Goal: Information Seeking & Learning: Compare options

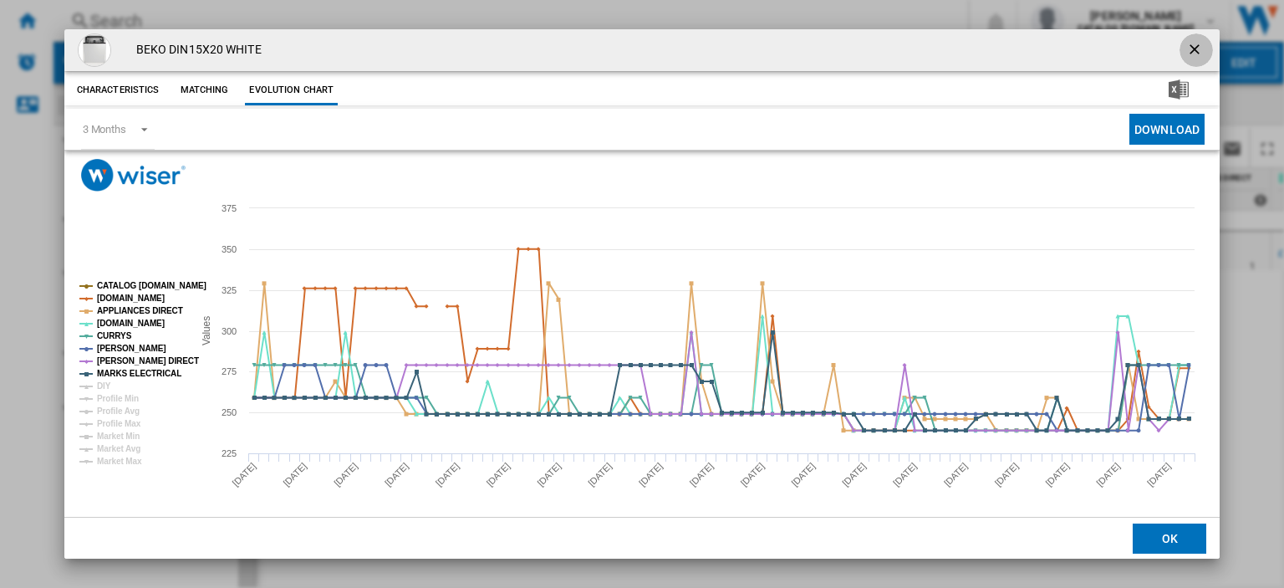
click at [1187, 47] on ng-md-icon "getI18NText('BUTTONS.CLOSE_DIALOG')" at bounding box center [1196, 51] width 20 height 20
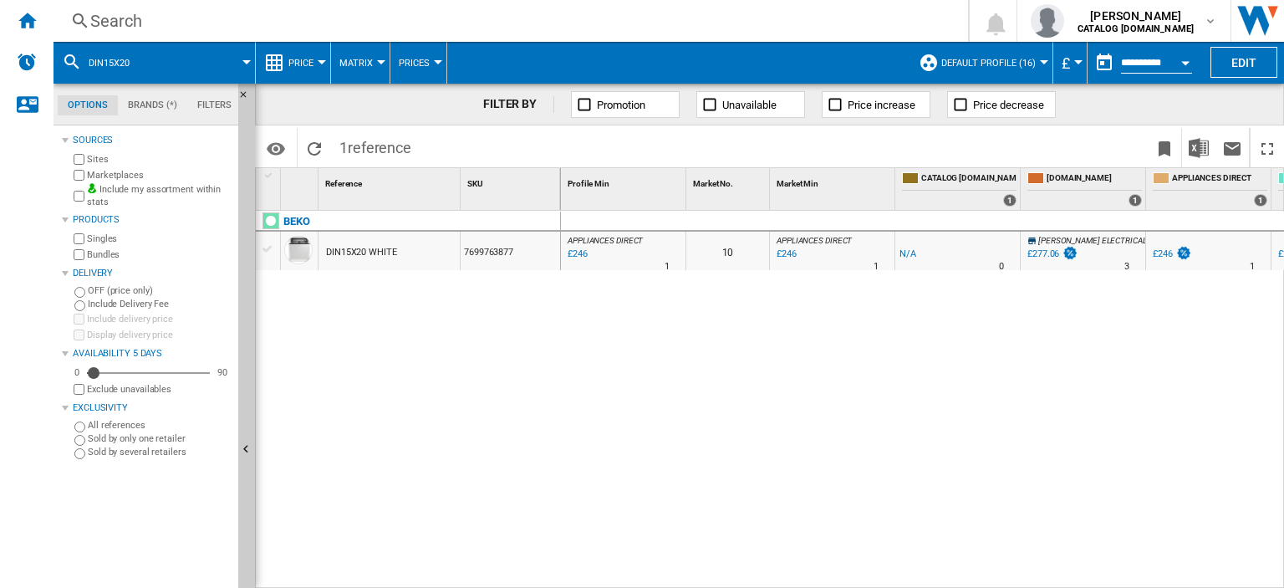
click at [97, 22] on div "Search" at bounding box center [507, 20] width 834 height 23
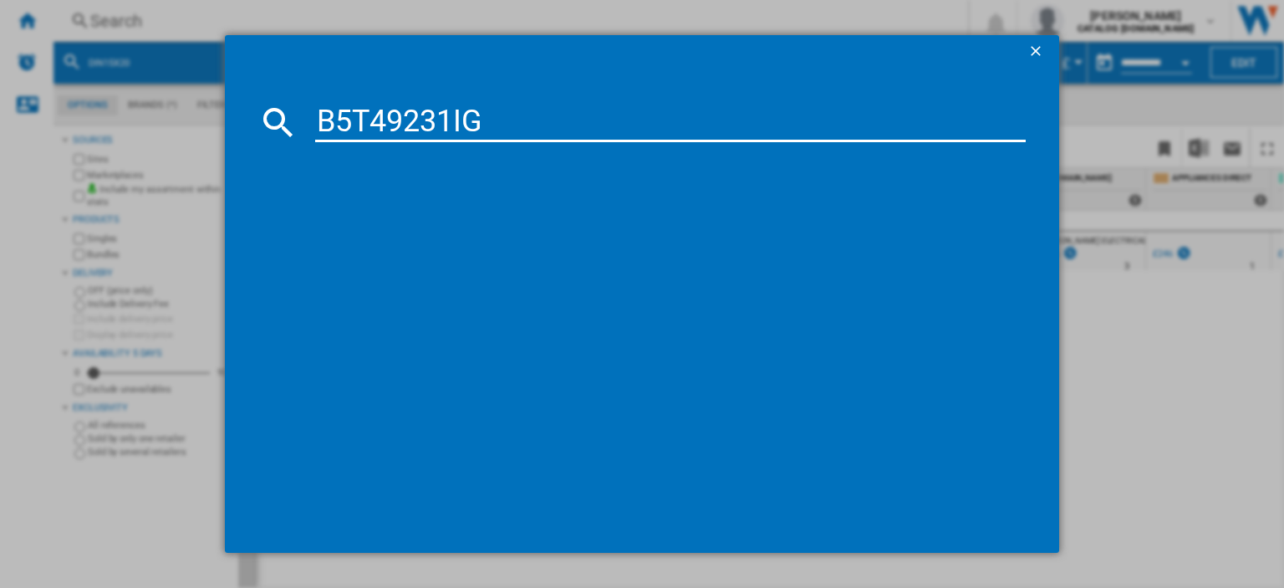
type input "B5T49231IG"
click at [385, 220] on div "BEKO B5T49231IG GRAPHITE" at bounding box center [650, 230] width 741 height 27
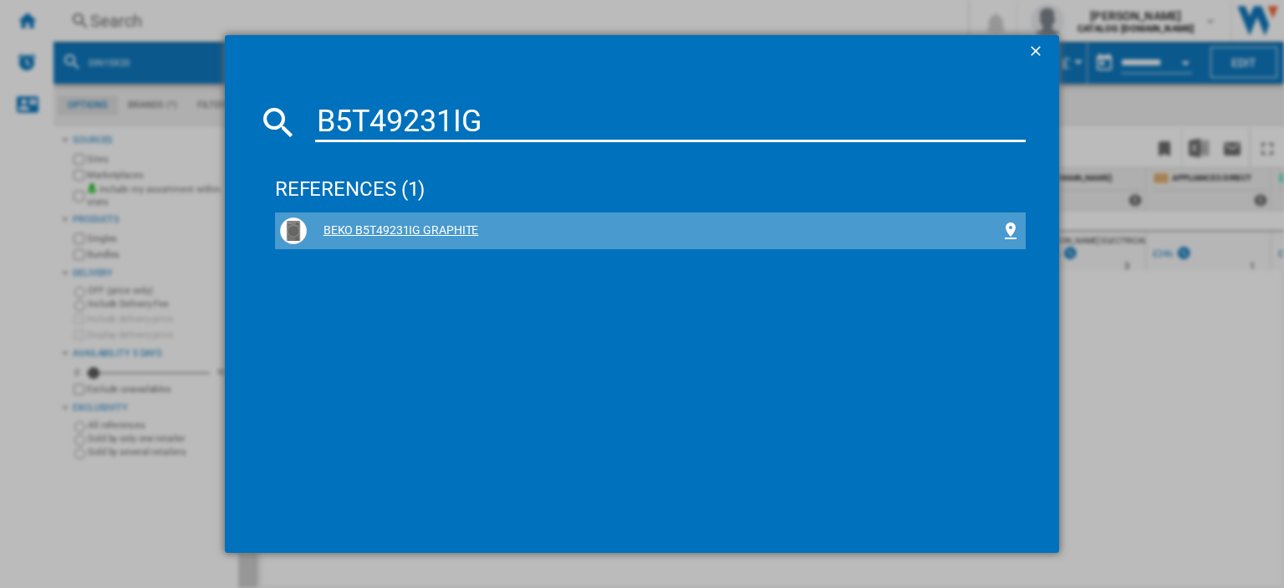
click at [381, 223] on div "BEKO B5T49231IG GRAPHITE" at bounding box center [654, 230] width 694 height 17
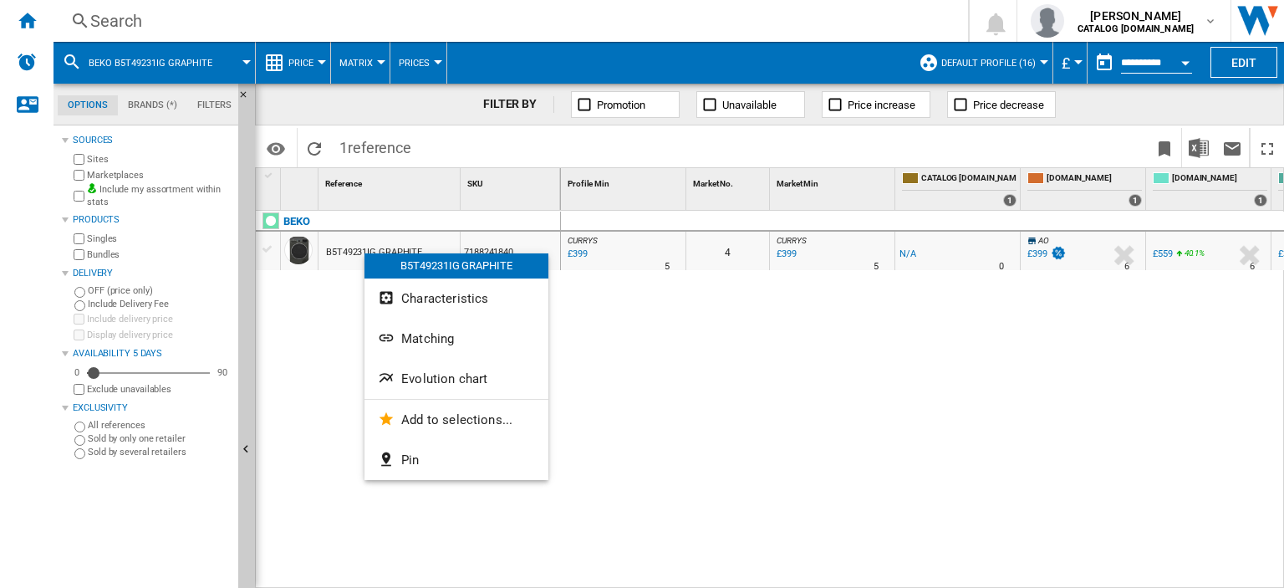
click at [423, 378] on span "Evolution chart" at bounding box center [444, 378] width 86 height 15
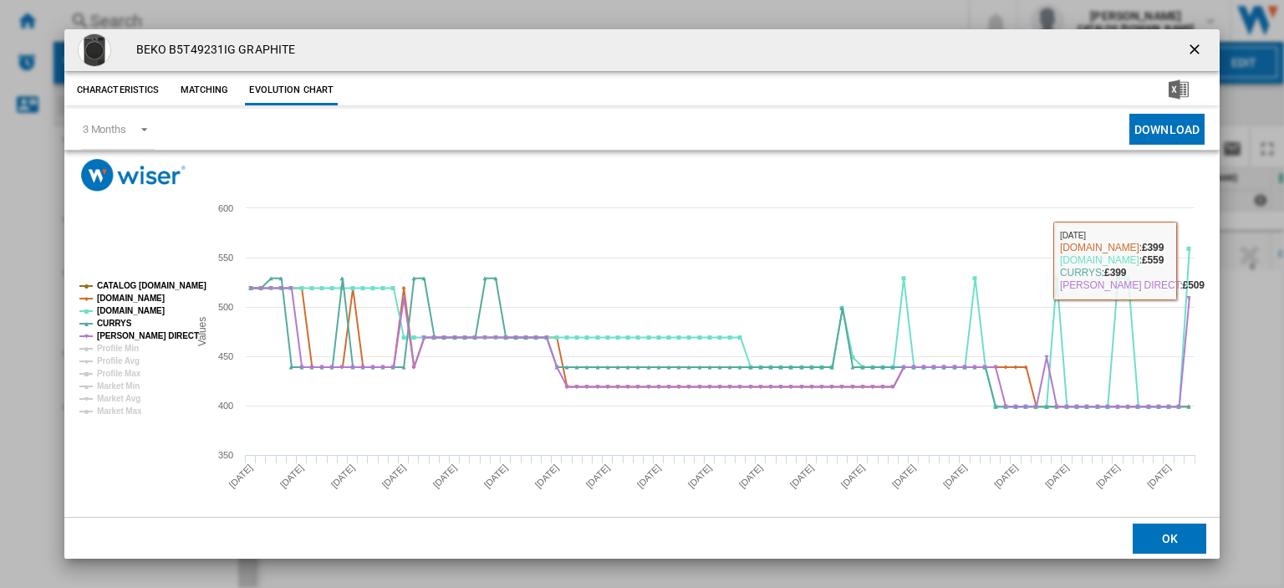
click at [1186, 48] on ng-md-icon "getI18NText('BUTTONS.CLOSE_DIALOG')" at bounding box center [1196, 51] width 20 height 20
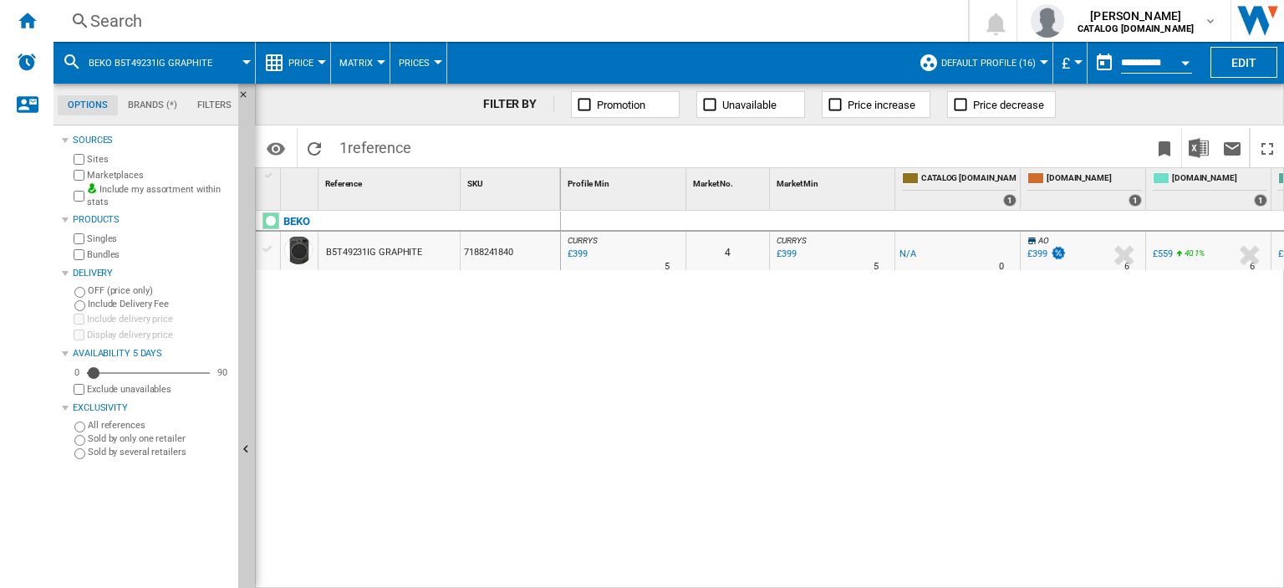
click at [579, 252] on div "£399" at bounding box center [576, 254] width 23 height 17
click at [108, 23] on div "Search" at bounding box center [507, 20] width 834 height 23
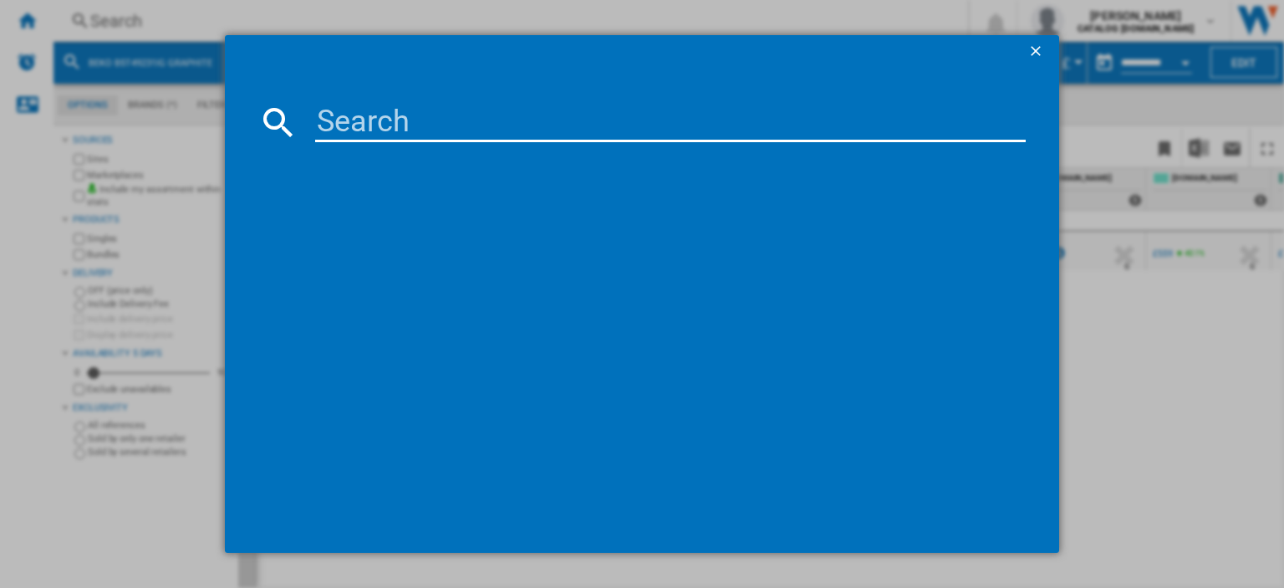
paste input "BDIN38450C_BK"
type input "BDIN38450"
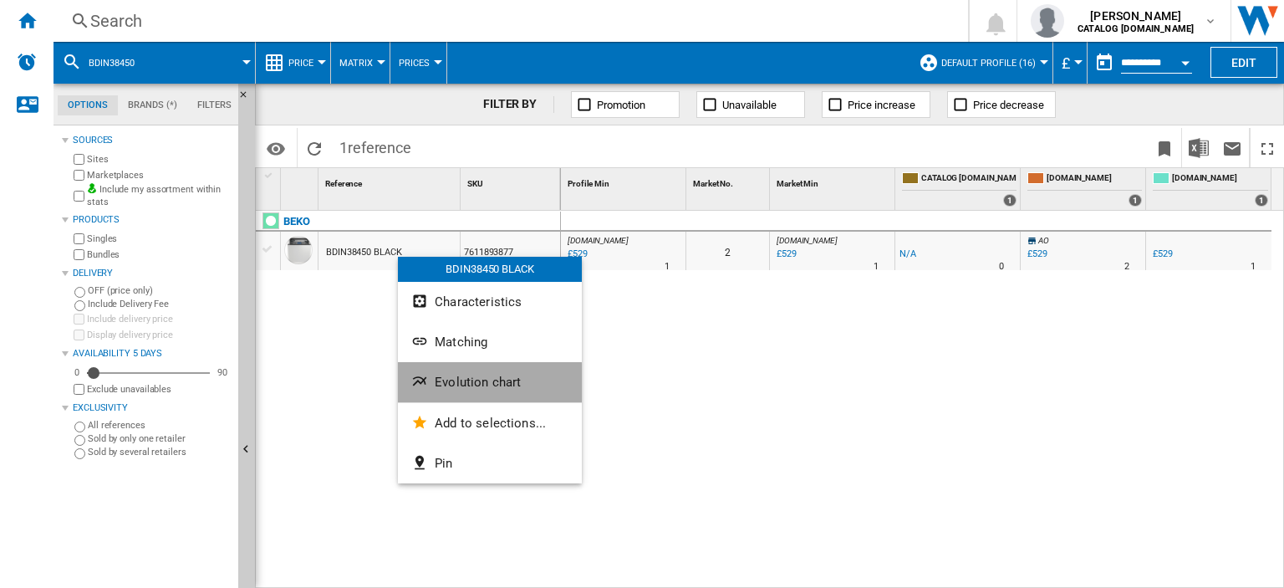
click at [471, 386] on span "Evolution chart" at bounding box center [478, 381] width 86 height 15
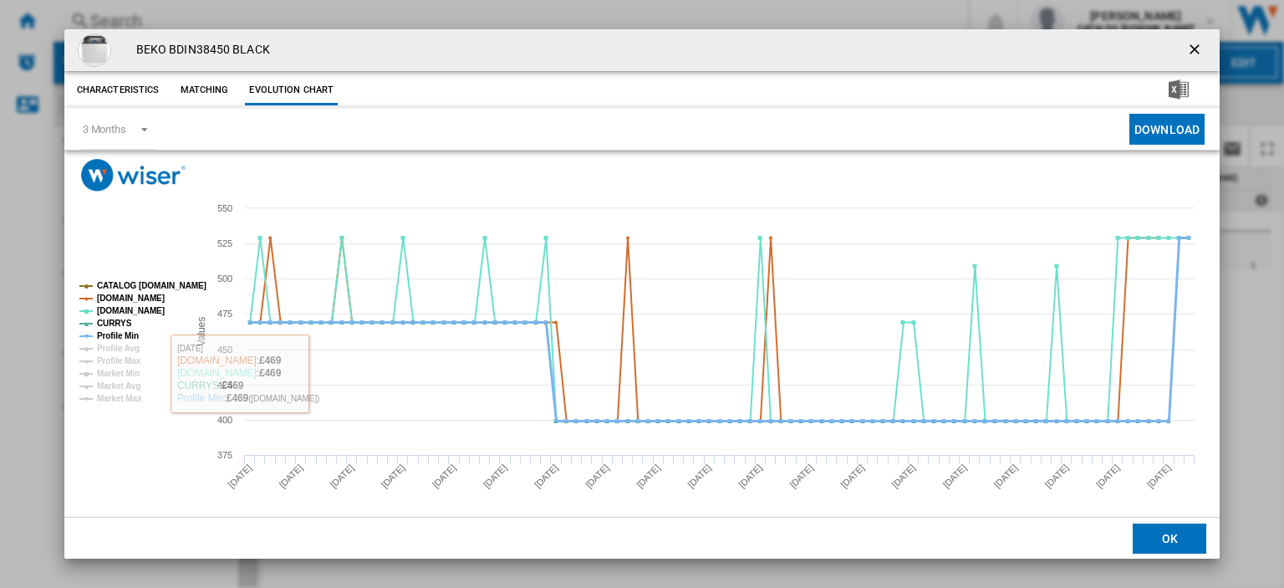
click at [107, 333] on tspan "Profile Min" at bounding box center [118, 335] width 42 height 9
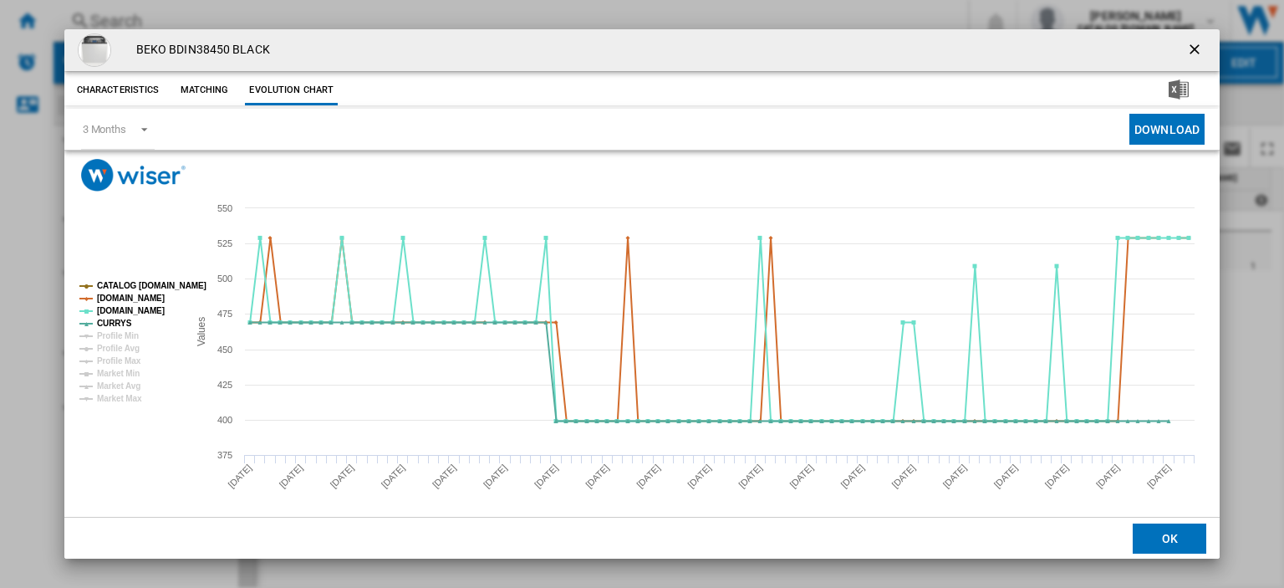
click at [1188, 48] on ng-md-icon "getI18NText('BUTTONS.CLOSE_DIALOG')" at bounding box center [1196, 51] width 20 height 20
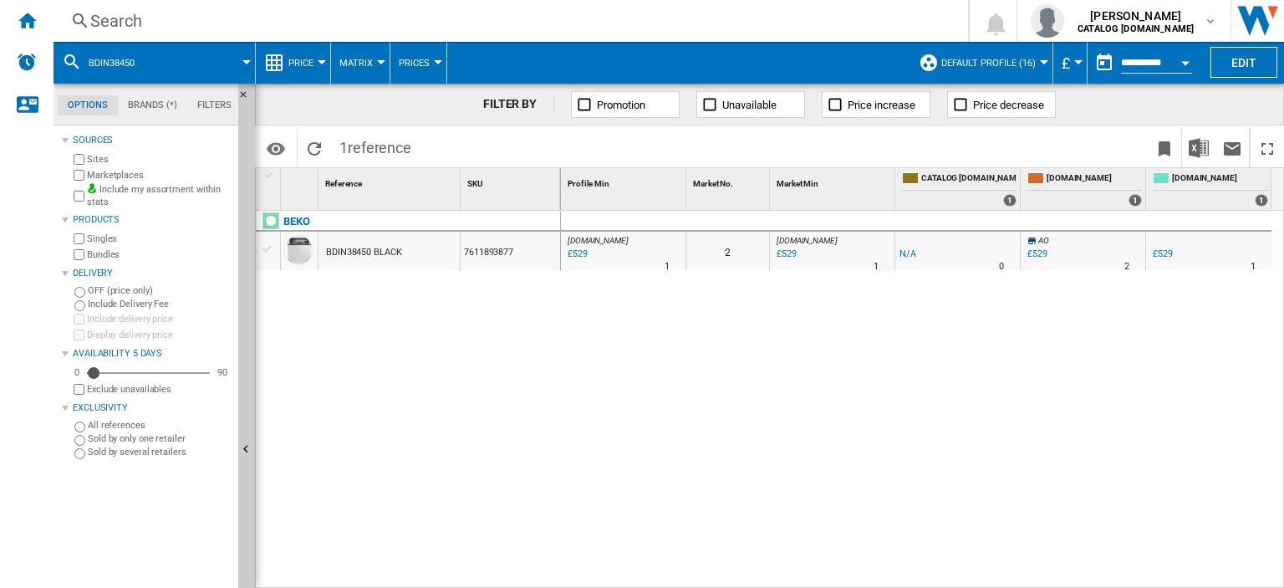
click at [108, 21] on div "Search" at bounding box center [507, 20] width 834 height 23
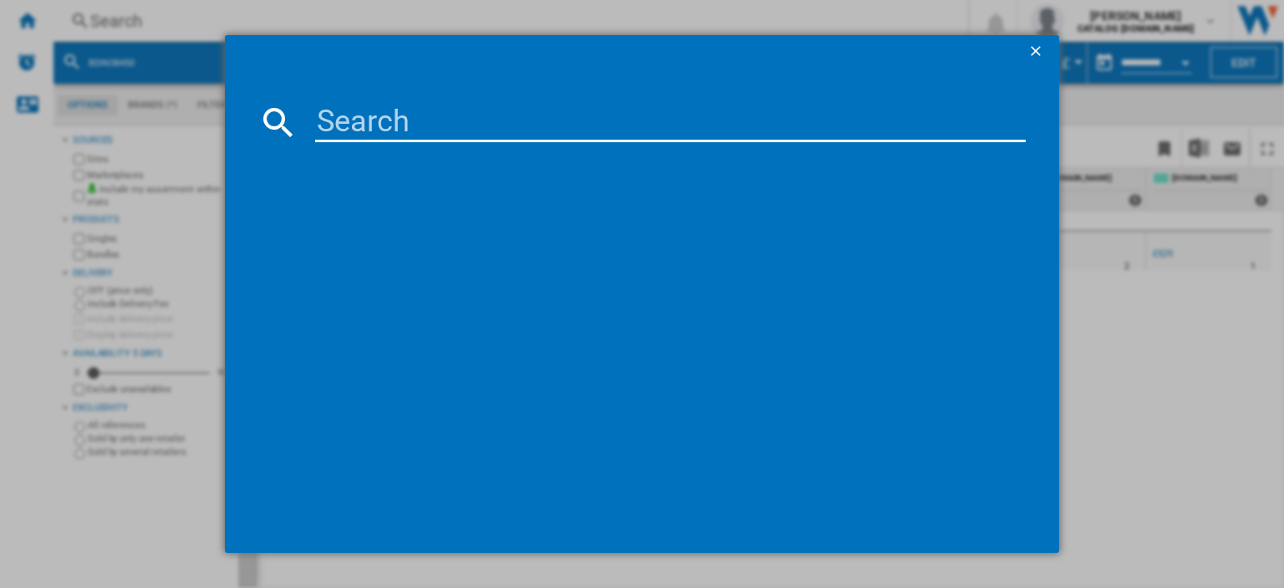
paste input "BFFD4577_WH"
type input "BFFD4577"
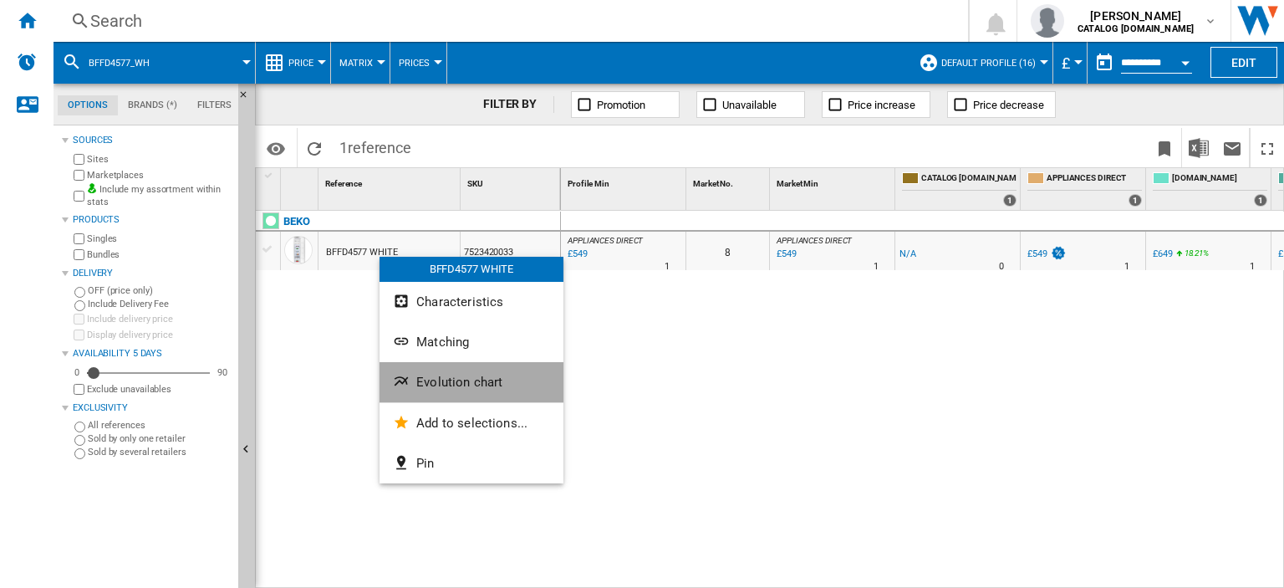
click at [479, 380] on span "Evolution chart" at bounding box center [459, 381] width 86 height 15
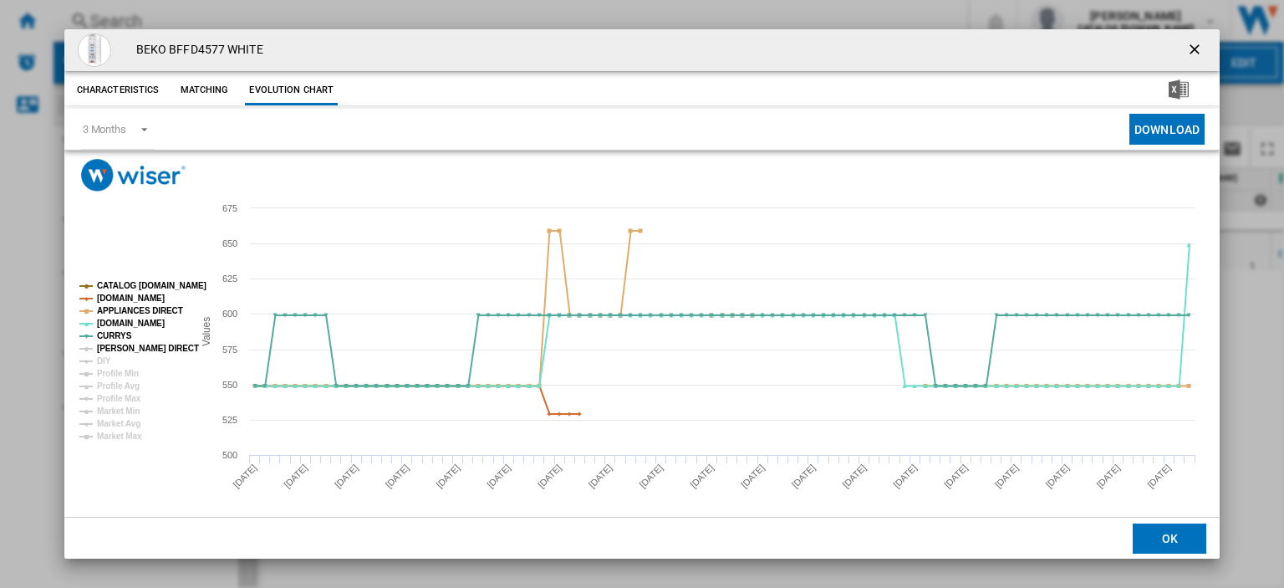
click at [119, 348] on tspan "[PERSON_NAME] DIRECT" at bounding box center [148, 348] width 102 height 9
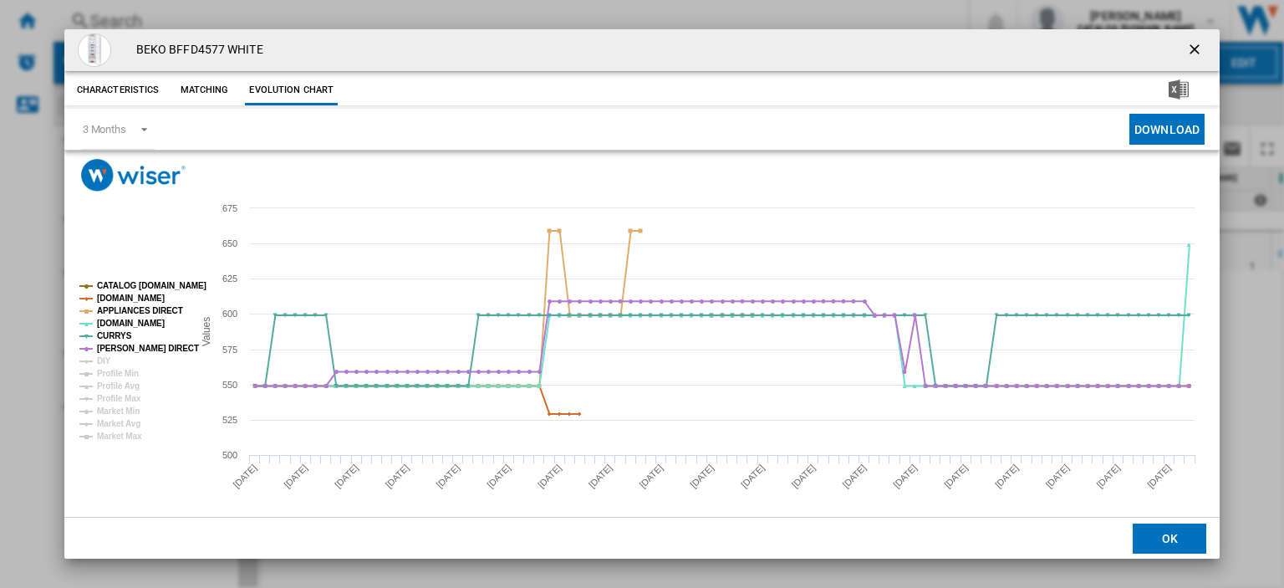
click at [1189, 46] on ng-md-icon "getI18NText('BUTTONS.CLOSE_DIALOG')" at bounding box center [1196, 51] width 20 height 20
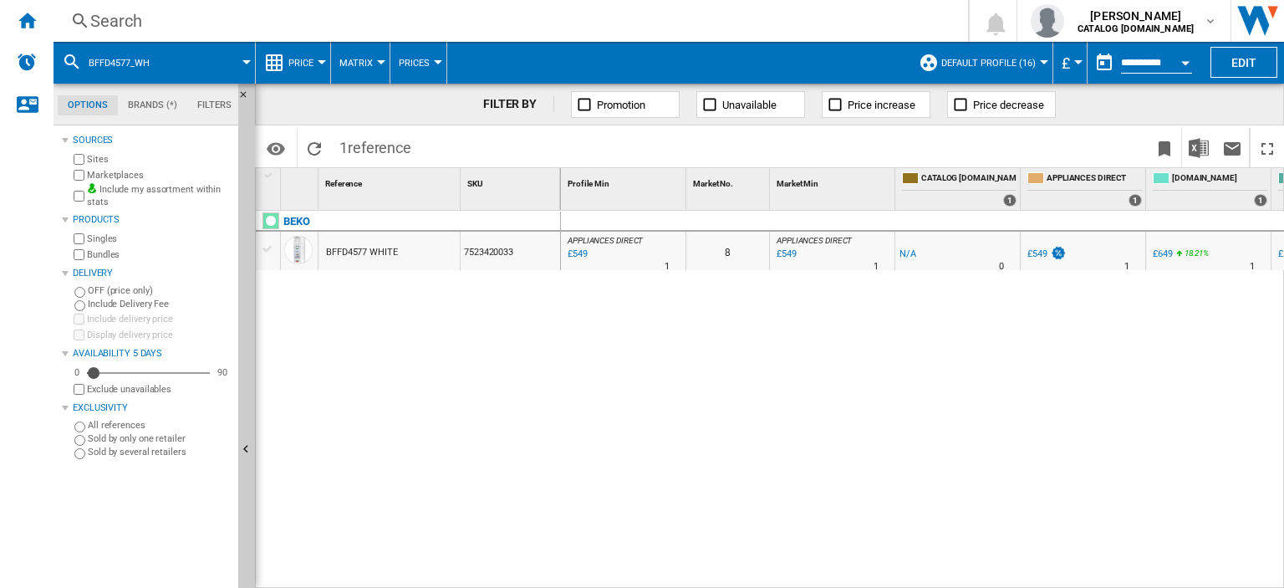
click at [128, 22] on div "Search" at bounding box center [507, 20] width 834 height 23
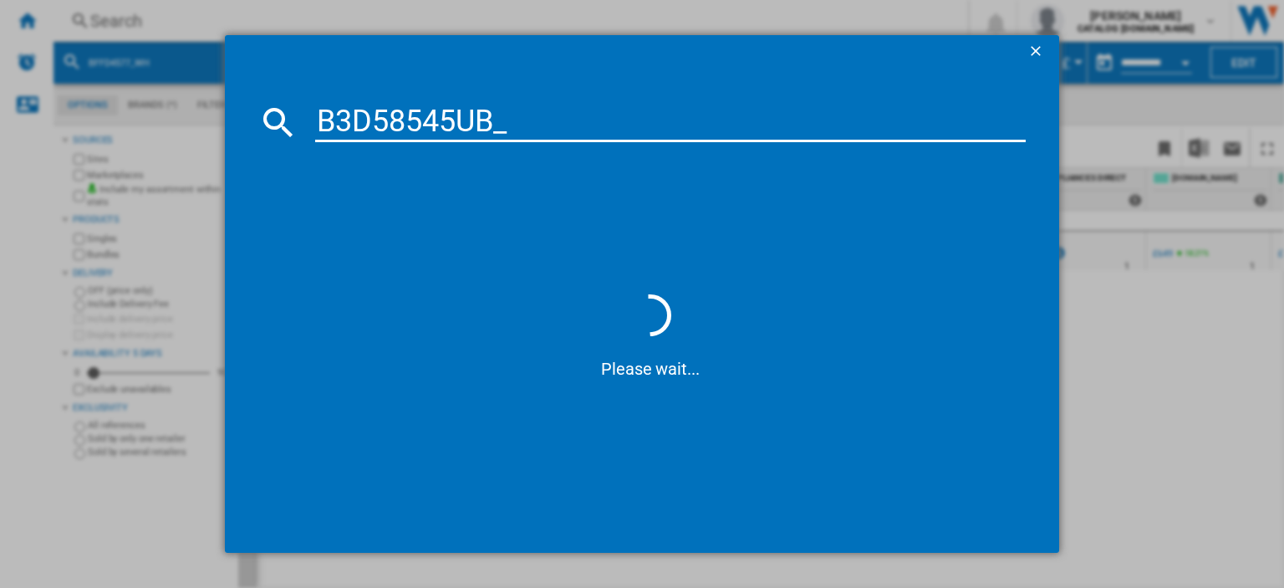
type input "B3D58545UB"
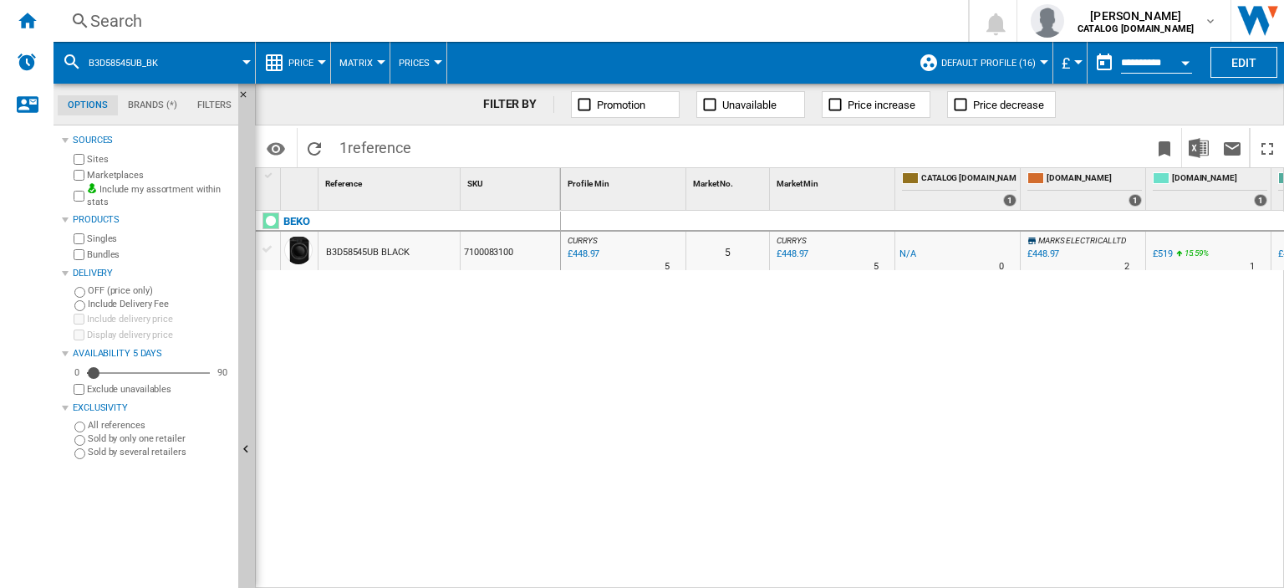
click at [130, 21] on div "Search" at bounding box center [507, 20] width 834 height 23
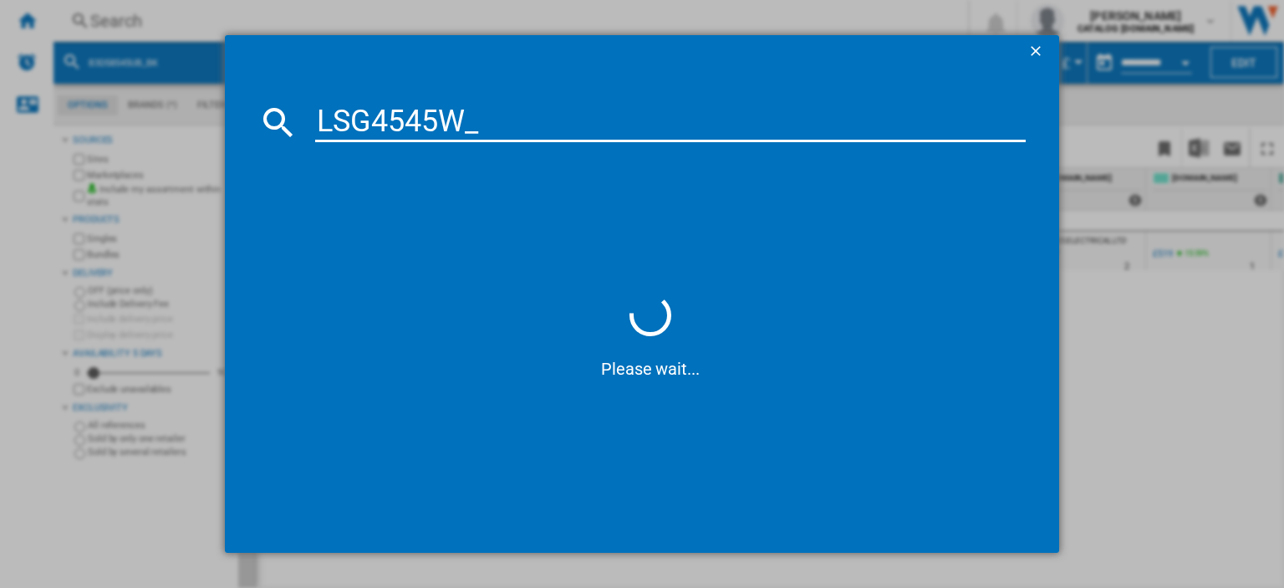
type input "LSG4545W"
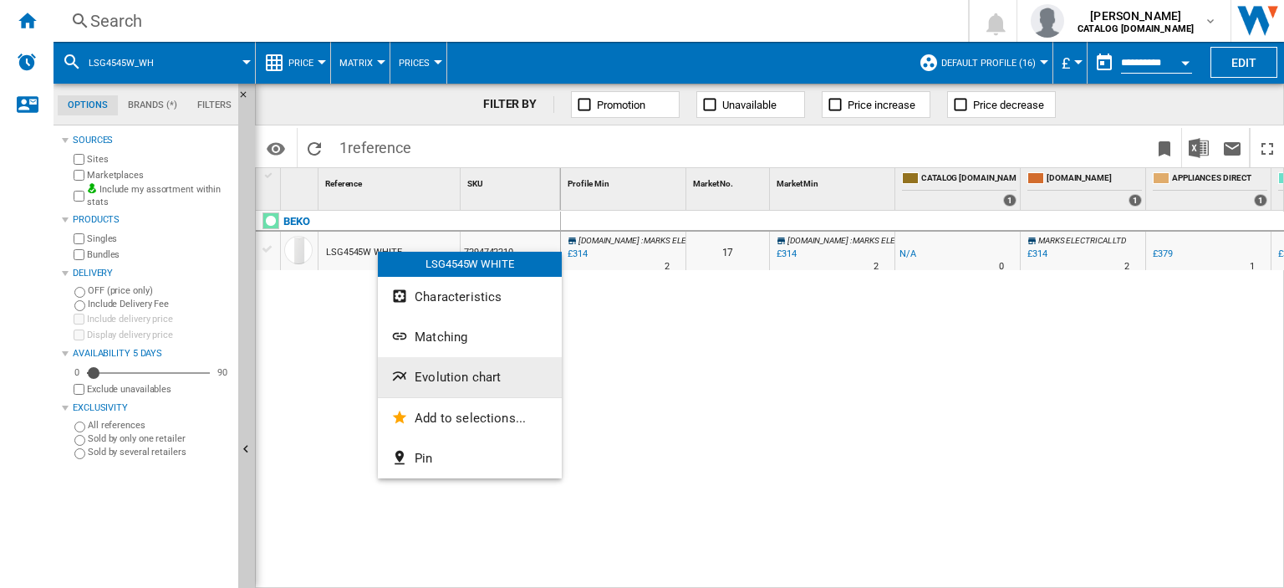
click at [453, 380] on span "Evolution chart" at bounding box center [458, 376] width 86 height 15
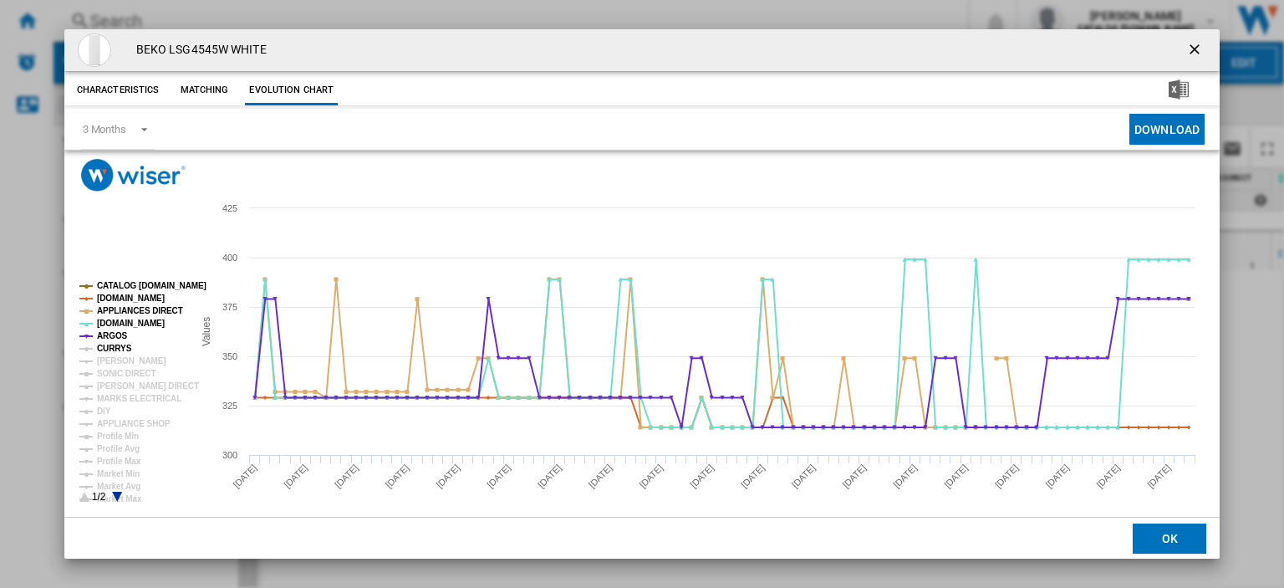
click at [106, 348] on tspan "CURRYS" at bounding box center [114, 348] width 35 height 9
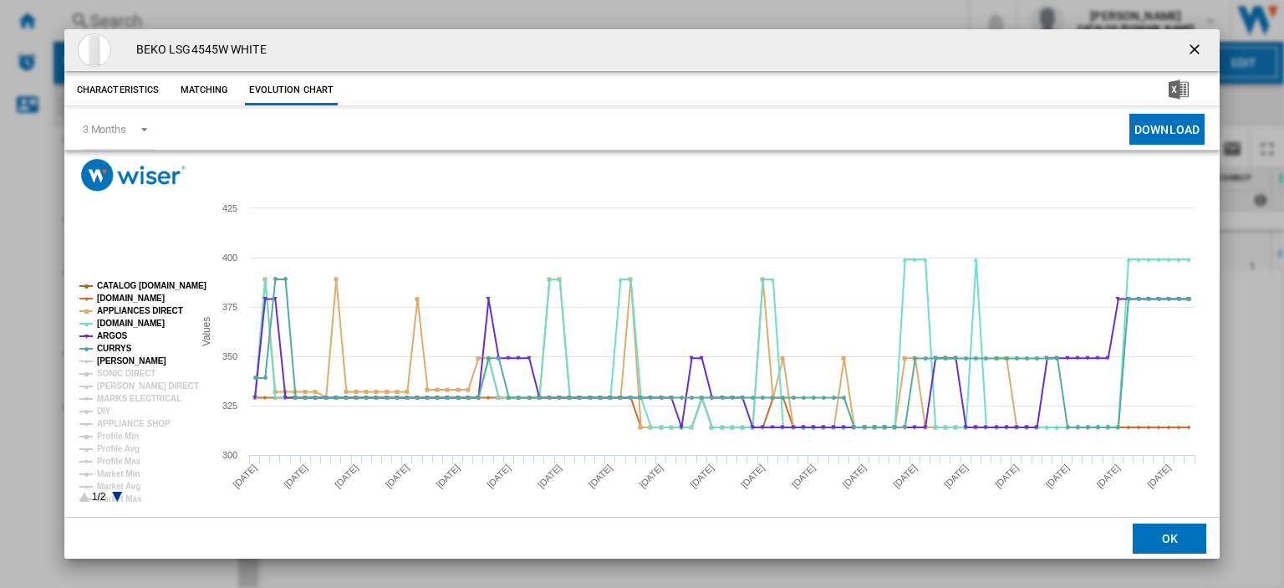
click at [110, 358] on tspan "[PERSON_NAME]" at bounding box center [131, 360] width 69 height 9
click at [110, 369] on tspan "SONIC DIRECT" at bounding box center [126, 373] width 59 height 9
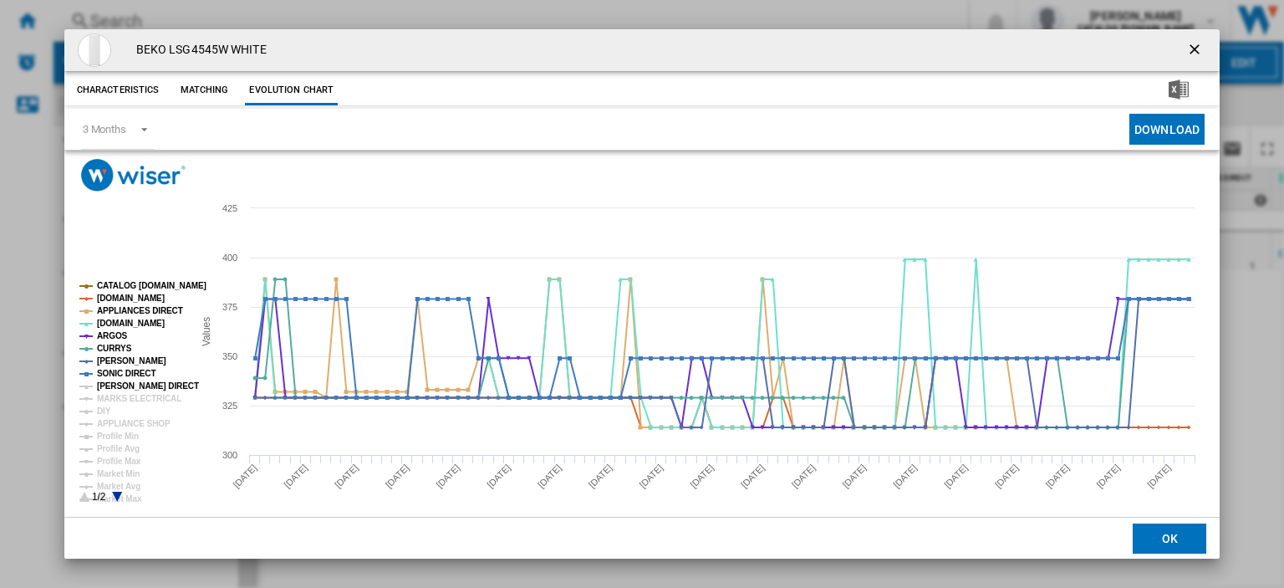
click at [110, 381] on tspan "[PERSON_NAME] DIRECT" at bounding box center [148, 385] width 102 height 9
click at [113, 394] on tspan "MARKS ELECTRICAL" at bounding box center [139, 398] width 84 height 9
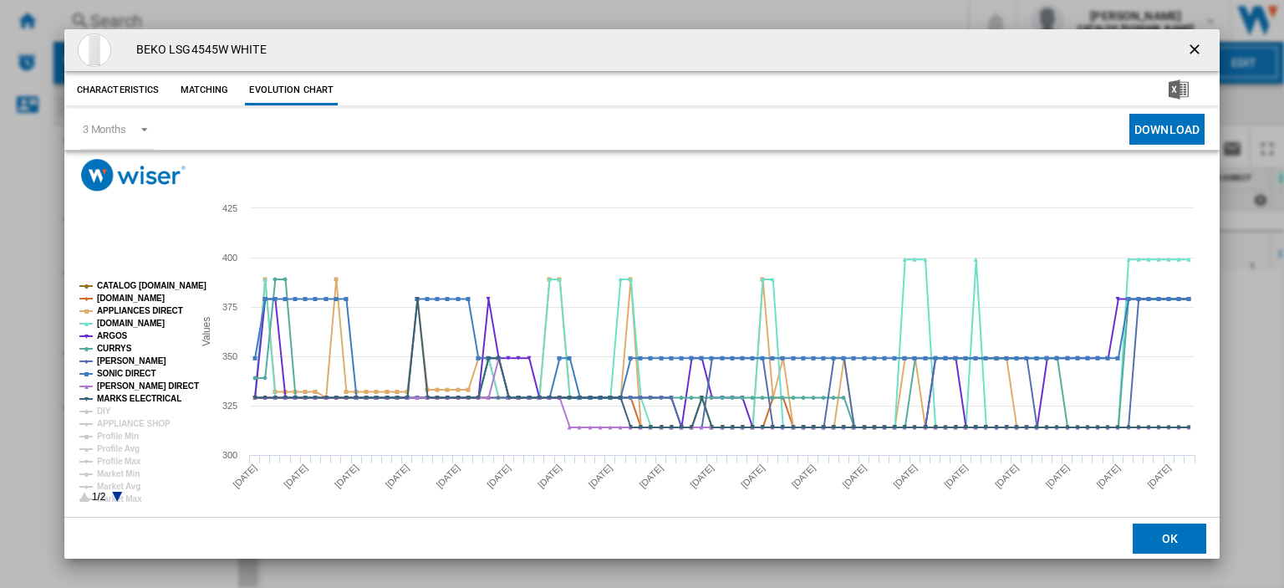
click at [1188, 50] on ng-md-icon "getI18NText('BUTTONS.CLOSE_DIALOG')" at bounding box center [1196, 51] width 20 height 20
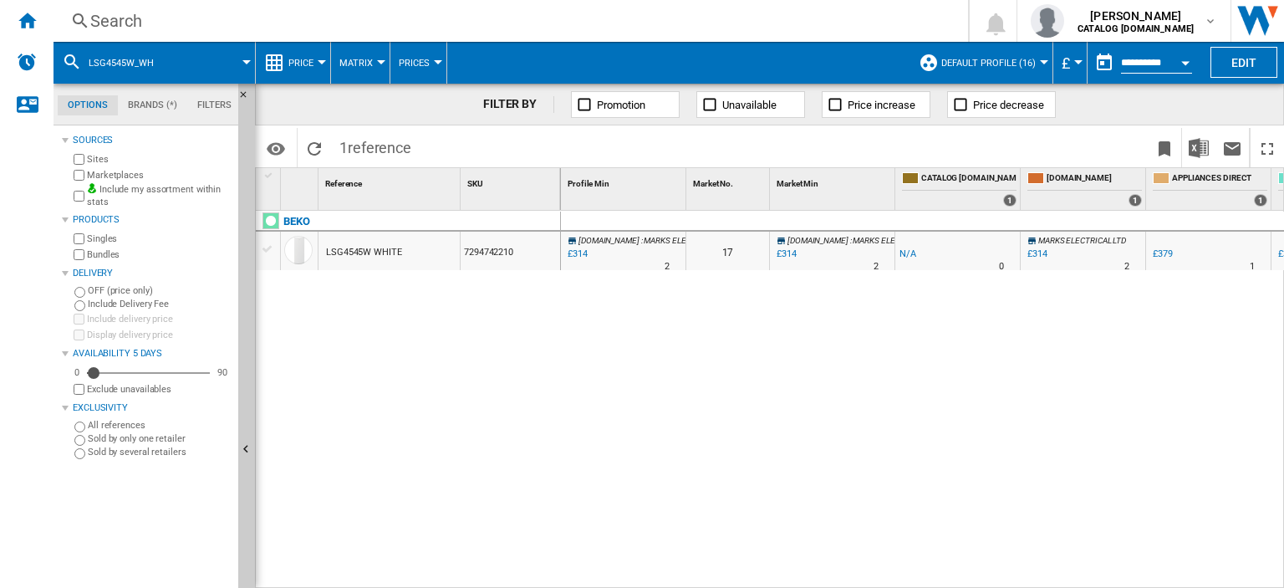
click at [1184, 45] on span at bounding box center [1140, 44] width 104 height 4
click at [106, 19] on div "Search" at bounding box center [507, 20] width 834 height 23
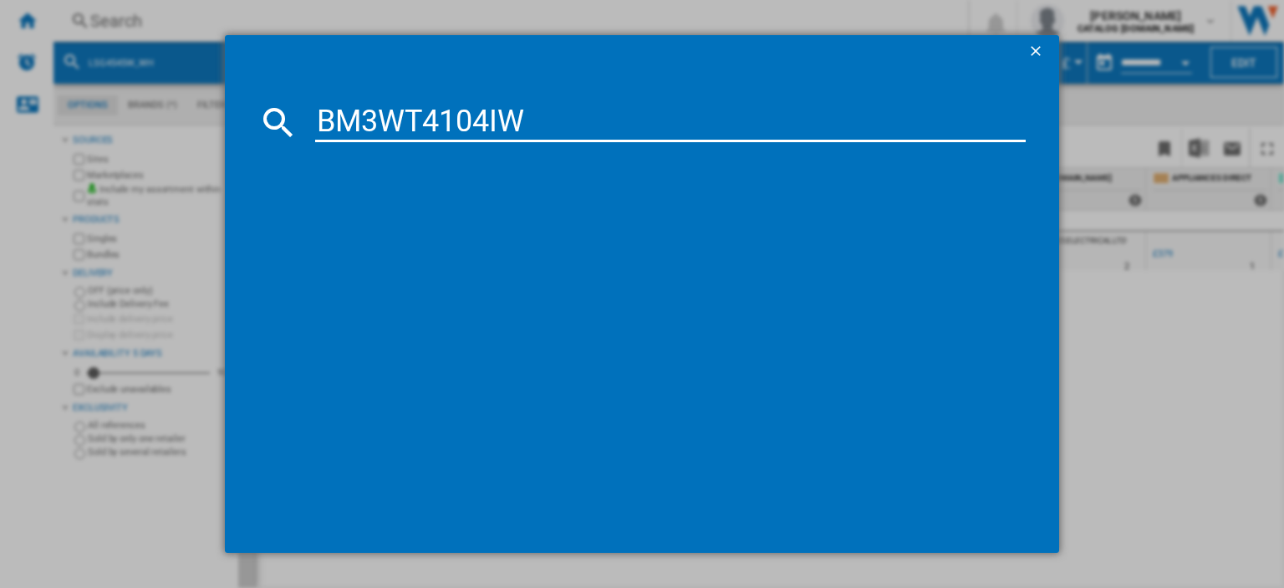
type input "BM3WT4104IW"
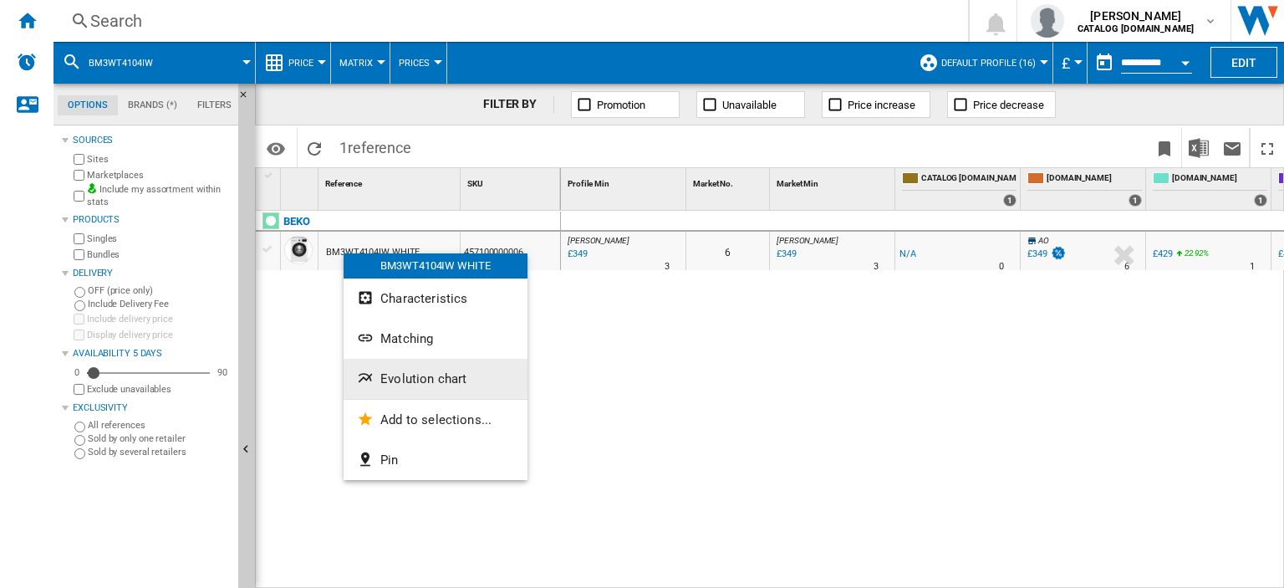
click at [405, 384] on span "Evolution chart" at bounding box center [423, 378] width 86 height 15
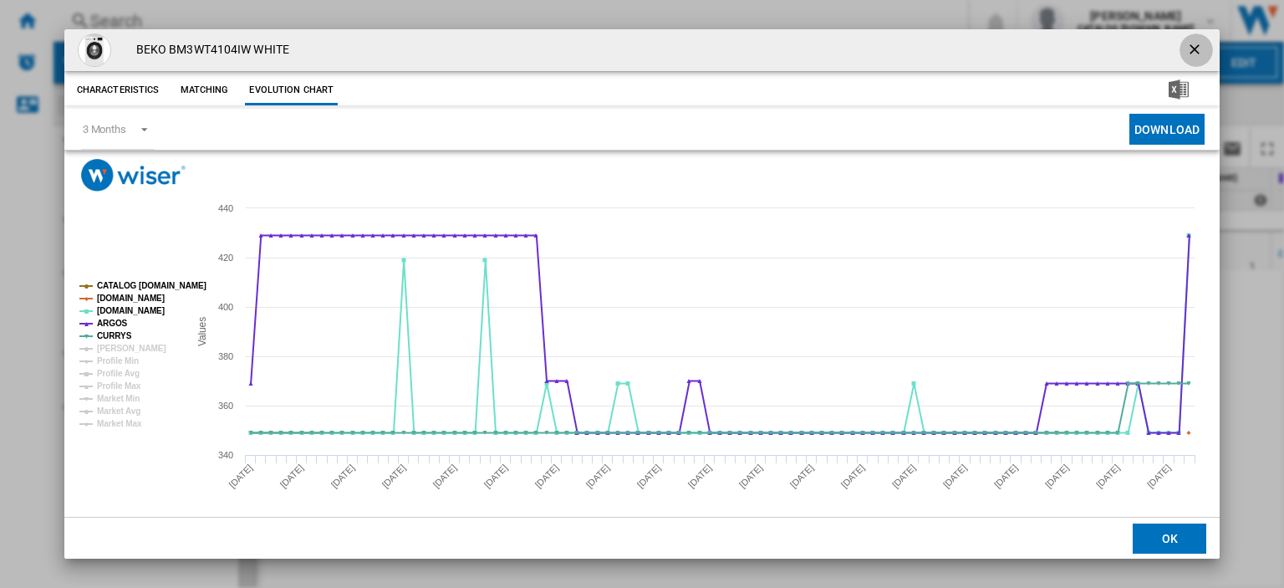
click at [1187, 46] on ng-md-icon "getI18NText('BUTTONS.CLOSE_DIALOG')" at bounding box center [1196, 51] width 20 height 20
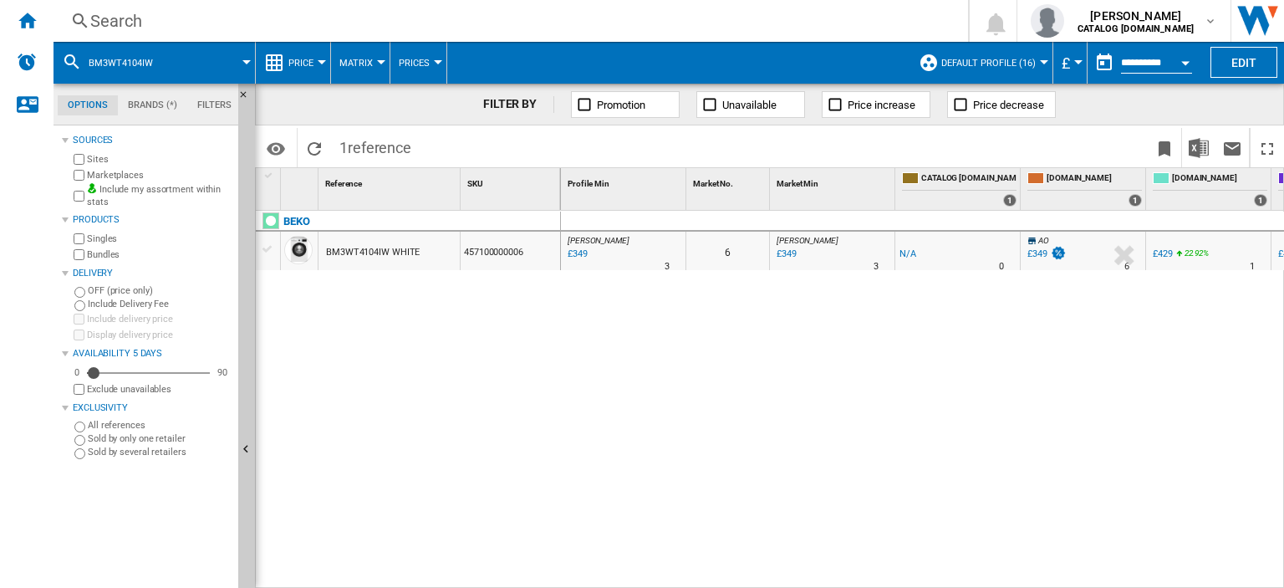
click at [1040, 257] on div "£349" at bounding box center [1037, 253] width 20 height 11
click at [577, 253] on div "£349" at bounding box center [576, 254] width 23 height 17
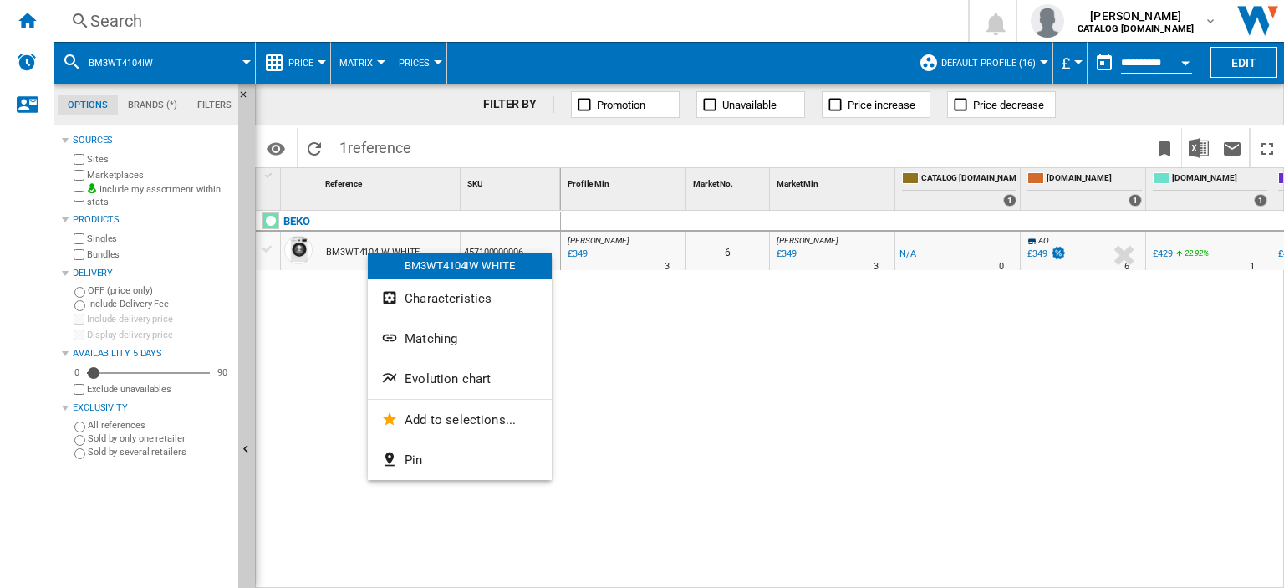
click at [431, 377] on span "Evolution chart" at bounding box center [448, 378] width 86 height 15
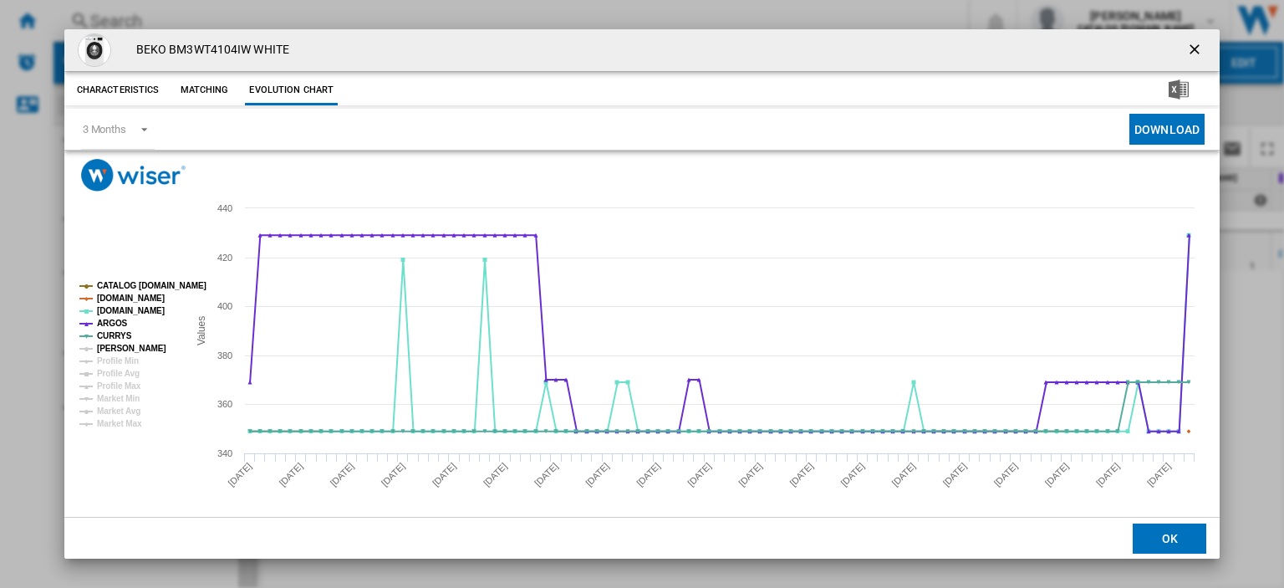
click at [107, 349] on tspan "[PERSON_NAME]" at bounding box center [131, 348] width 69 height 9
click at [1192, 47] on ng-md-icon "getI18NText('BUTTONS.CLOSE_DIALOG')" at bounding box center [1196, 51] width 20 height 20
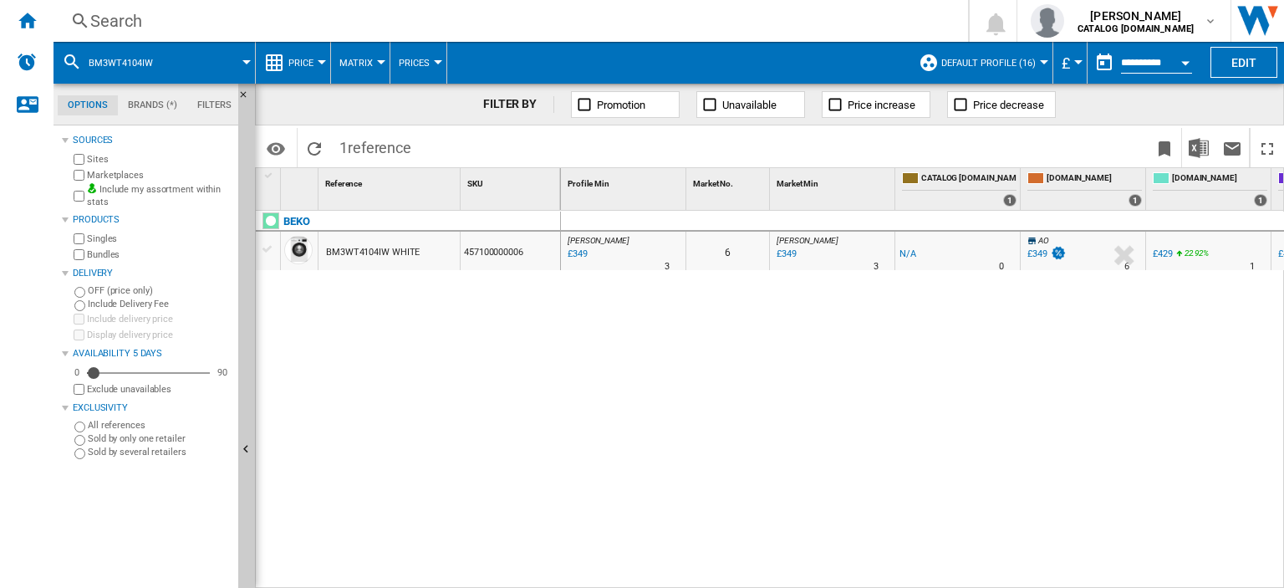
click at [114, 23] on div "Search" at bounding box center [507, 20] width 834 height 23
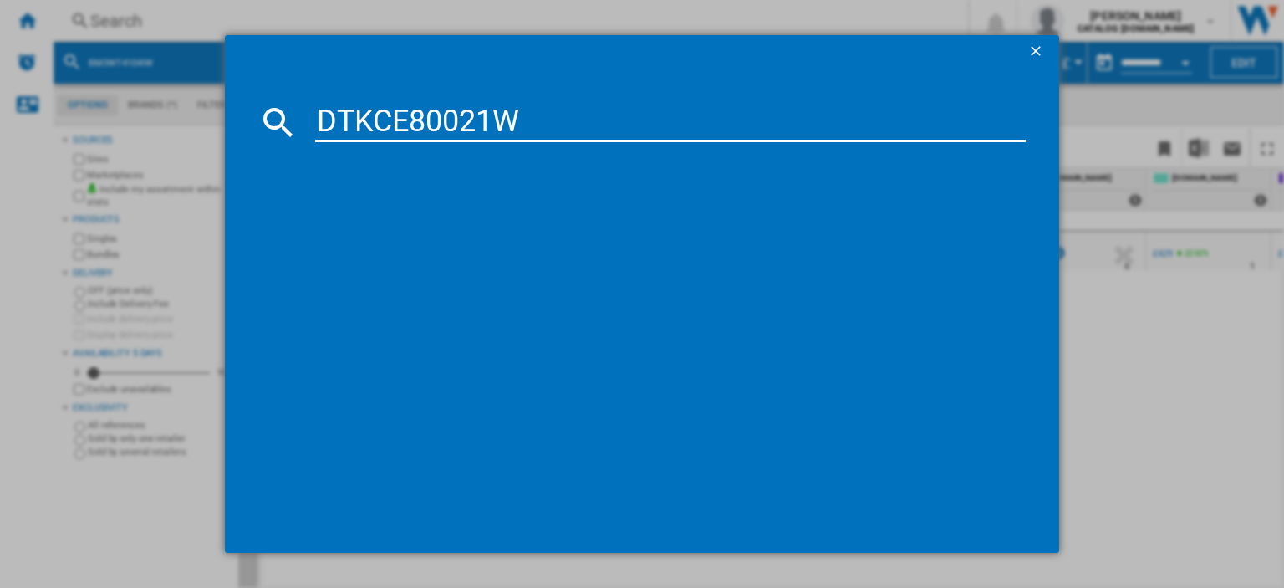
type input "DTKCE80021W"
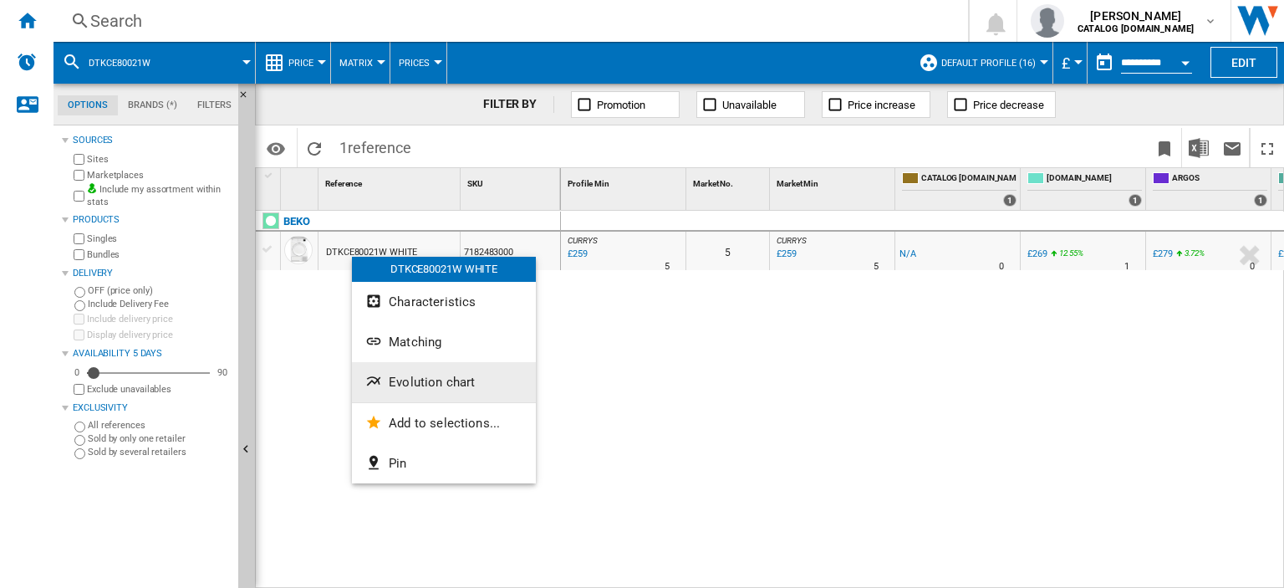
click at [429, 386] on span "Evolution chart" at bounding box center [432, 381] width 86 height 15
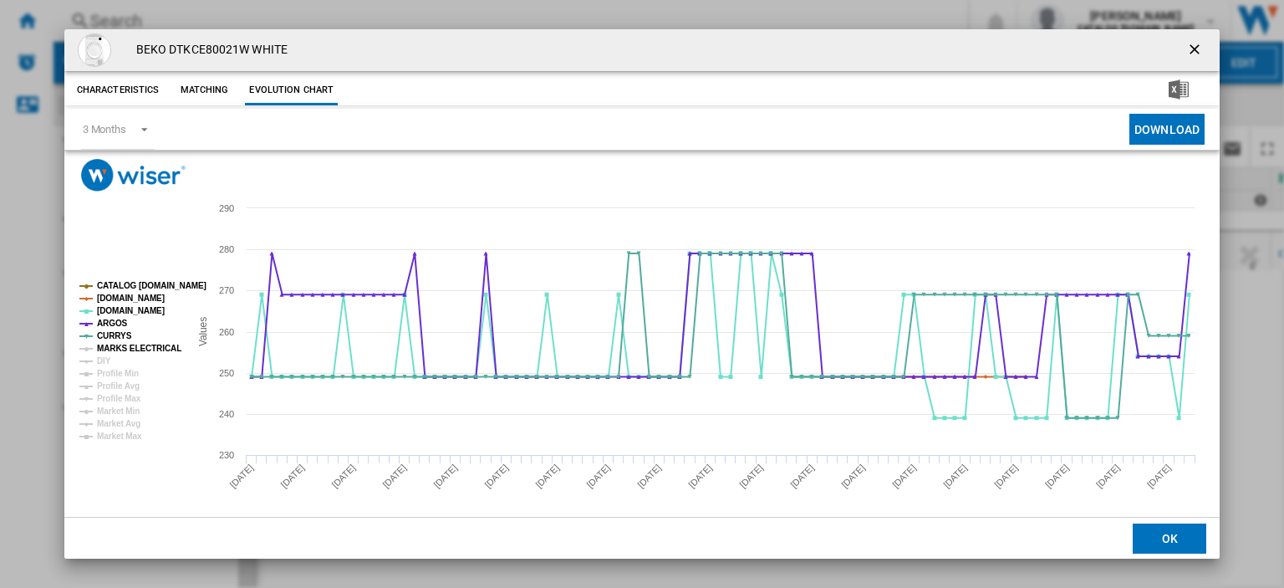
click at [113, 346] on tspan "MARKS ELECTRICAL" at bounding box center [139, 348] width 84 height 9
click at [1186, 45] on ng-md-icon "getI18NText('BUTTONS.CLOSE_DIALOG')" at bounding box center [1196, 51] width 20 height 20
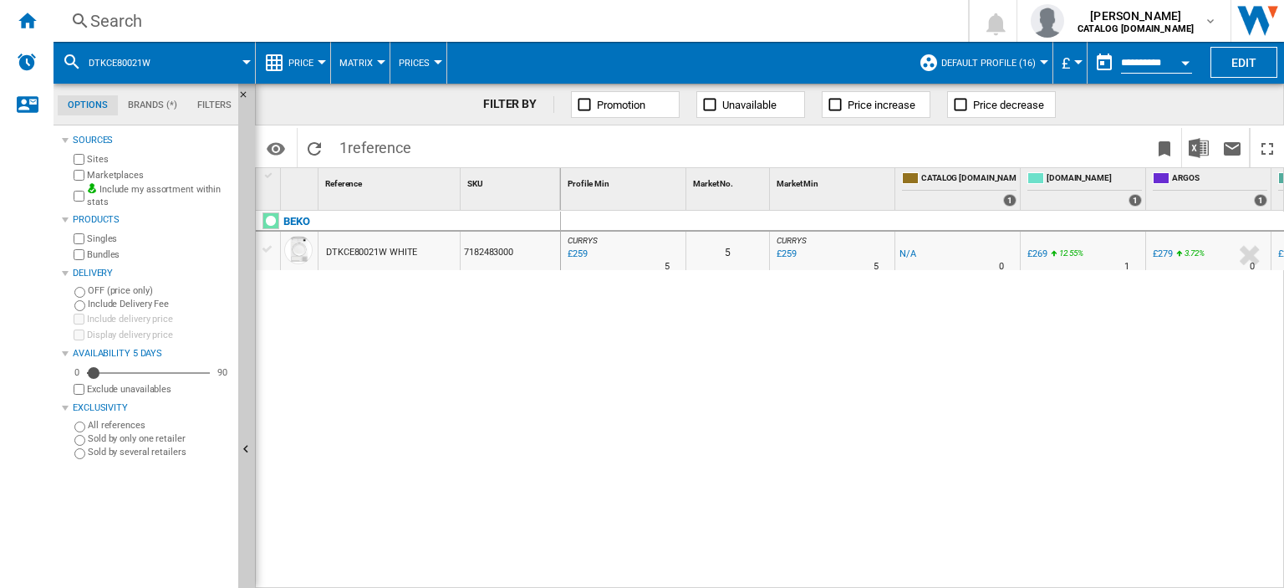
click at [104, 23] on div "Search" at bounding box center [507, 20] width 834 height 23
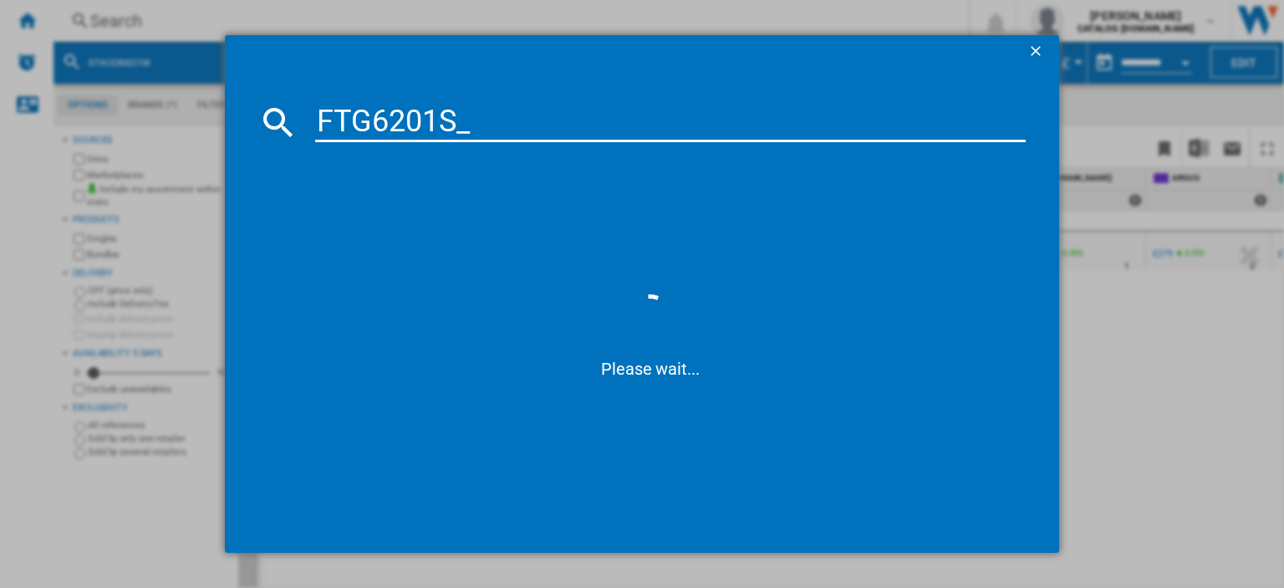
type input "FTG6201S"
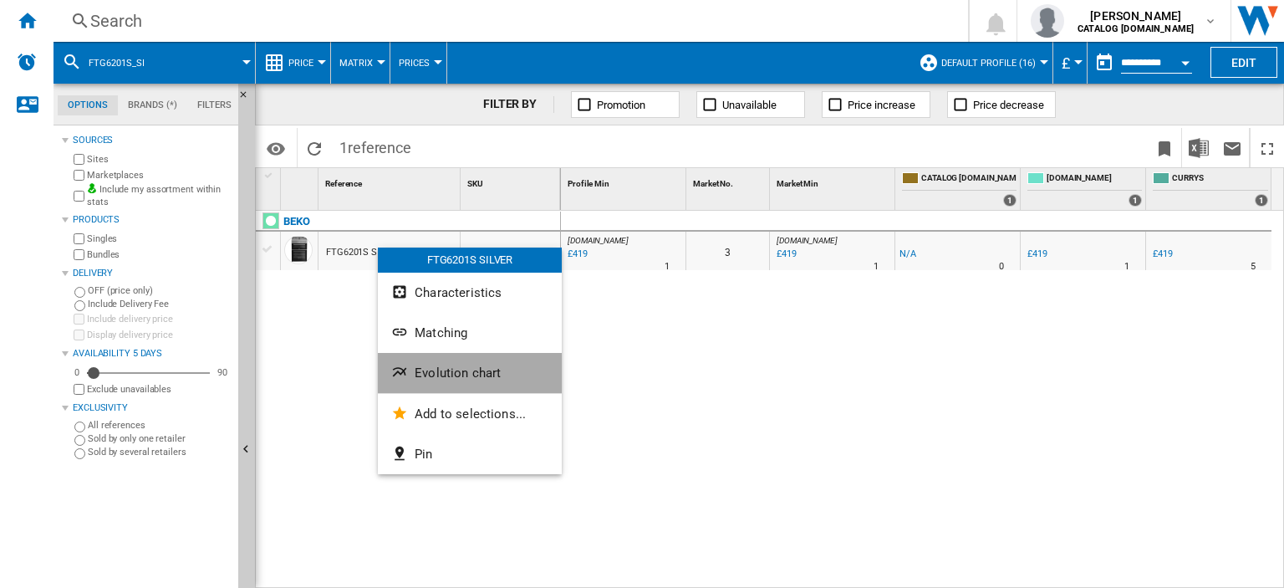
click at [445, 373] on span "Evolution chart" at bounding box center [458, 372] width 86 height 15
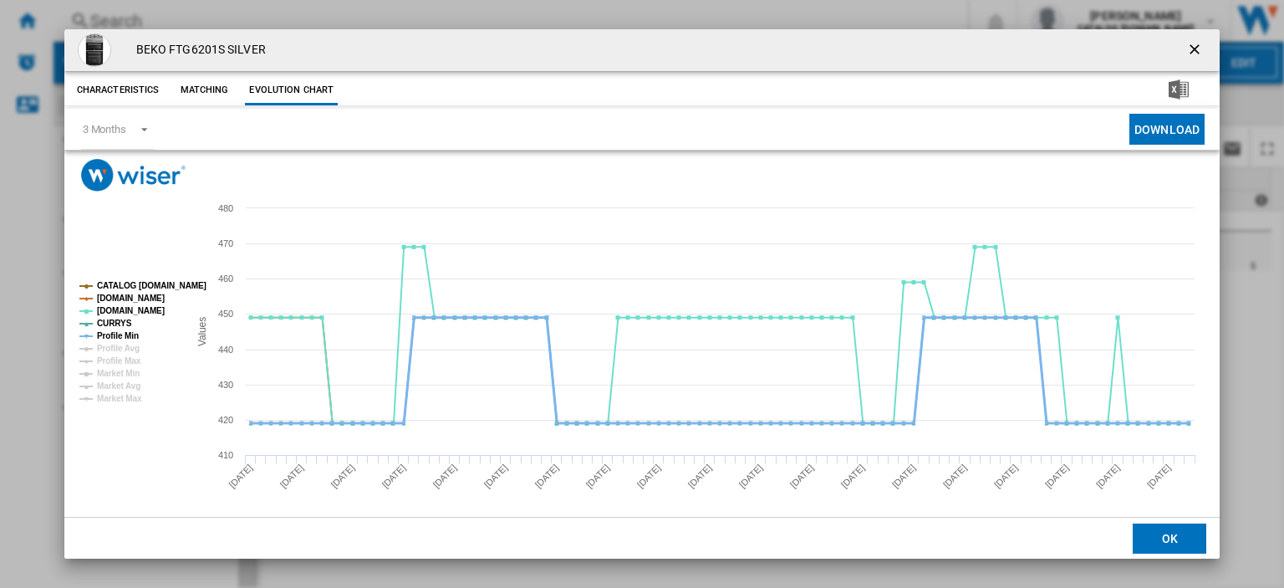
click at [110, 335] on tspan "Profile Min" at bounding box center [118, 335] width 42 height 9
click at [1186, 44] on ng-md-icon "getI18NText('BUTTONS.CLOSE_DIALOG')" at bounding box center [1196, 51] width 20 height 20
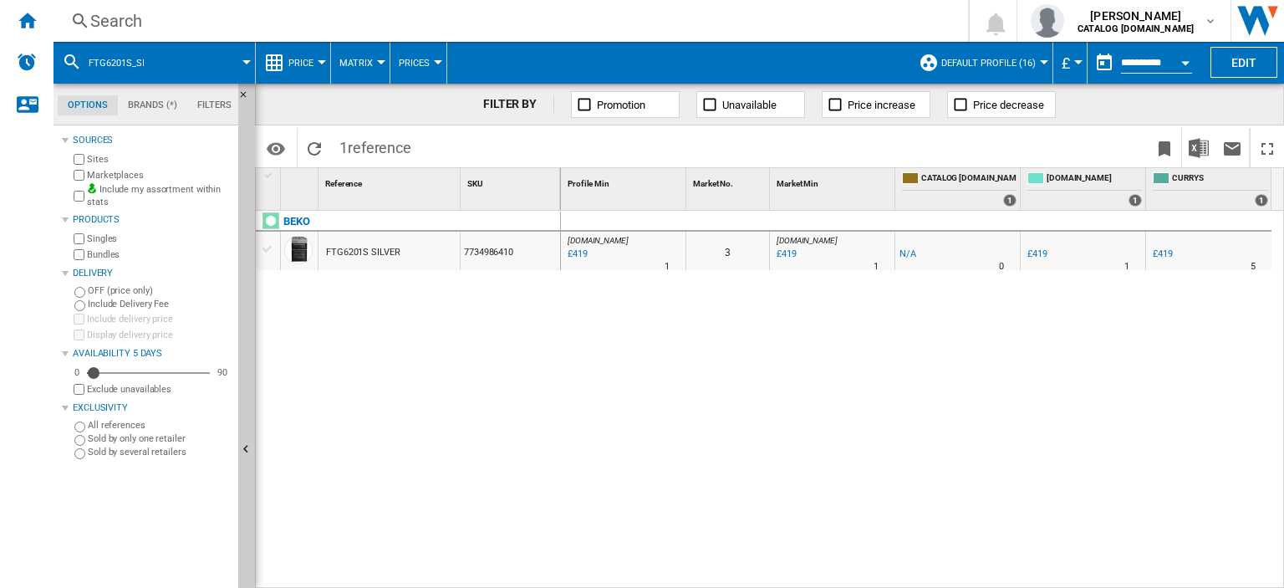
click at [114, 17] on div "Search" at bounding box center [507, 20] width 834 height 23
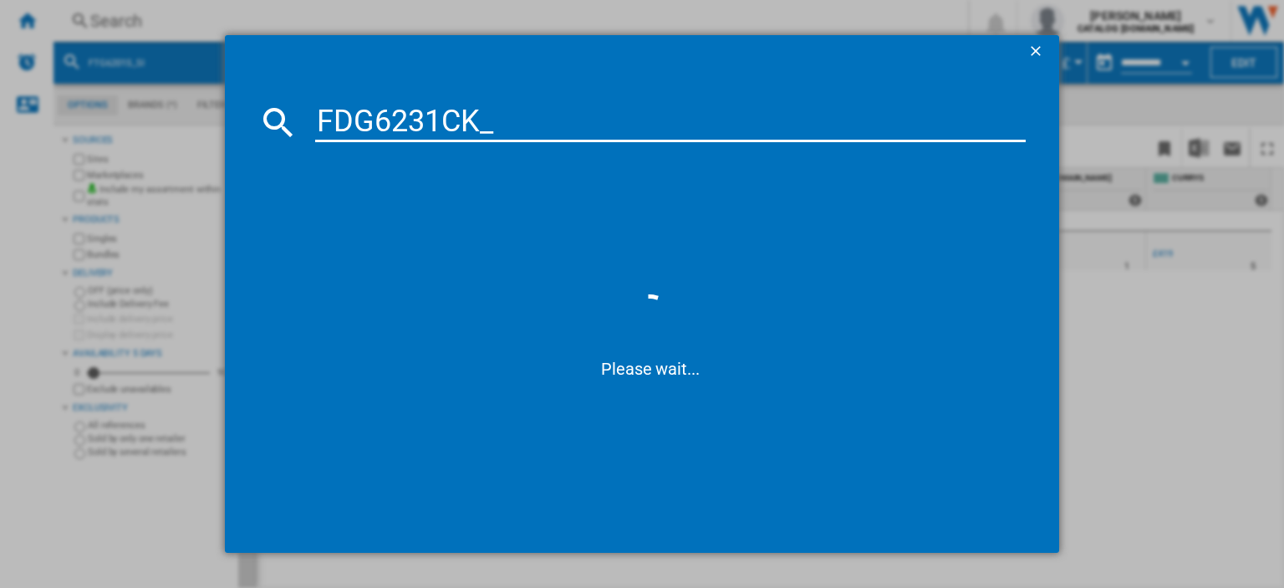
type input "FDG6231CK"
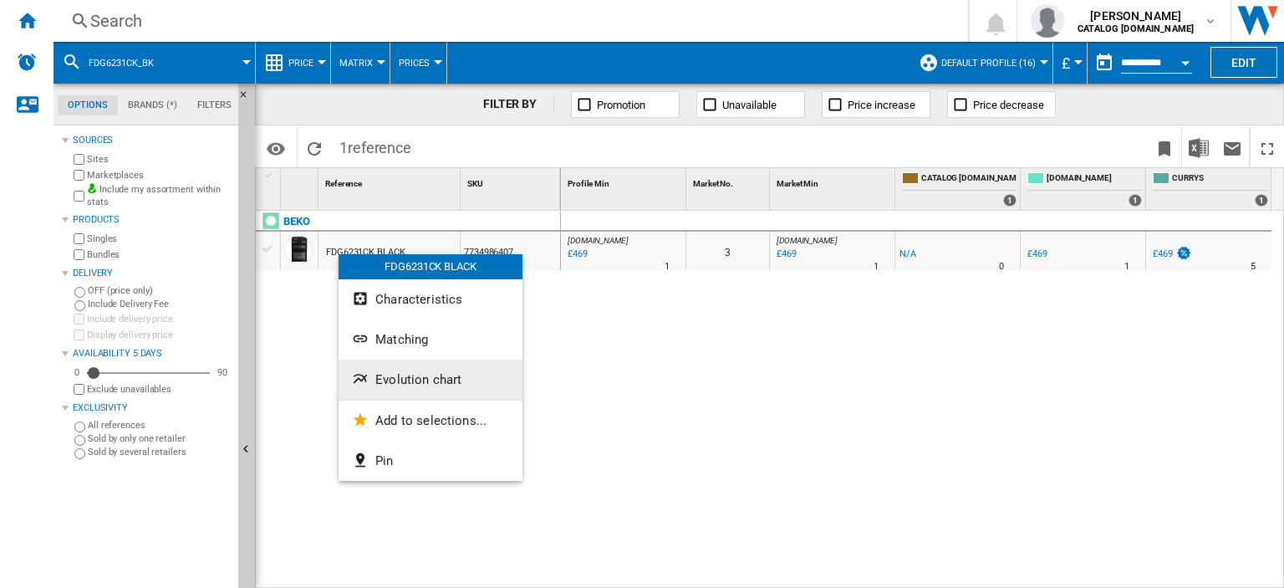
click at [410, 372] on span "Evolution chart" at bounding box center [418, 379] width 86 height 15
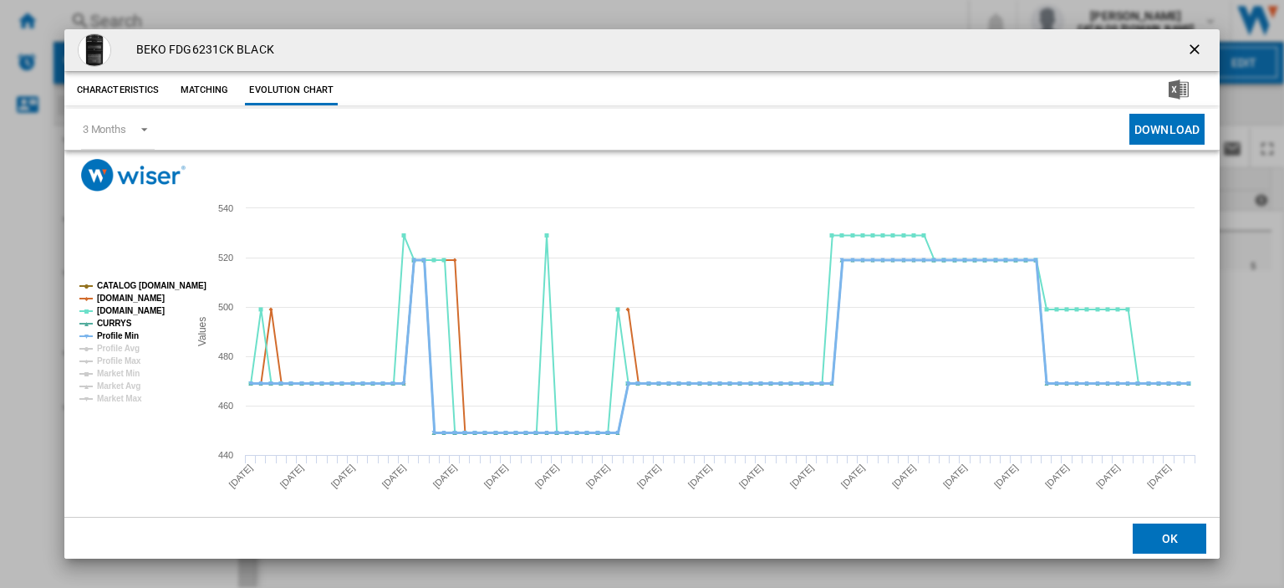
click at [110, 331] on tspan "Profile Min" at bounding box center [118, 335] width 42 height 9
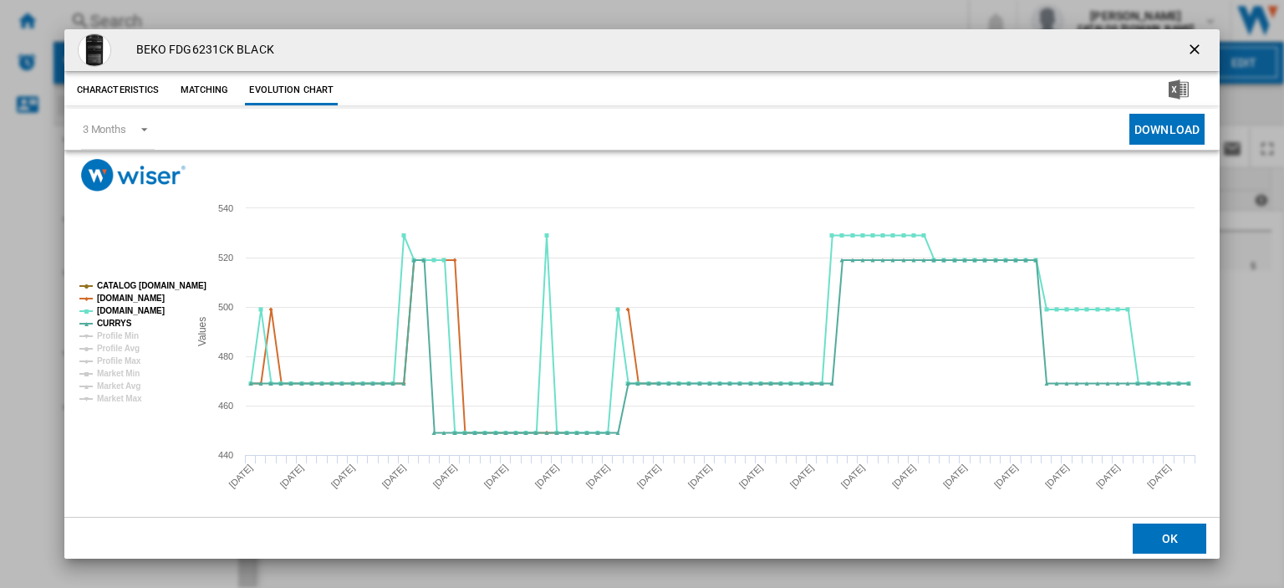
click at [1186, 47] on ng-md-icon "getI18NText('BUTTONS.CLOSE_DIALOG')" at bounding box center [1196, 51] width 20 height 20
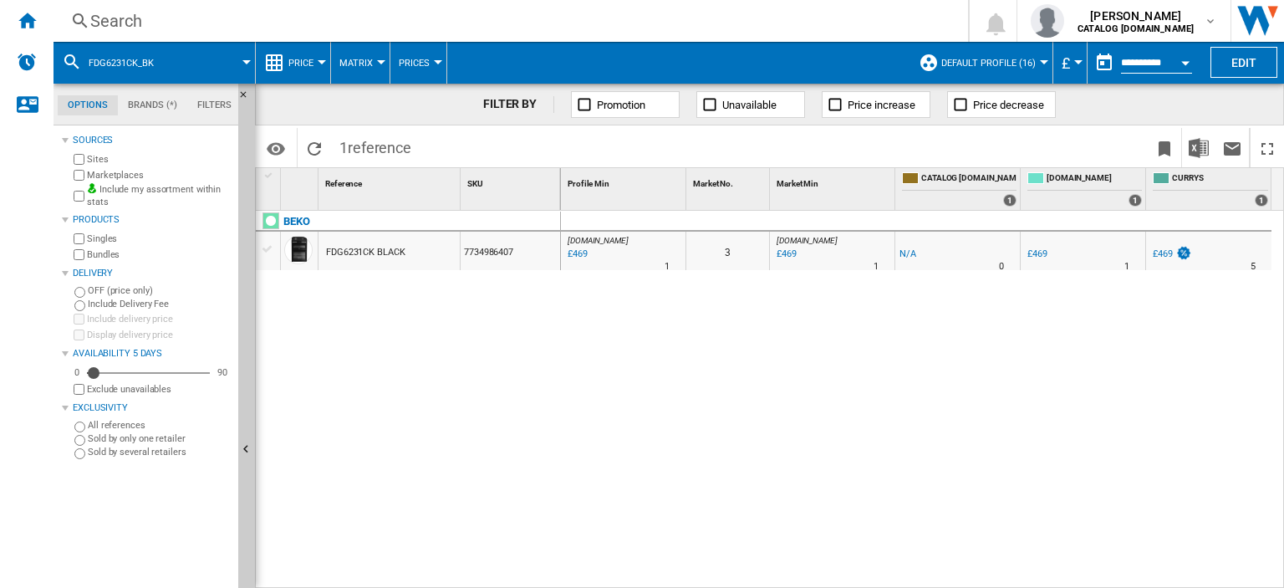
click at [105, 16] on div "Search" at bounding box center [507, 20] width 834 height 23
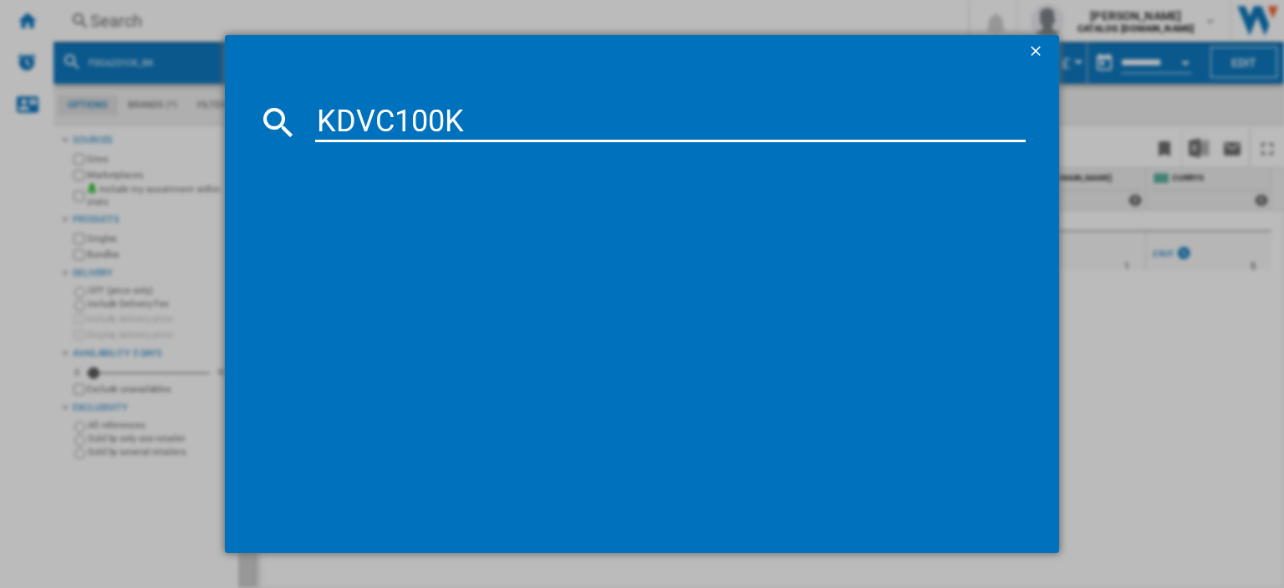
type input "KDVC100K"
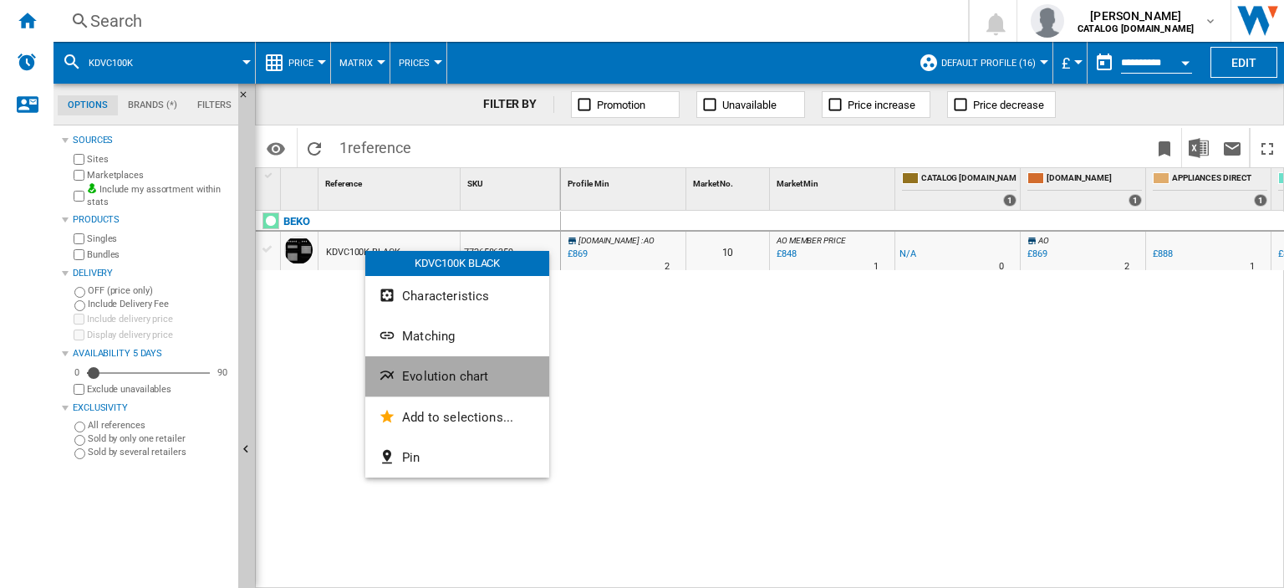
click at [461, 370] on span "Evolution chart" at bounding box center [445, 376] width 86 height 15
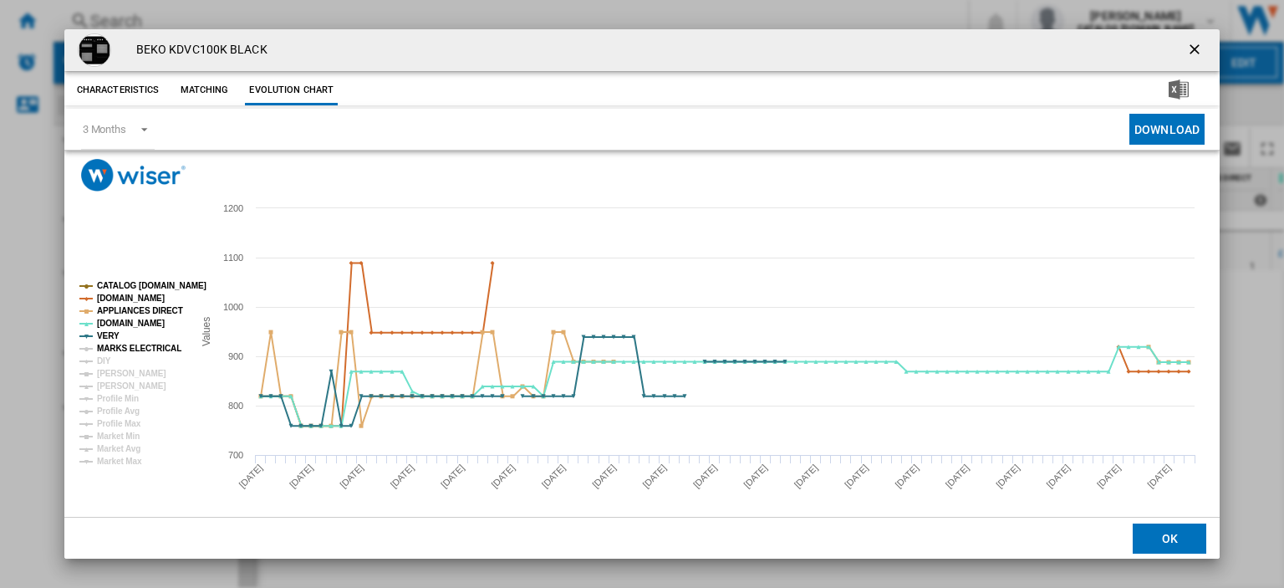
click at [113, 347] on tspan "MARKS ELECTRICAL" at bounding box center [139, 348] width 84 height 9
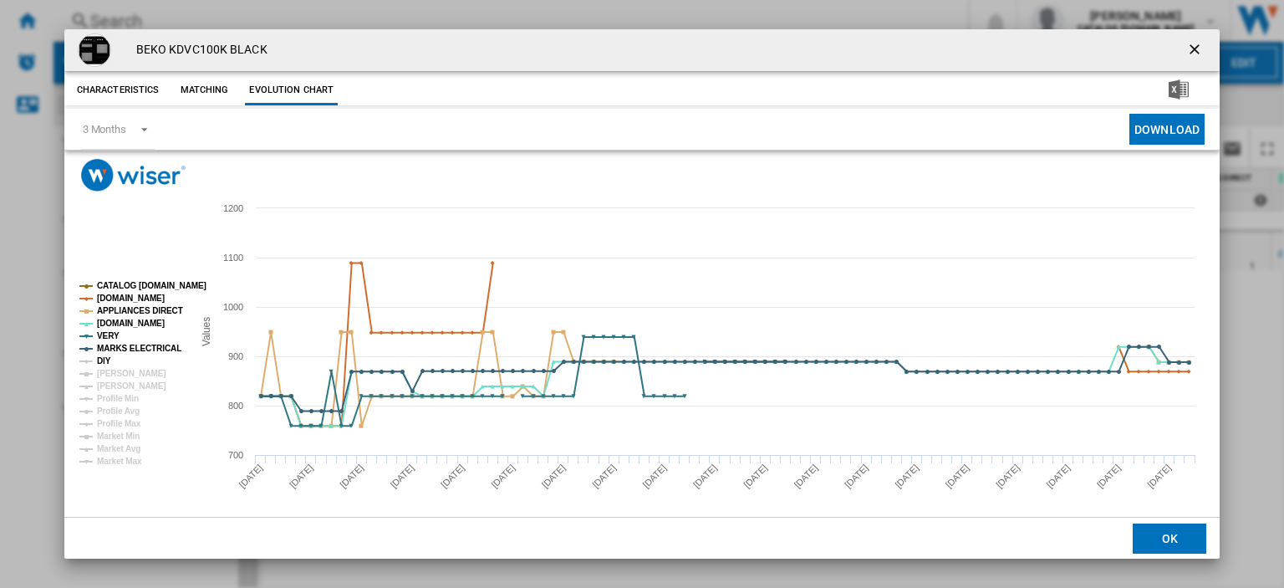
click at [106, 360] on tspan "DIY" at bounding box center [104, 360] width 14 height 9
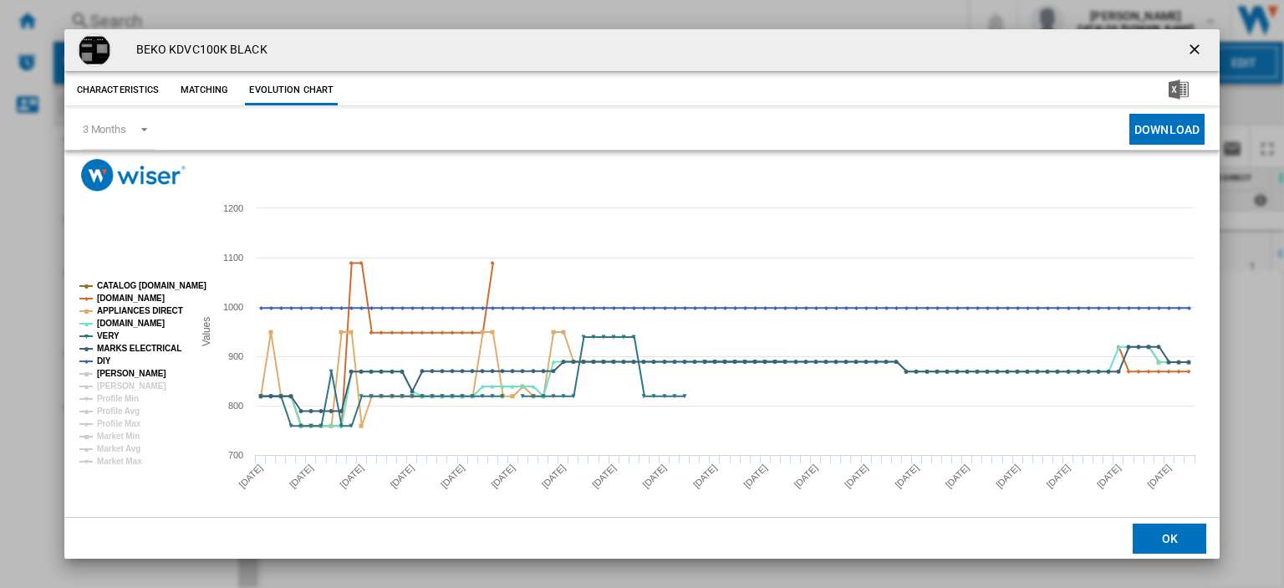
click at [110, 370] on tspan "[PERSON_NAME]" at bounding box center [131, 373] width 69 height 9
click at [1186, 53] on ng-md-icon "getI18NText('BUTTONS.CLOSE_DIALOG')" at bounding box center [1196, 51] width 20 height 20
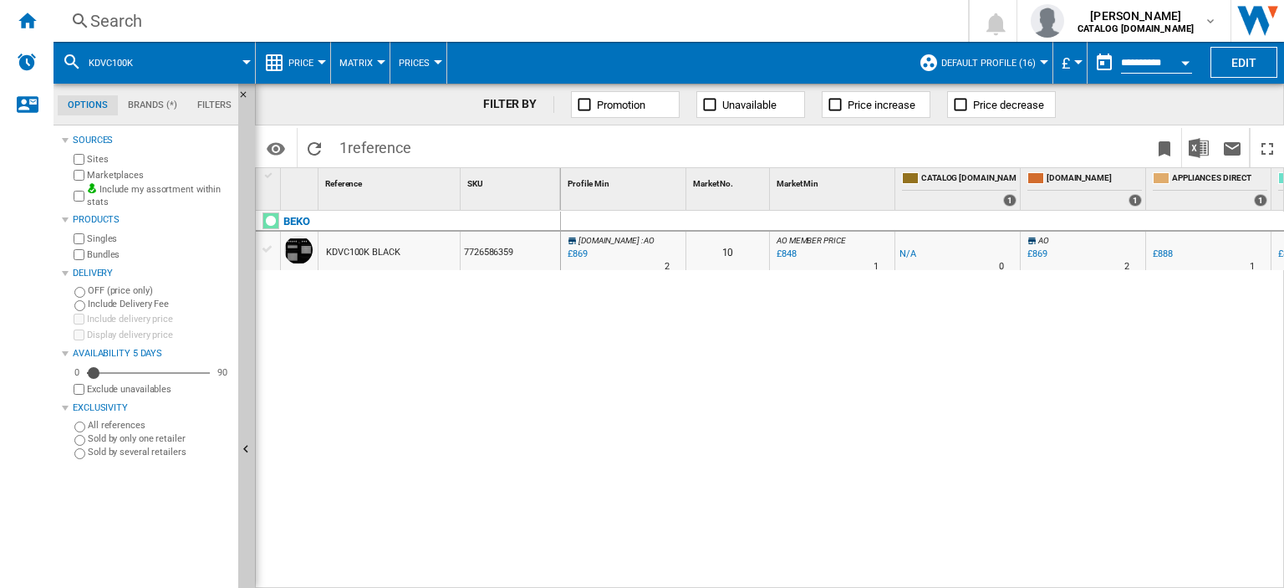
click at [571, 251] on div "£869" at bounding box center [576, 254] width 23 height 17
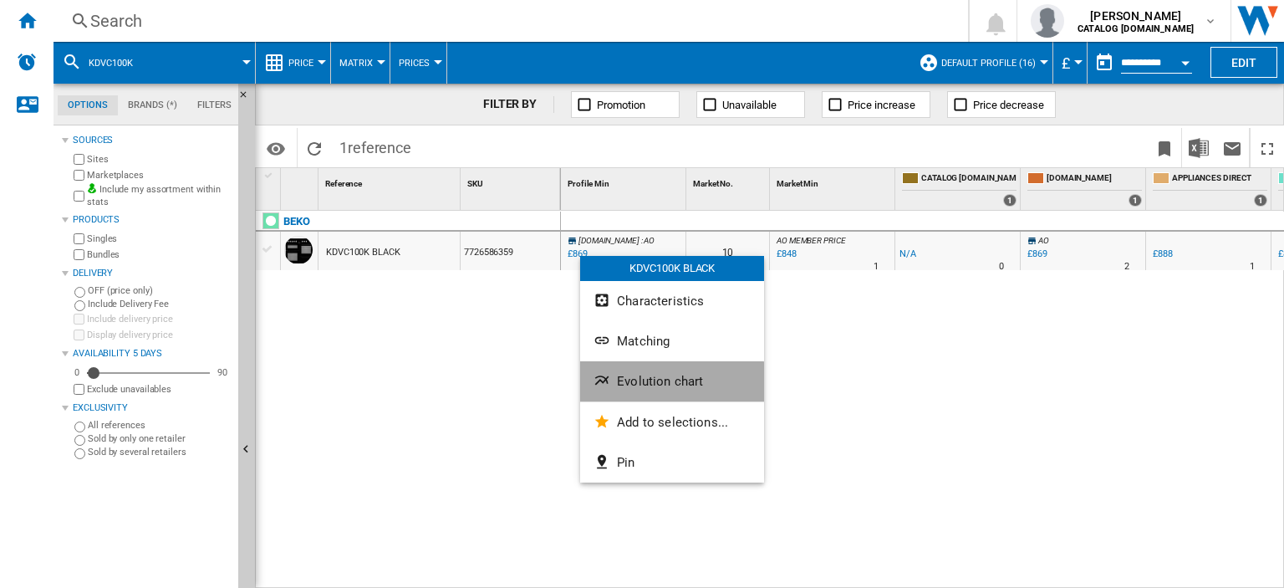
click at [643, 385] on span "Evolution chart" at bounding box center [660, 381] width 86 height 15
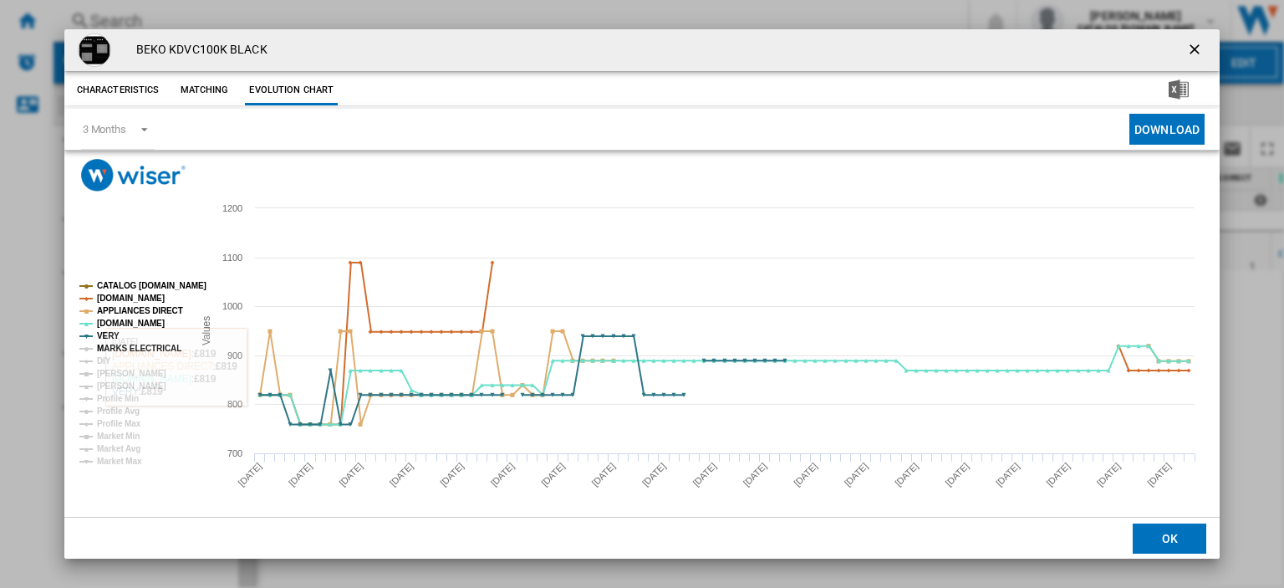
click at [103, 351] on tspan "MARKS ELECTRICAL" at bounding box center [139, 348] width 84 height 9
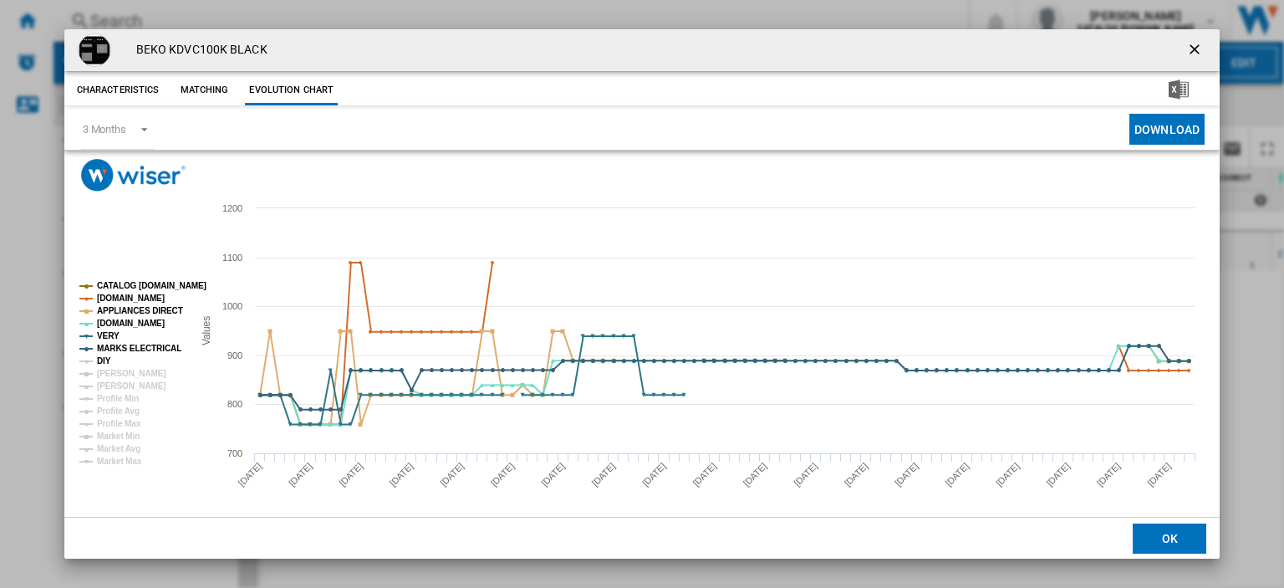
click at [97, 359] on tspan "DIY" at bounding box center [104, 360] width 14 height 9
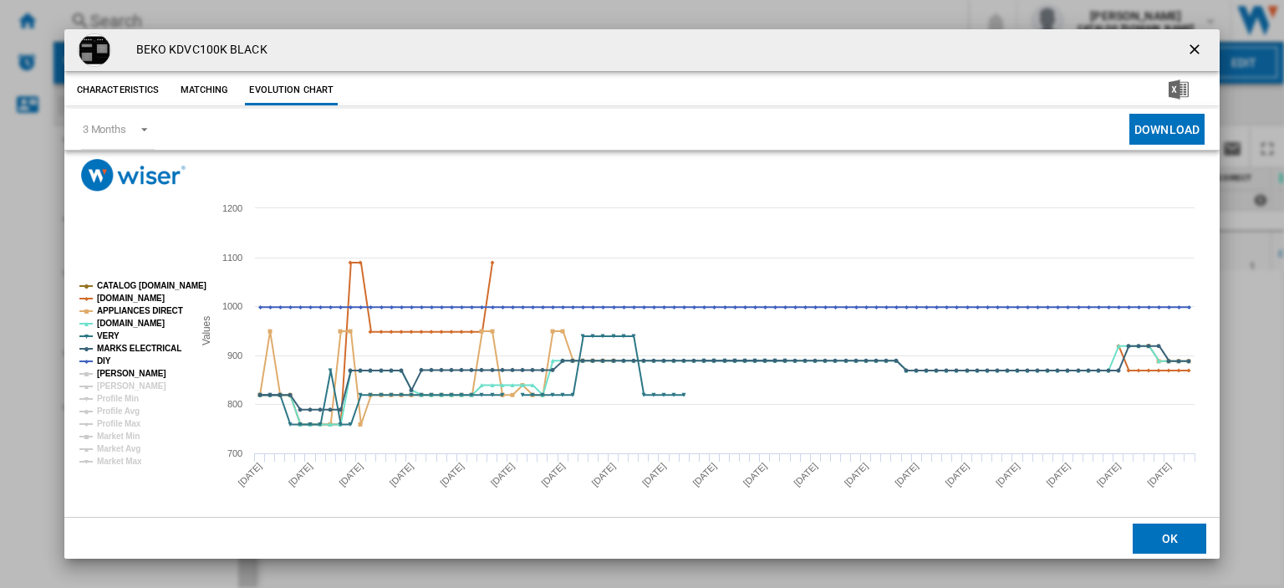
click at [101, 374] on tspan "[PERSON_NAME]" at bounding box center [131, 373] width 69 height 9
click at [104, 382] on tspan "[PERSON_NAME]" at bounding box center [131, 385] width 69 height 9
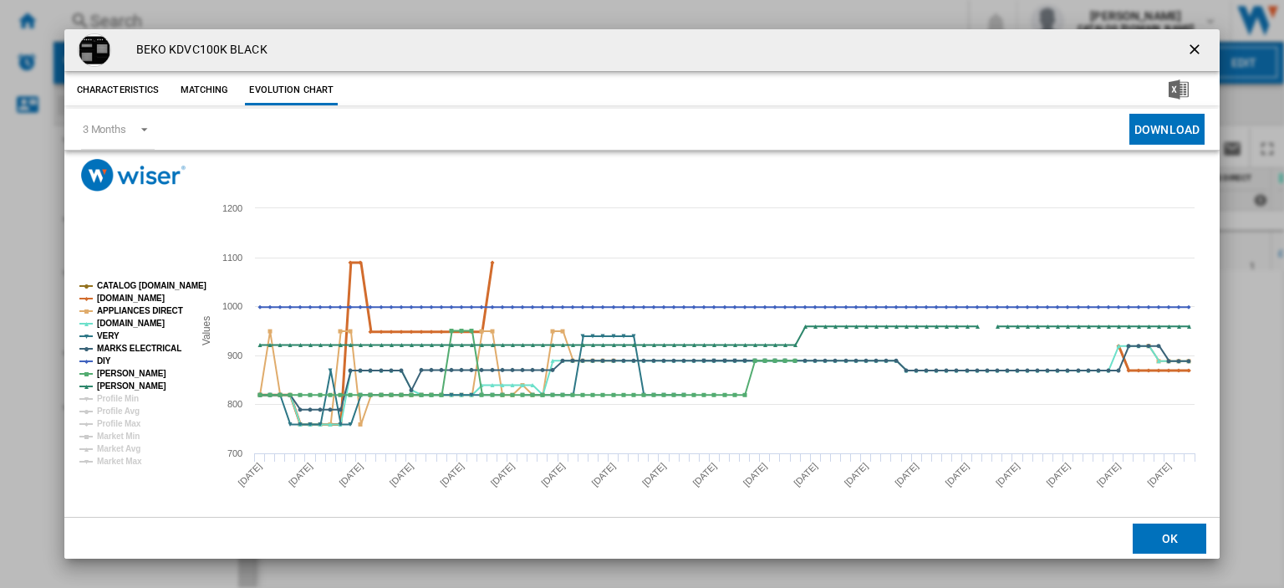
click at [120, 296] on tspan "[DOMAIN_NAME]" at bounding box center [131, 297] width 68 height 9
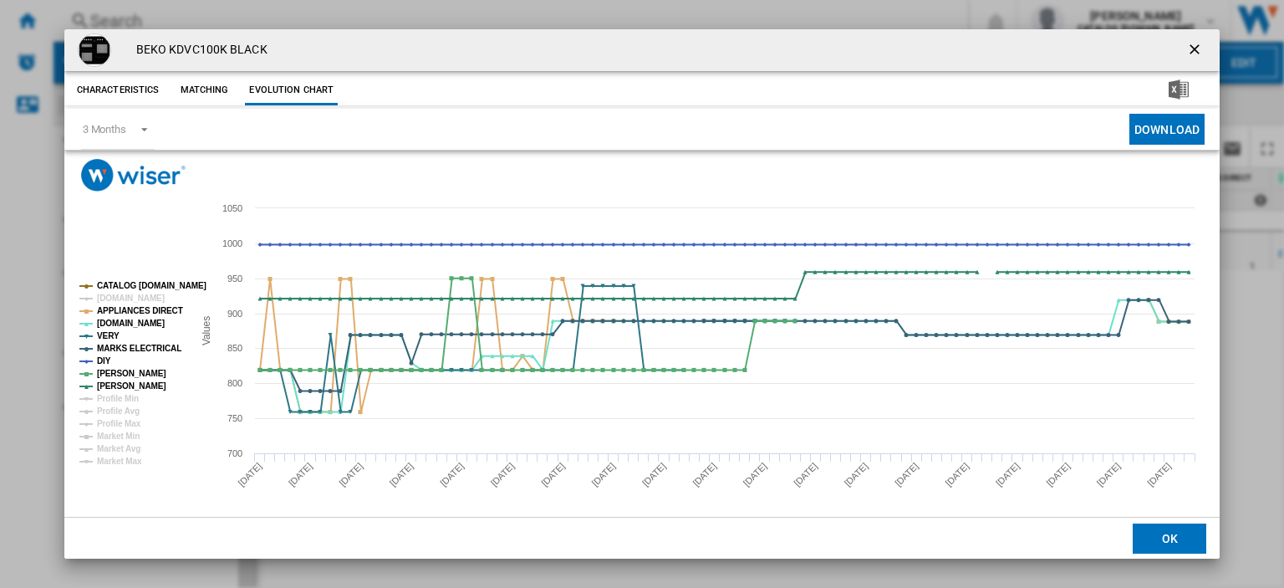
click at [1190, 47] on ng-md-icon "getI18NText('BUTTONS.CLOSE_DIALOG')" at bounding box center [1196, 51] width 20 height 20
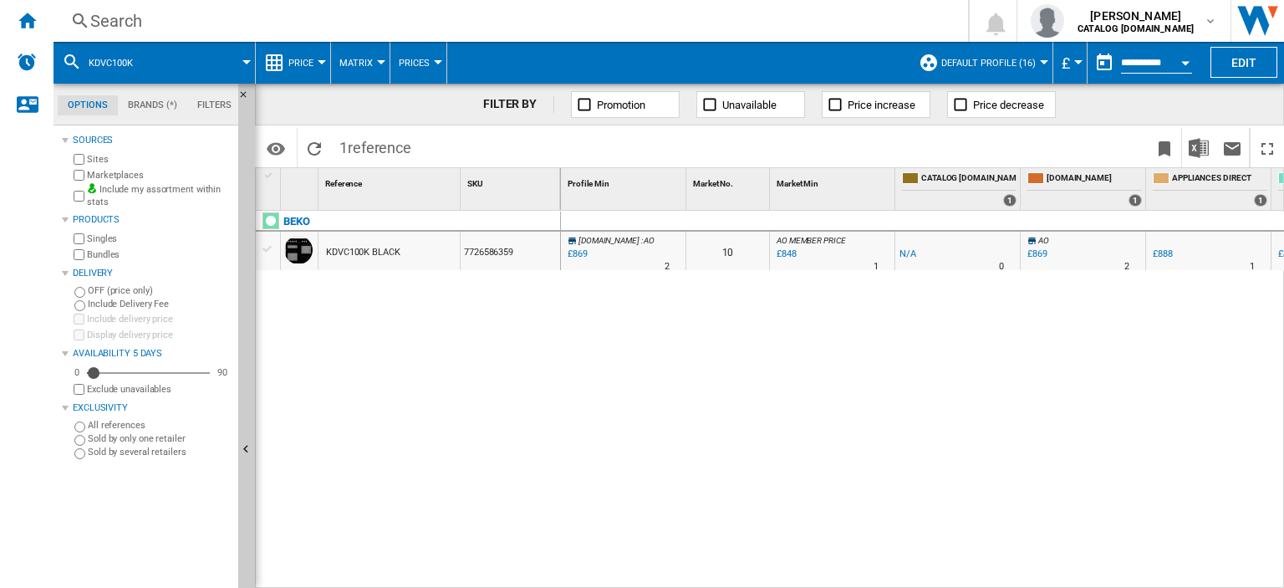
click at [107, 21] on div "Search" at bounding box center [507, 20] width 834 height 23
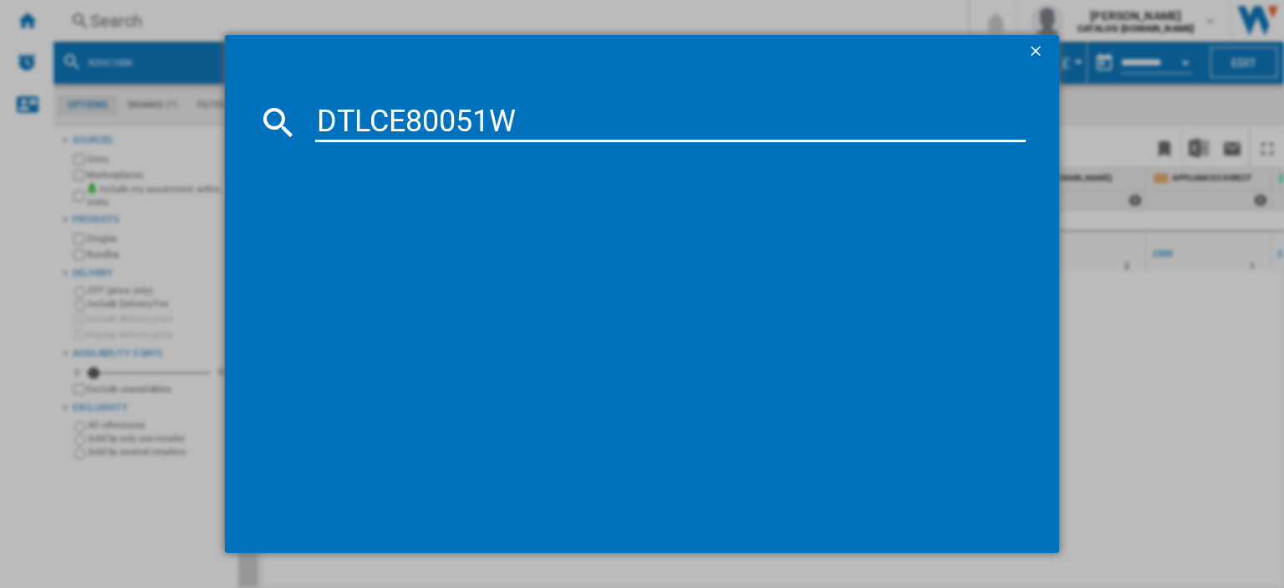
type input "DTLCE80051W"
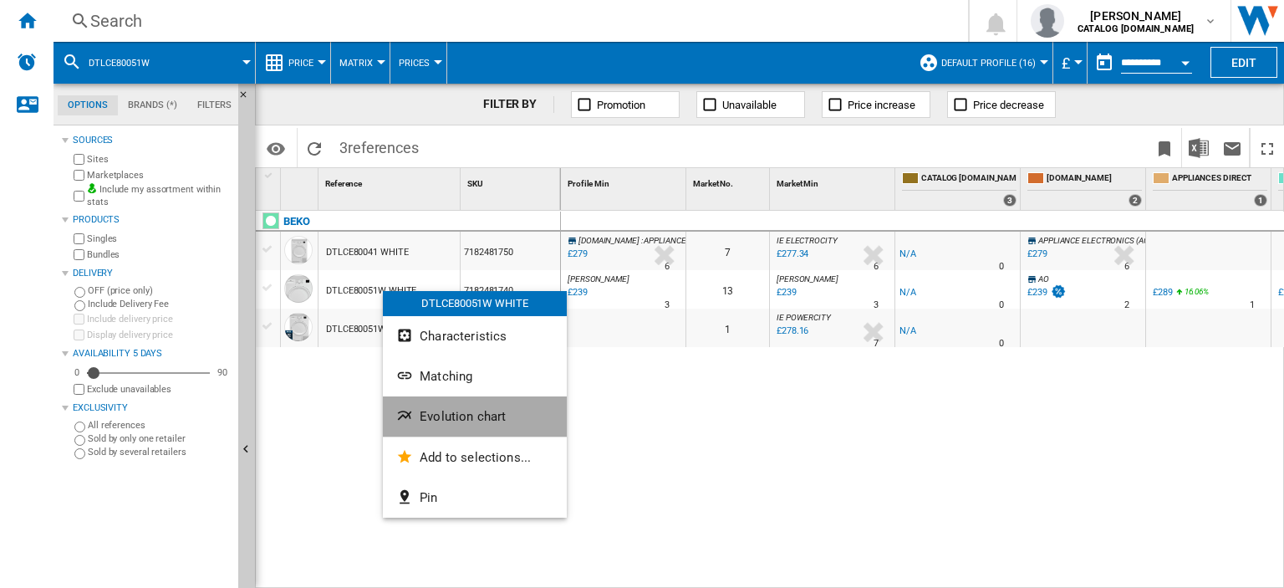
click at [461, 415] on span "Evolution chart" at bounding box center [463, 416] width 86 height 15
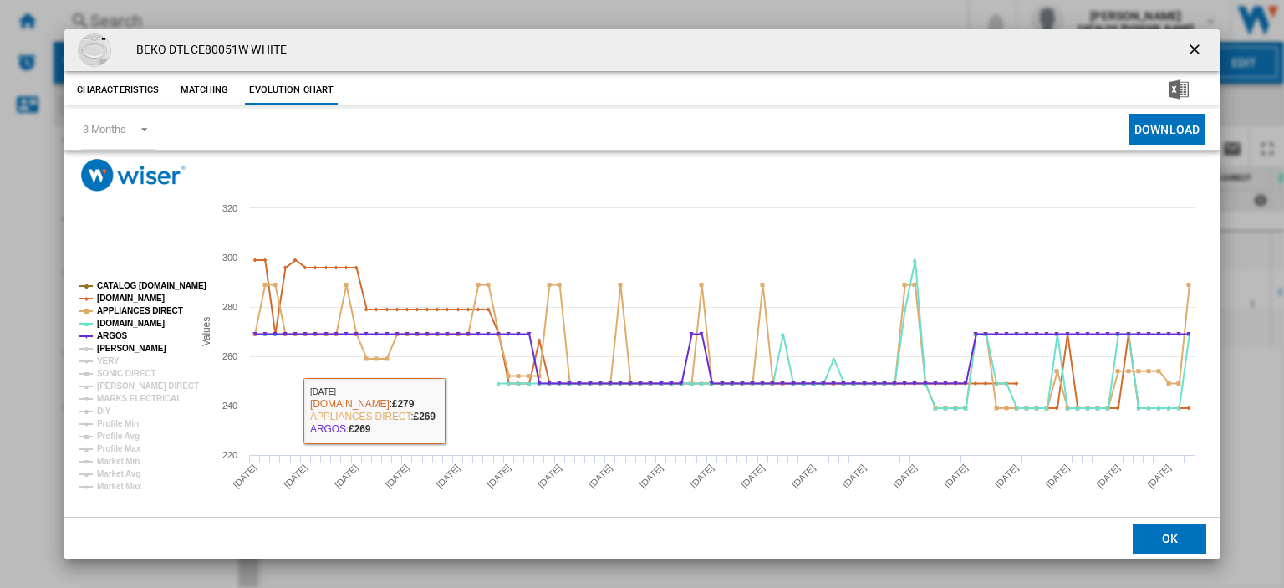
click at [114, 344] on tspan "[PERSON_NAME]" at bounding box center [131, 348] width 69 height 9
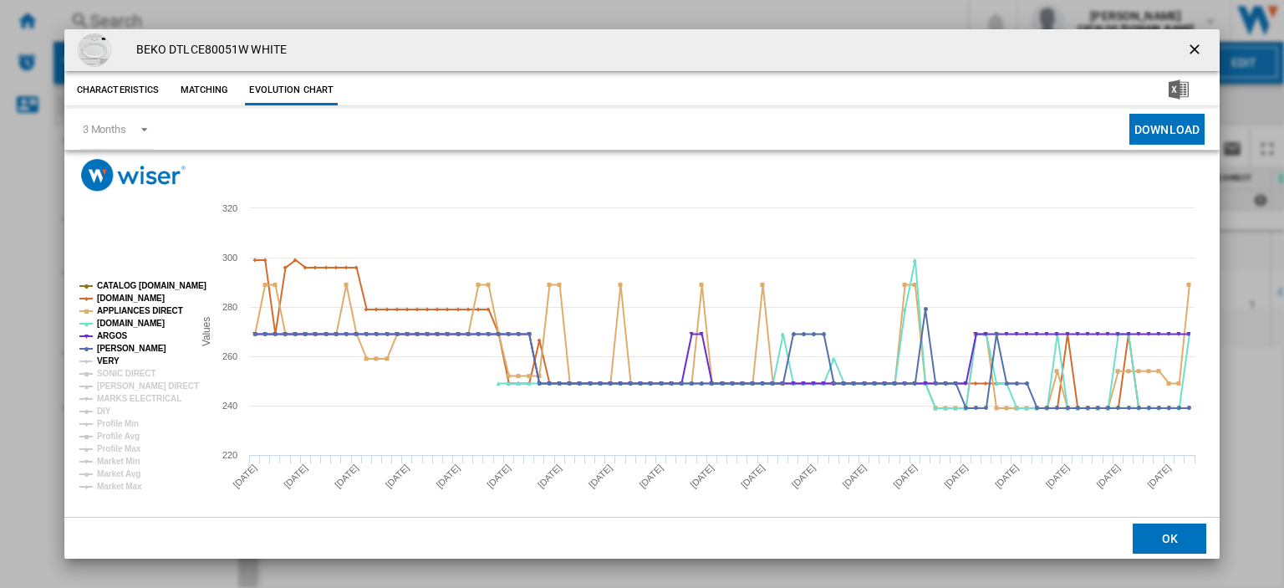
click at [114, 361] on tspan "VERY" at bounding box center [108, 360] width 23 height 9
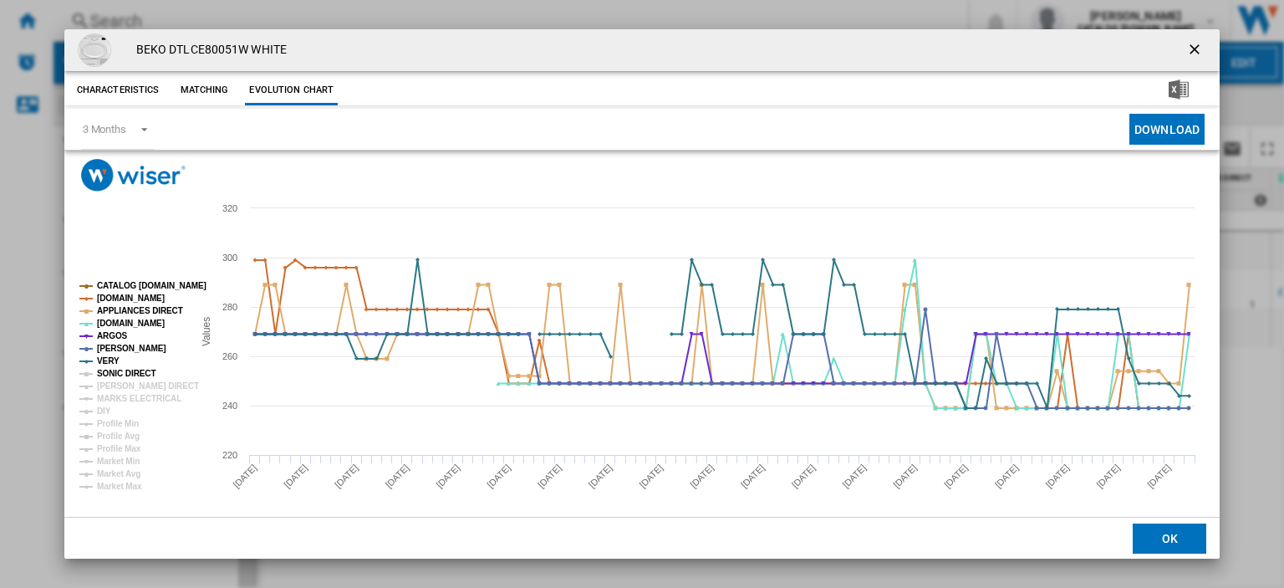
click at [113, 369] on tspan "SONIC DIRECT" at bounding box center [126, 373] width 59 height 9
click at [115, 383] on tspan "[PERSON_NAME] DIRECT" at bounding box center [148, 385] width 102 height 9
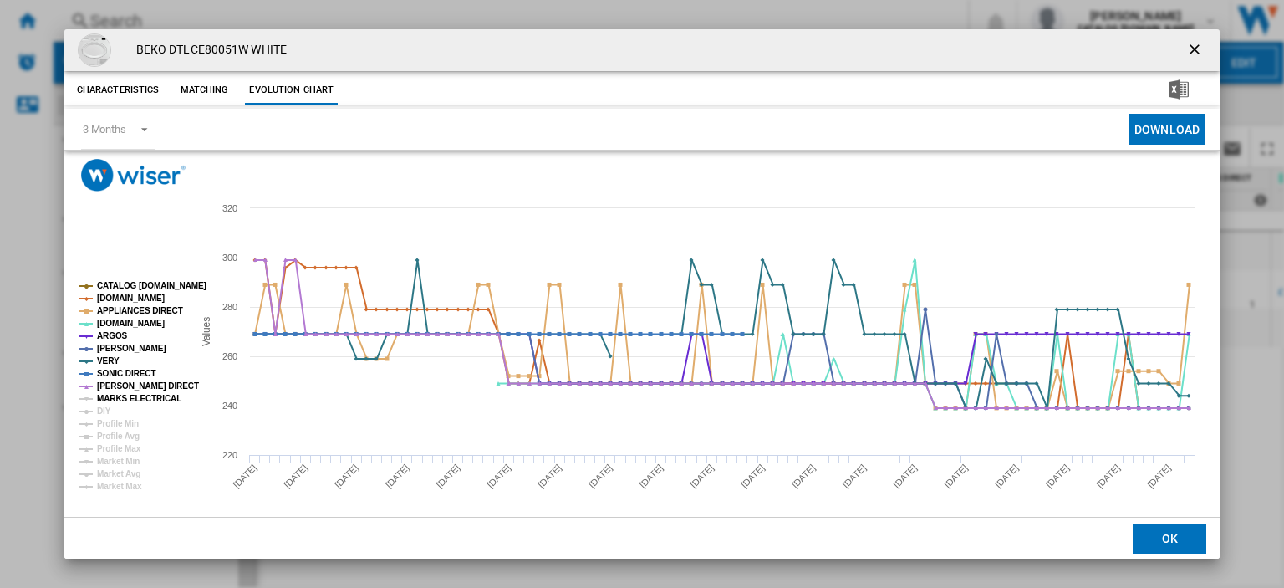
click at [115, 397] on tspan "MARKS ELECTRICAL" at bounding box center [139, 398] width 84 height 9
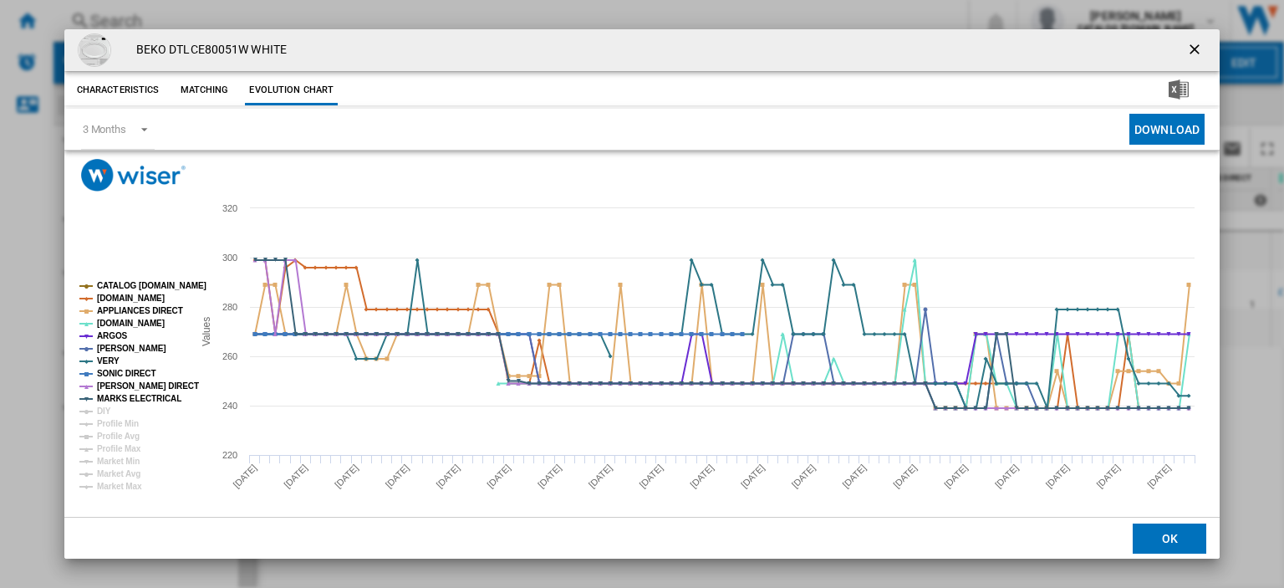
click at [1186, 48] on ng-md-icon "getI18NText('BUTTONS.CLOSE_DIALOG')" at bounding box center [1196, 51] width 20 height 20
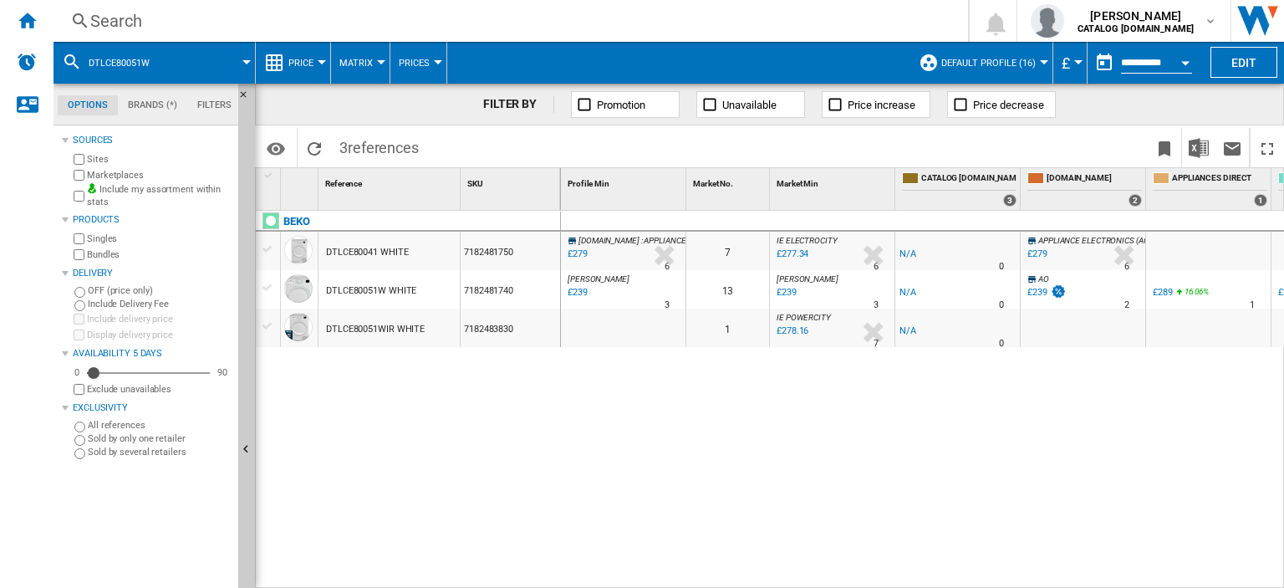
click at [100, 19] on div "Search" at bounding box center [507, 20] width 834 height 23
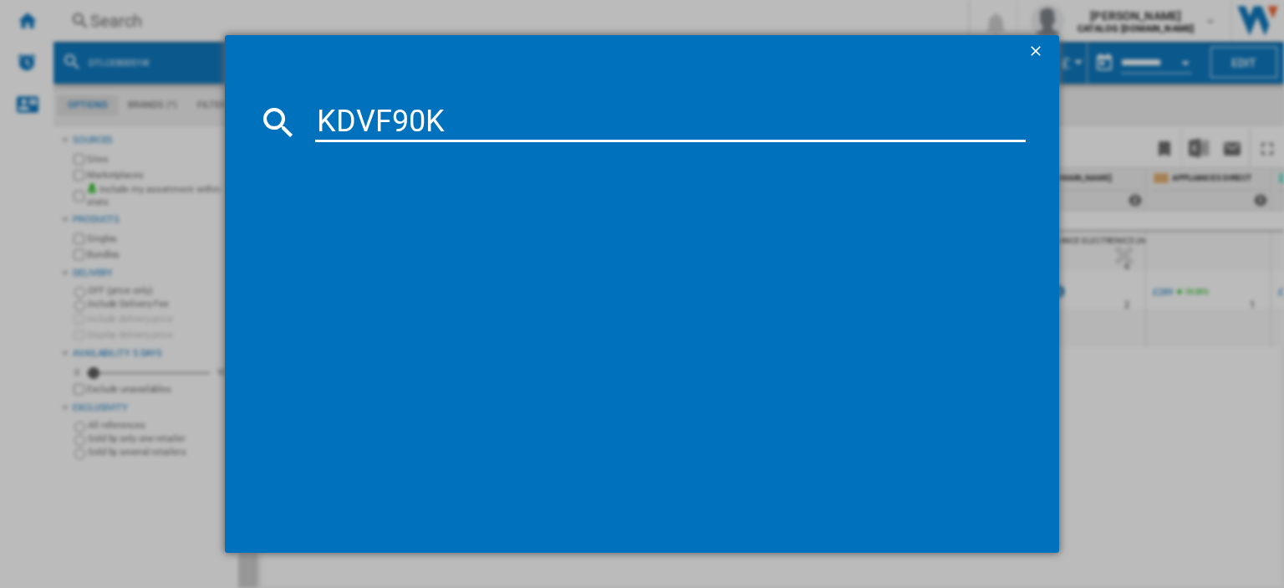
type input "KDVF90K"
click at [383, 247] on div "BEKO KDVF90K BLACK" at bounding box center [650, 230] width 751 height 37
click at [390, 225] on div "BEKO KDVF90K BLACK" at bounding box center [654, 230] width 694 height 17
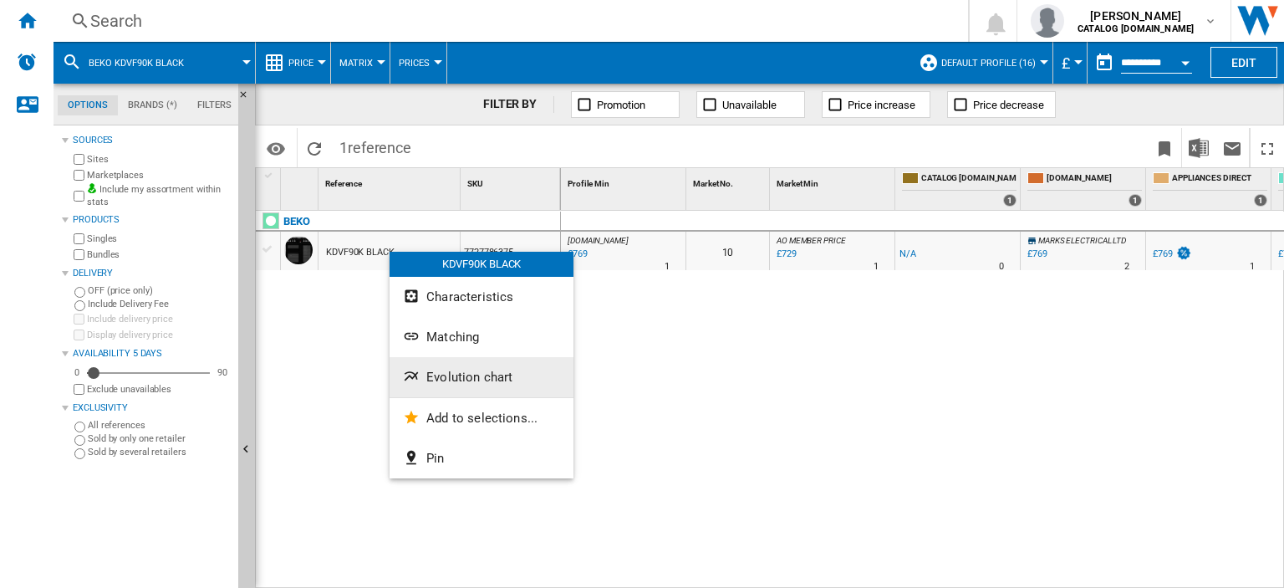
click at [468, 383] on span "Evolution chart" at bounding box center [469, 376] width 86 height 15
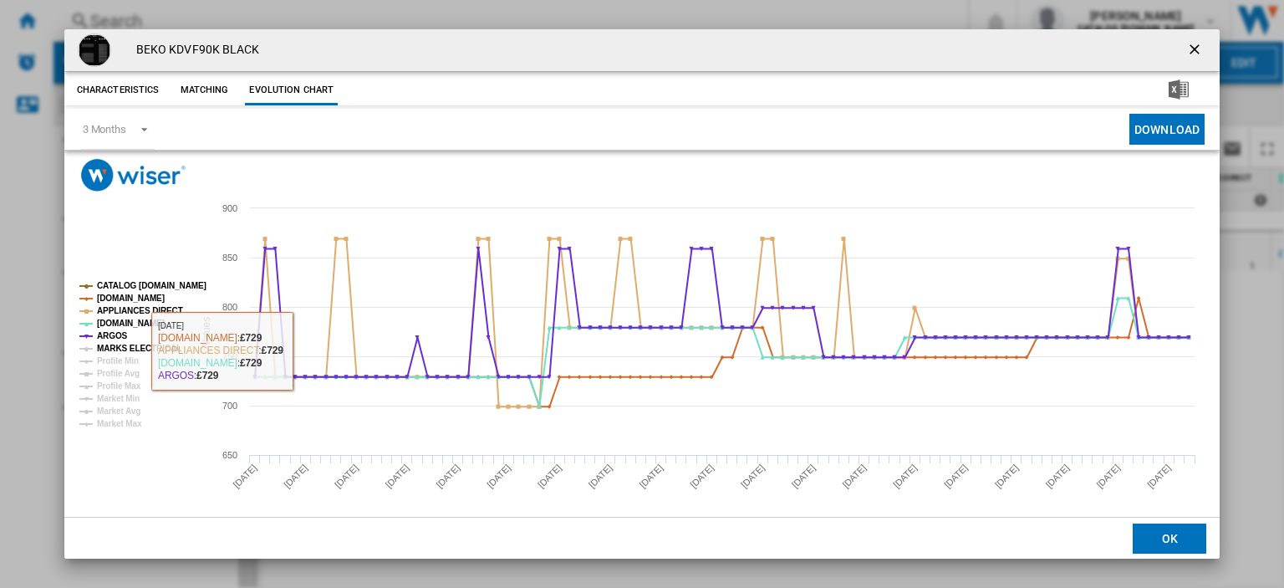
click at [122, 347] on tspan "MARKS ELECTRICAL" at bounding box center [139, 348] width 84 height 9
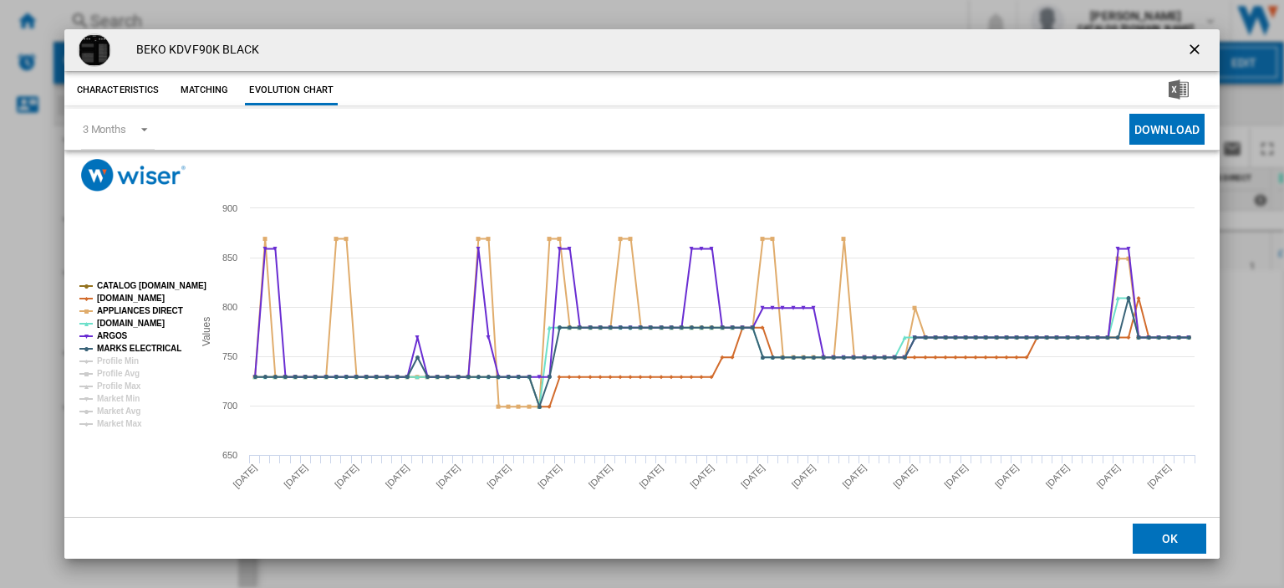
click at [1186, 44] on ng-md-icon "getI18NText('BUTTONS.CLOSE_DIALOG')" at bounding box center [1196, 51] width 20 height 20
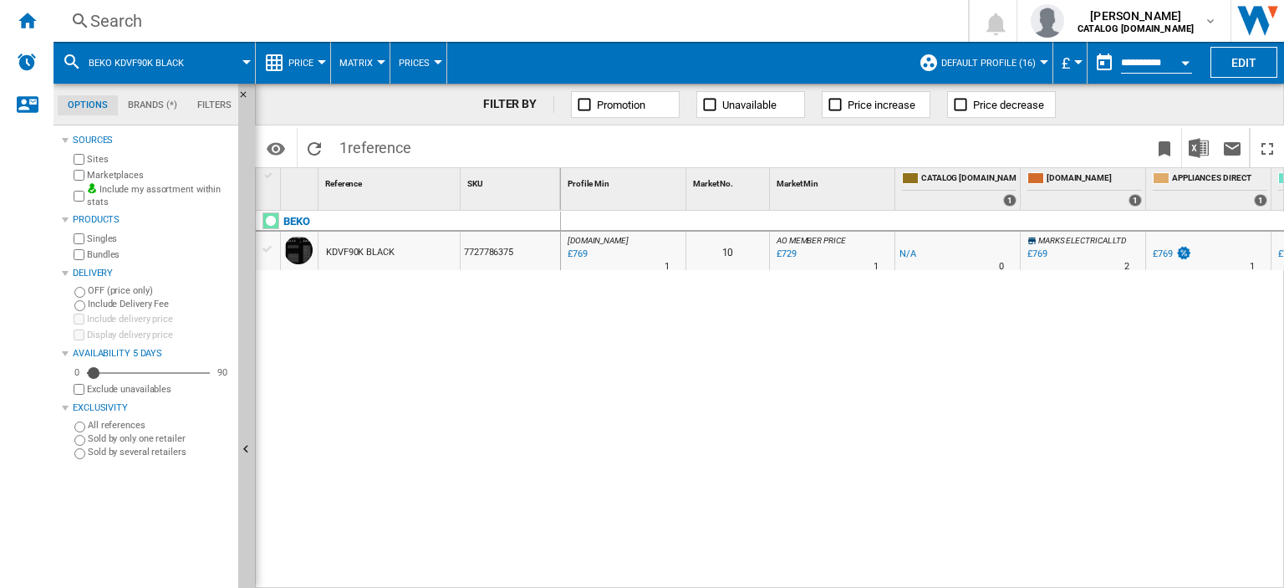
click at [114, 20] on div "Search" at bounding box center [507, 20] width 834 height 23
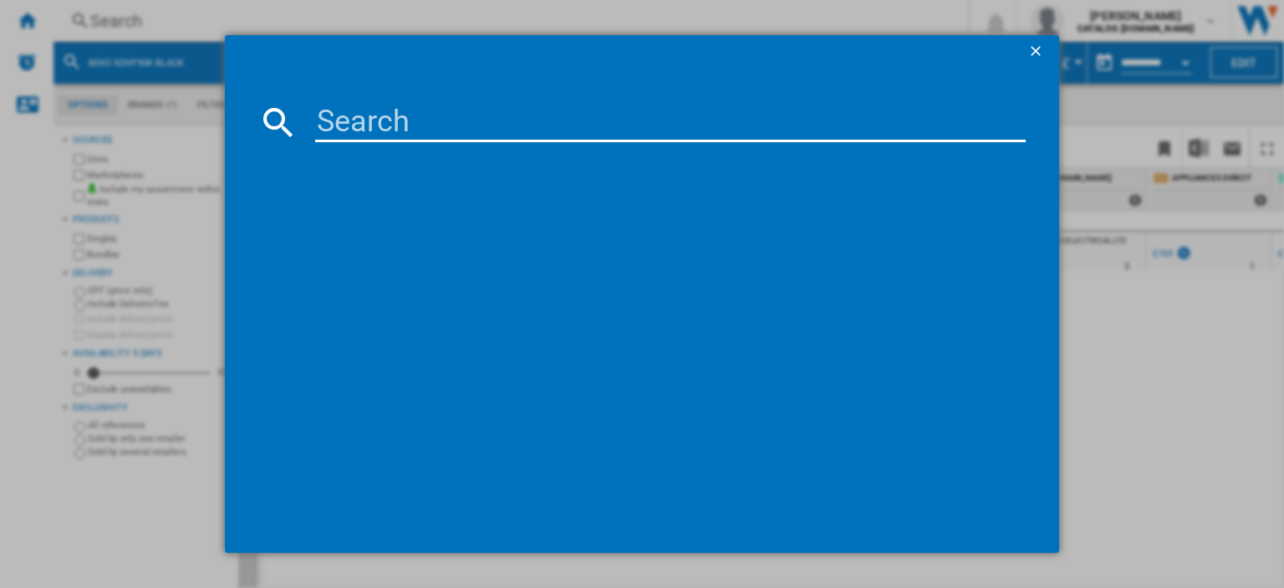
paste input "BSF4682_WH"
type input "BSF4682"
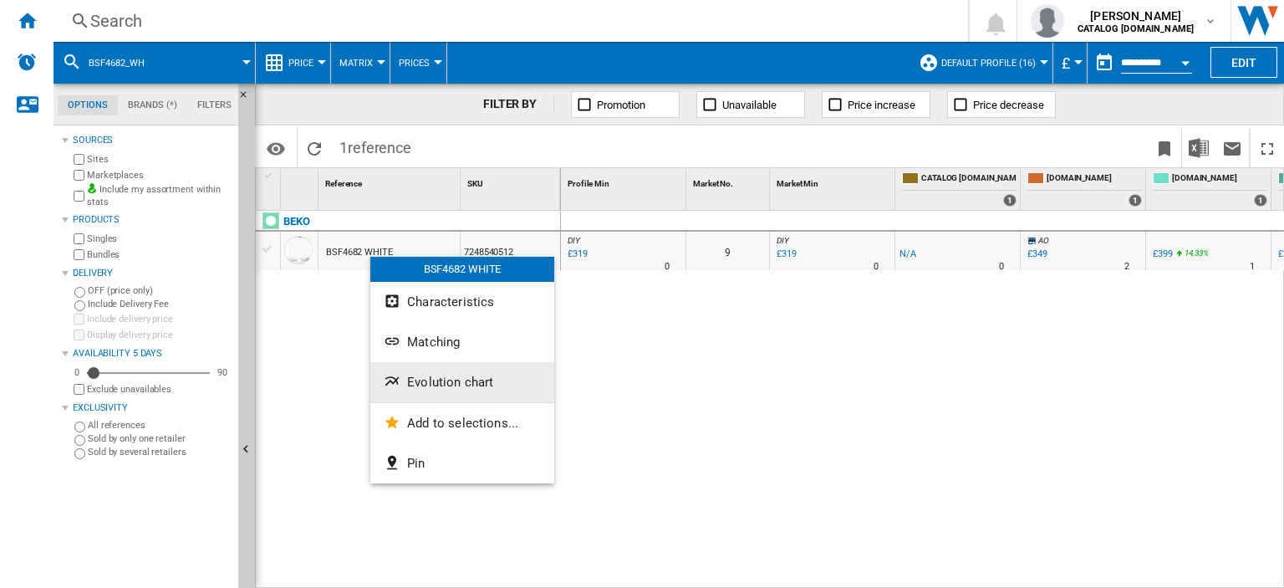
click at [438, 380] on span "Evolution chart" at bounding box center [450, 381] width 86 height 15
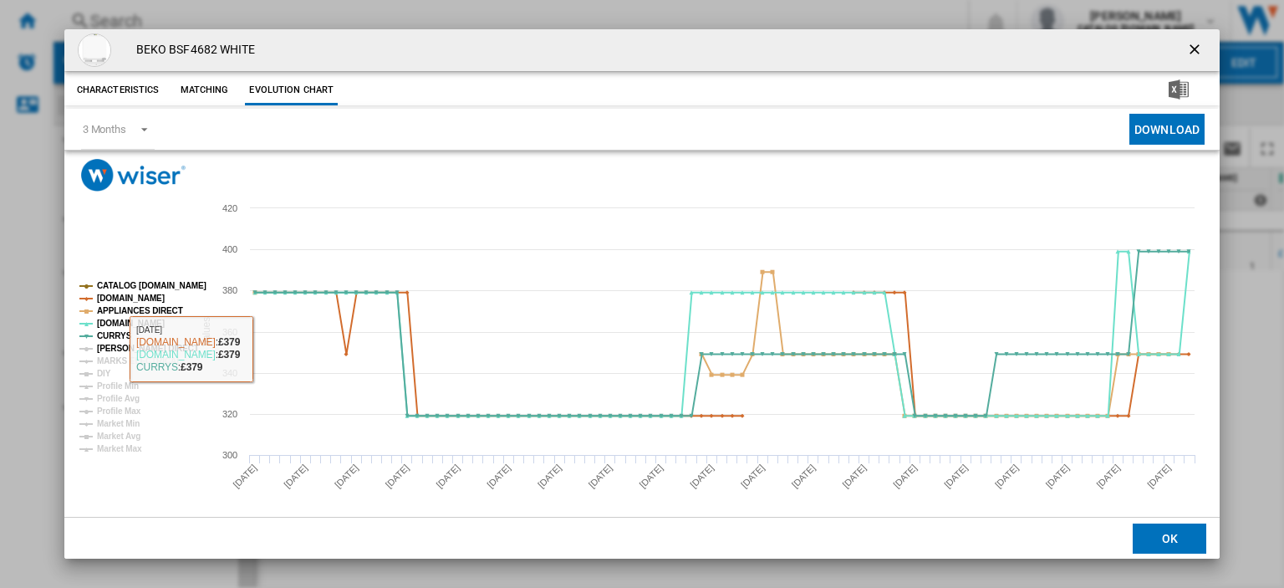
click at [132, 344] on tspan "[PERSON_NAME] DIRECT" at bounding box center [148, 348] width 102 height 9
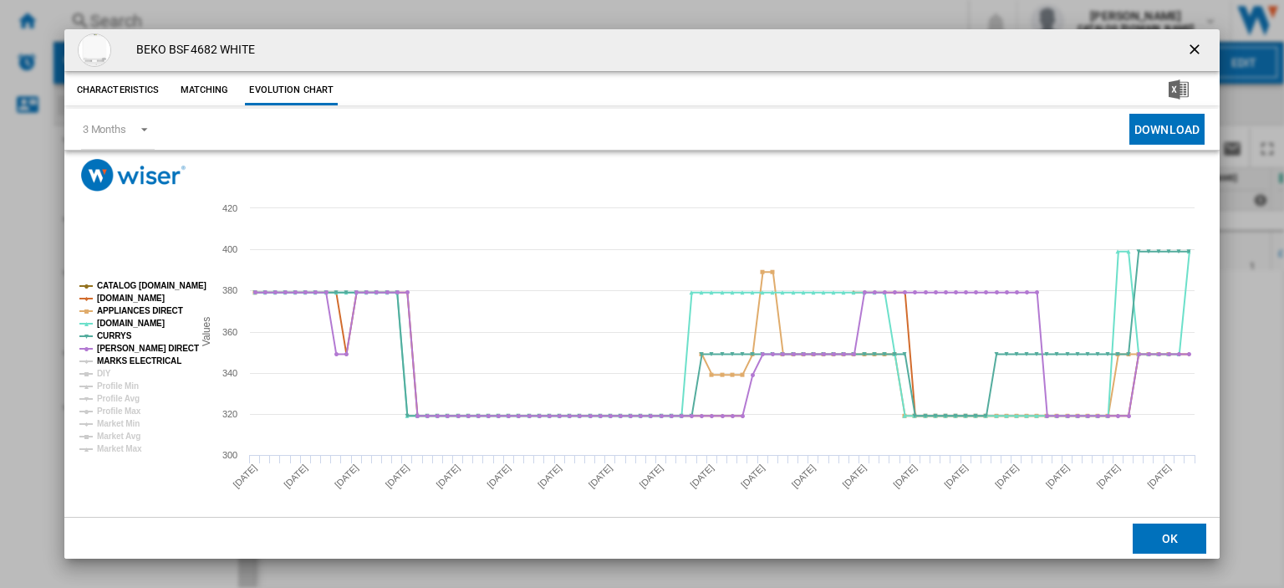
click at [129, 362] on tspan "MARKS ELECTRICAL" at bounding box center [139, 360] width 84 height 9
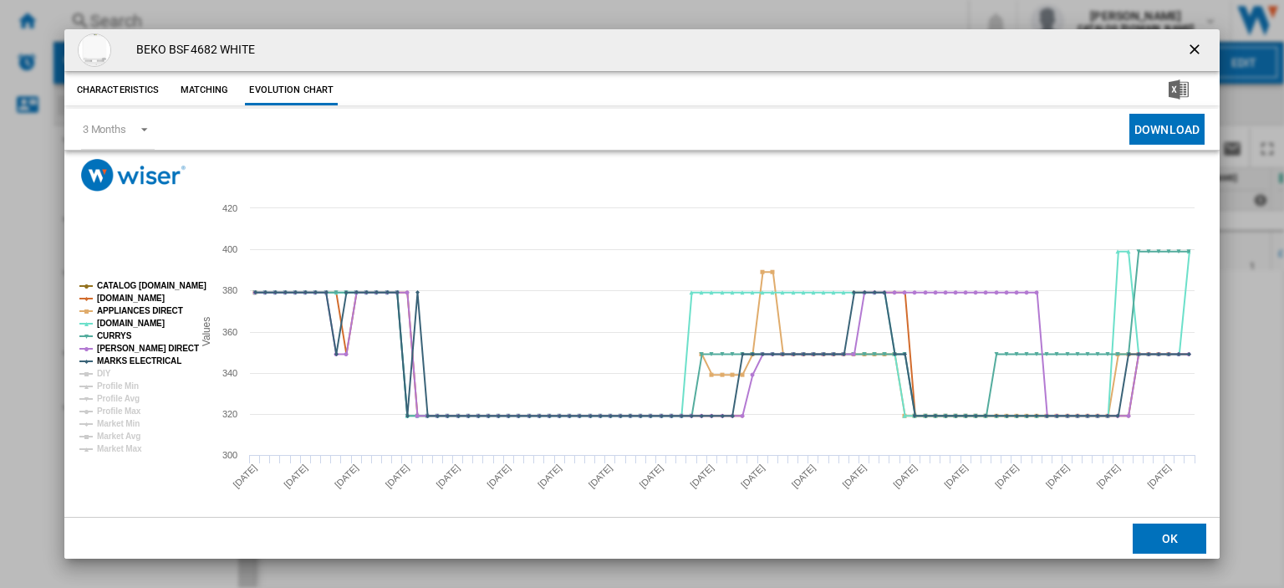
click at [1186, 49] on ng-md-icon "getI18NText('BUTTONS.CLOSE_DIALOG')" at bounding box center [1196, 51] width 20 height 20
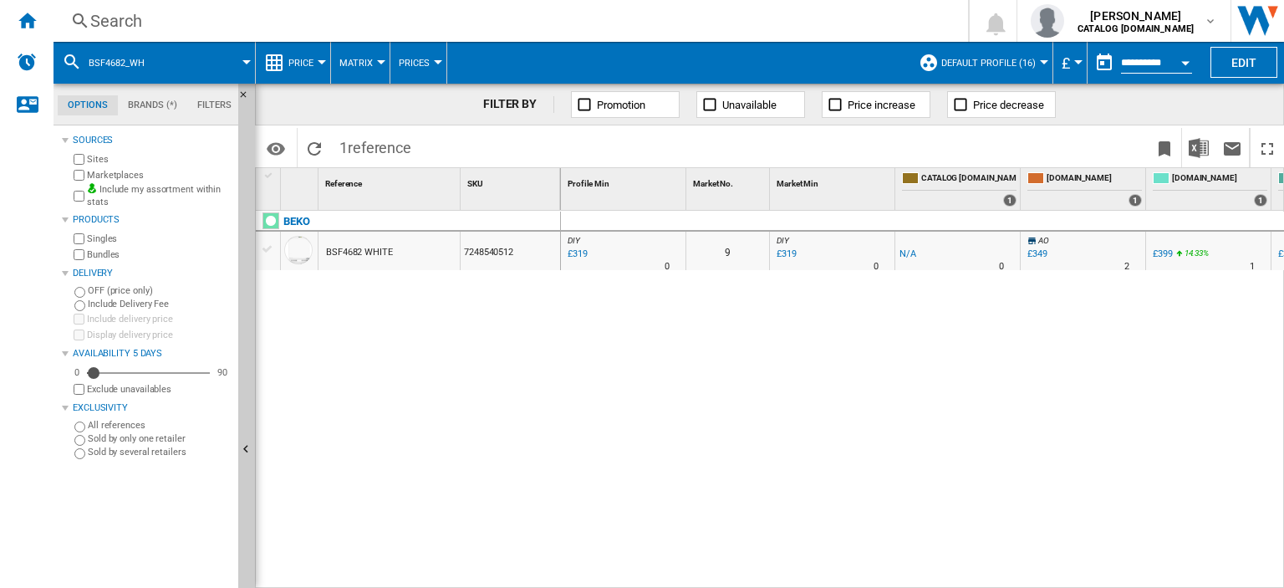
click at [104, 21] on div "Search" at bounding box center [507, 20] width 834 height 23
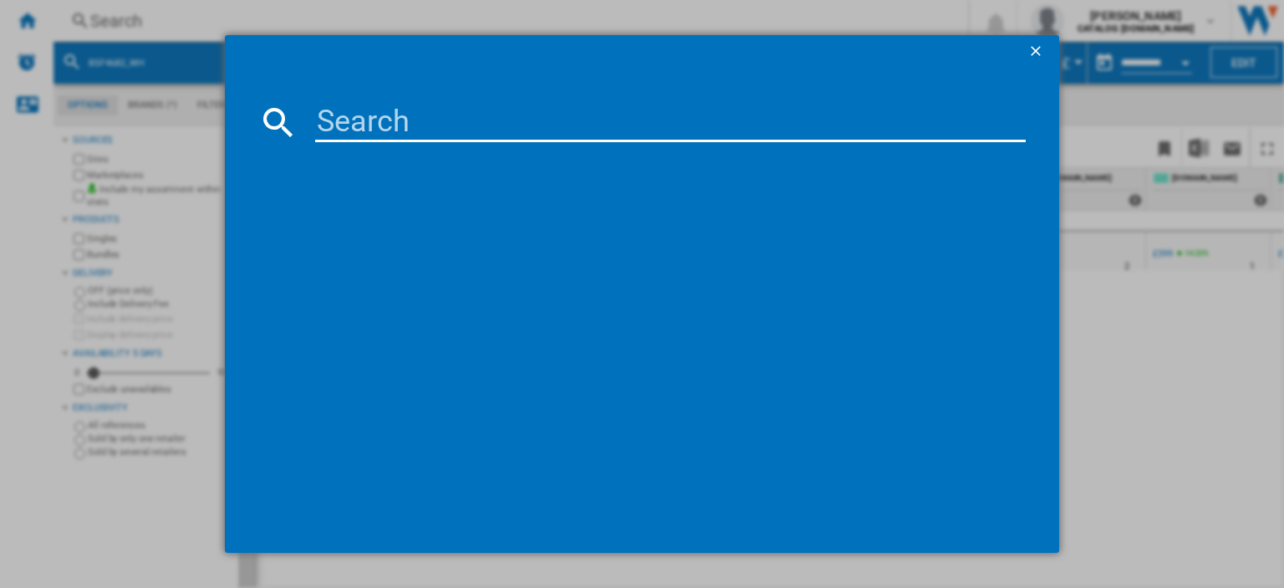
paste input "DTBC10001W_WH"
type input "DTBC10001W"
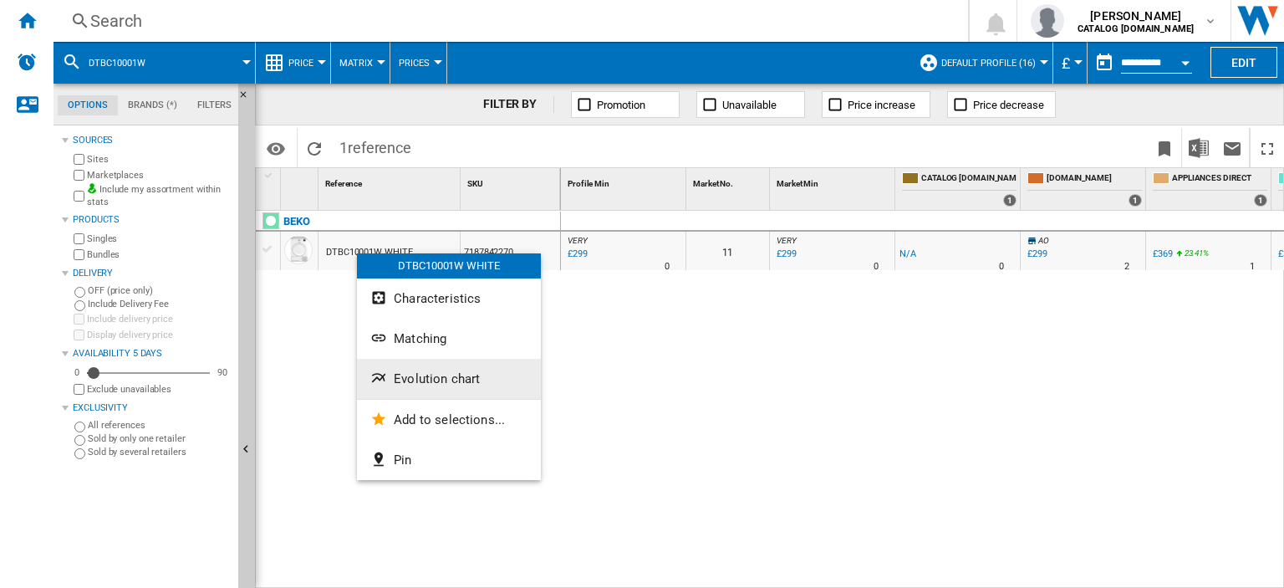
click at [428, 381] on span "Evolution chart" at bounding box center [437, 378] width 86 height 15
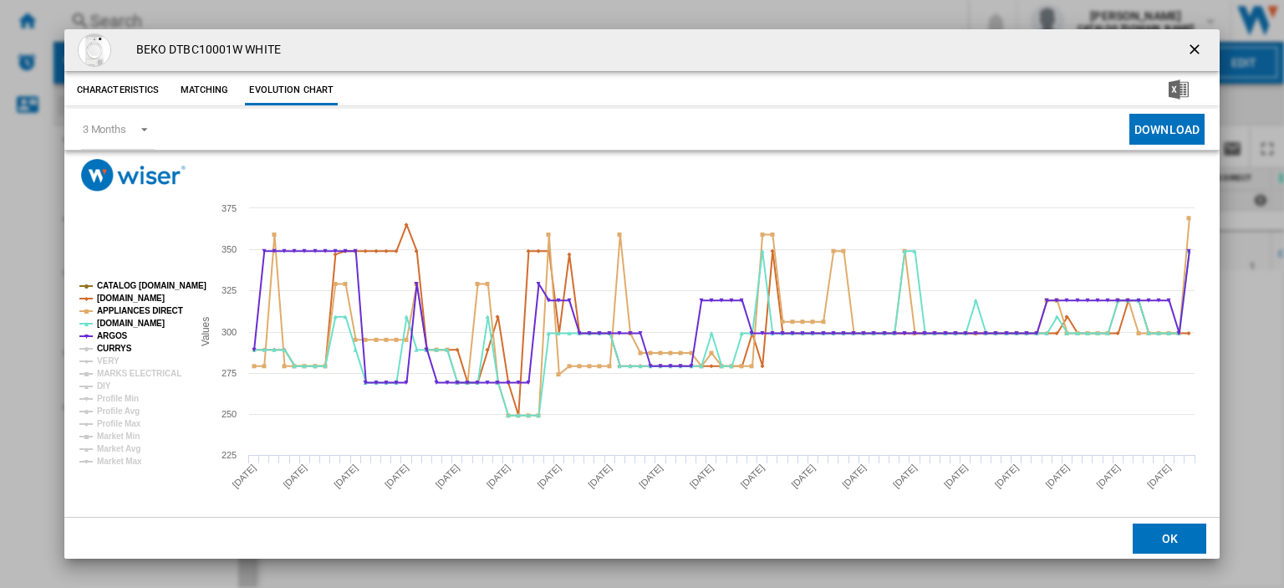
click at [110, 344] on tspan "CURRYS" at bounding box center [114, 348] width 35 height 9
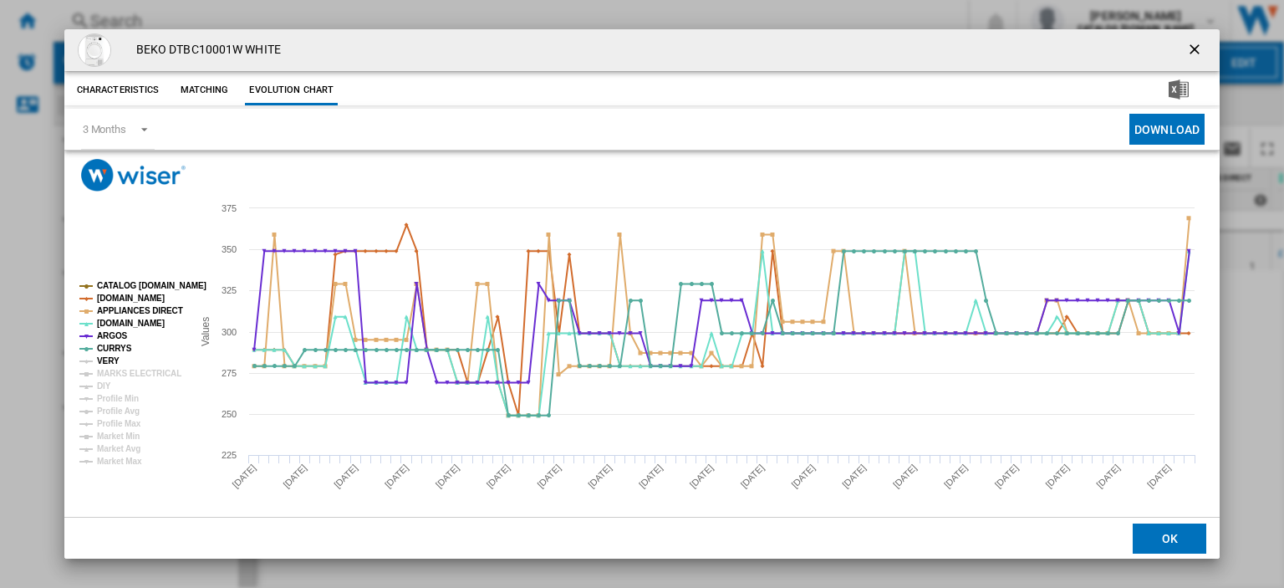
click at [105, 359] on tspan "VERY" at bounding box center [108, 360] width 23 height 9
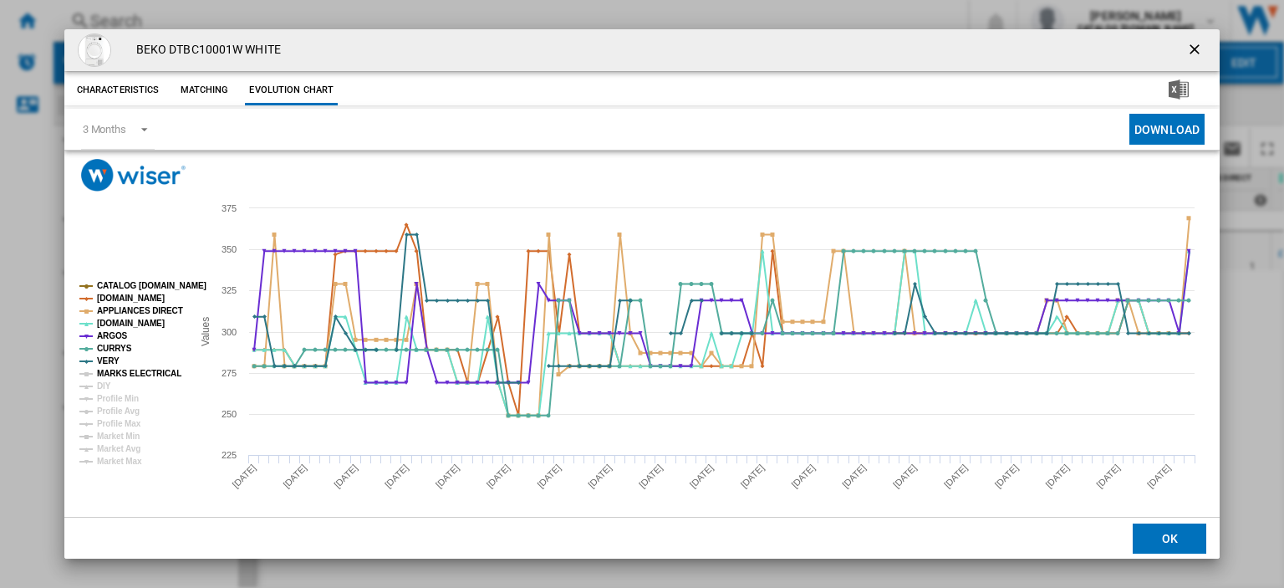
click at [111, 372] on tspan "MARKS ELECTRICAL" at bounding box center [139, 373] width 84 height 9
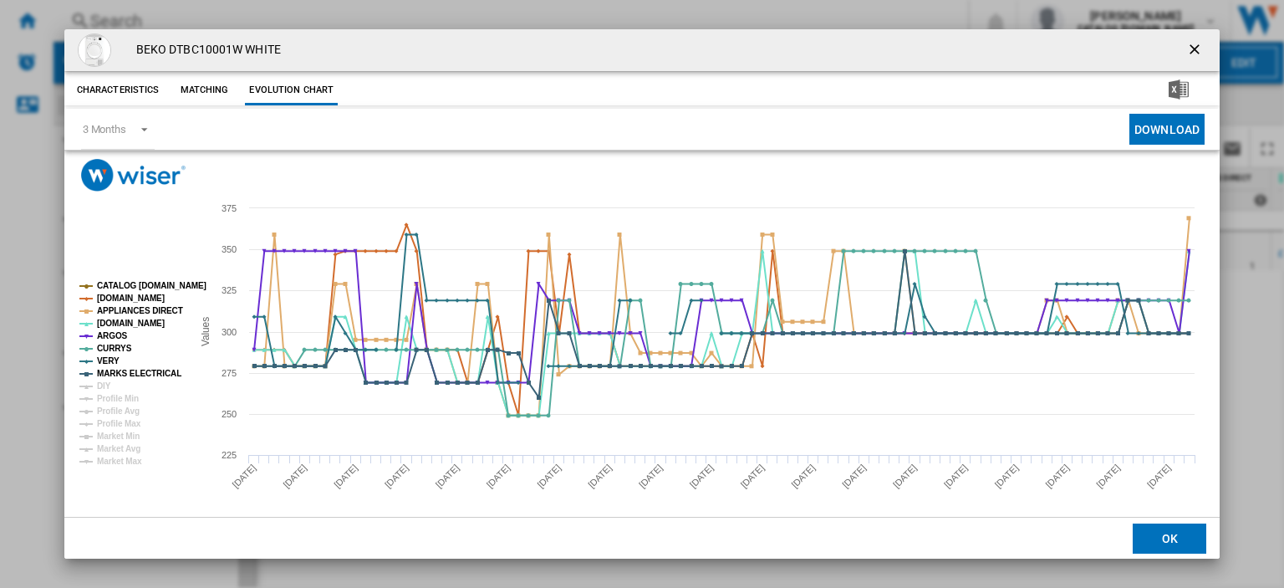
click at [1189, 43] on ng-md-icon "getI18NText('BUTTONS.CLOSE_DIALOG')" at bounding box center [1196, 51] width 20 height 20
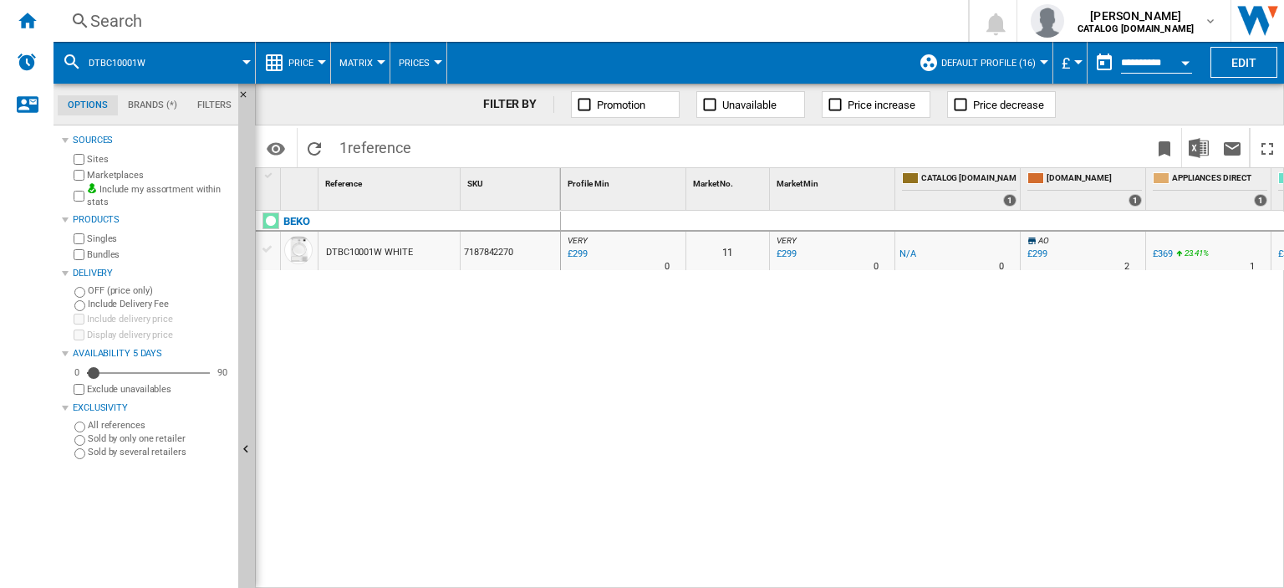
click at [107, 18] on div "Search" at bounding box center [507, 20] width 834 height 23
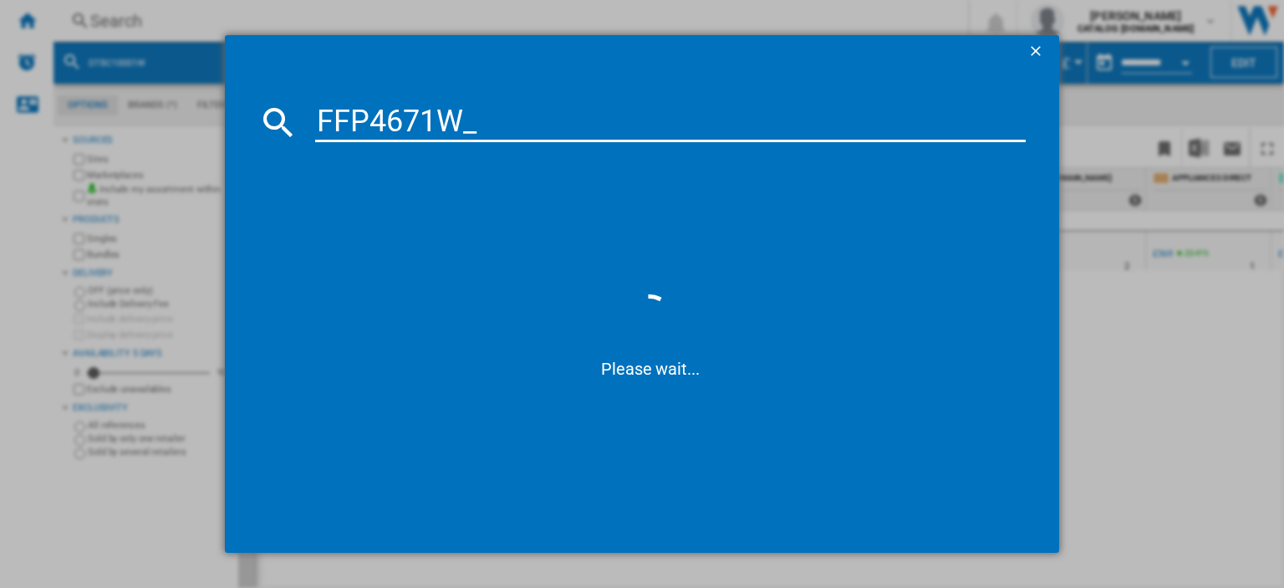
type input "FFP4671W"
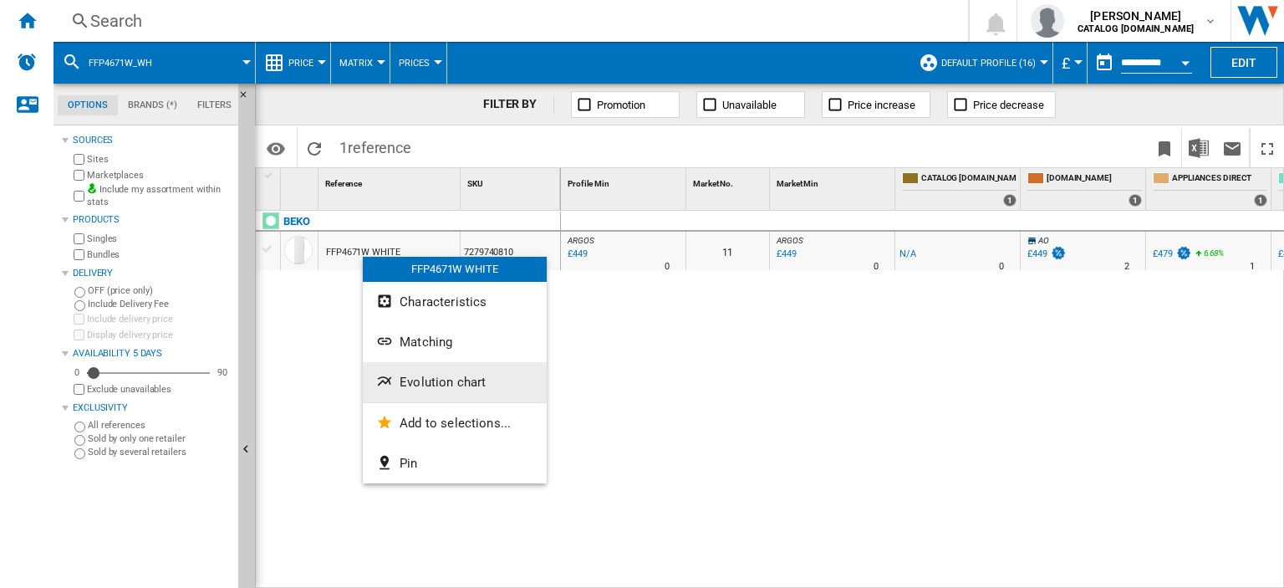
click at [439, 380] on span "Evolution chart" at bounding box center [443, 381] width 86 height 15
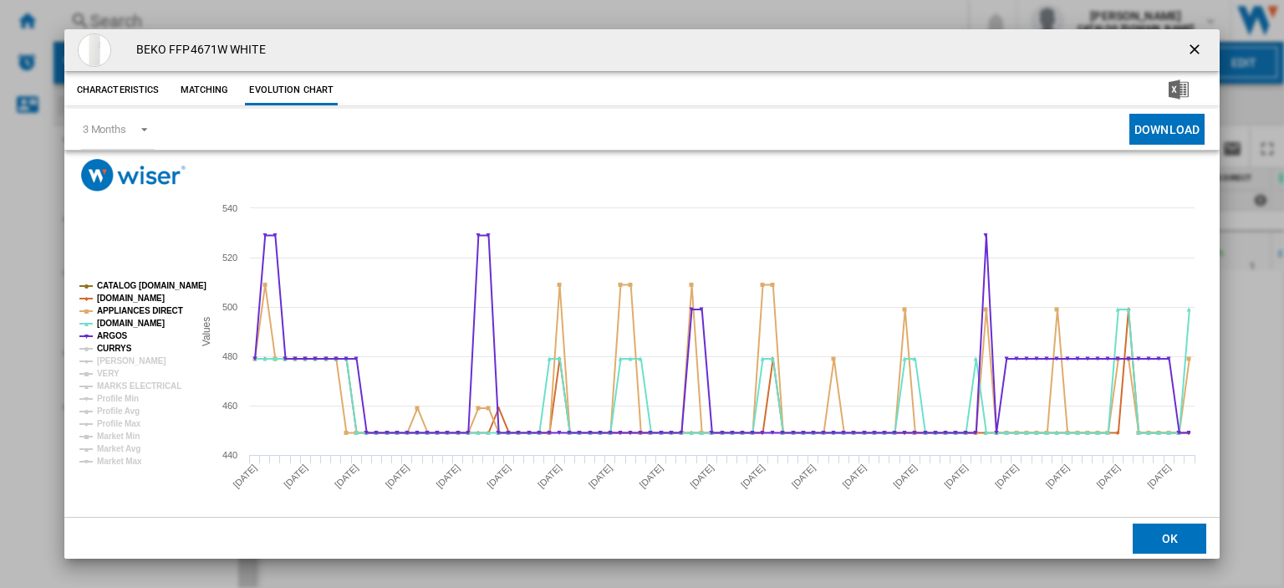
click at [114, 348] on tspan "CURRYS" at bounding box center [114, 348] width 35 height 9
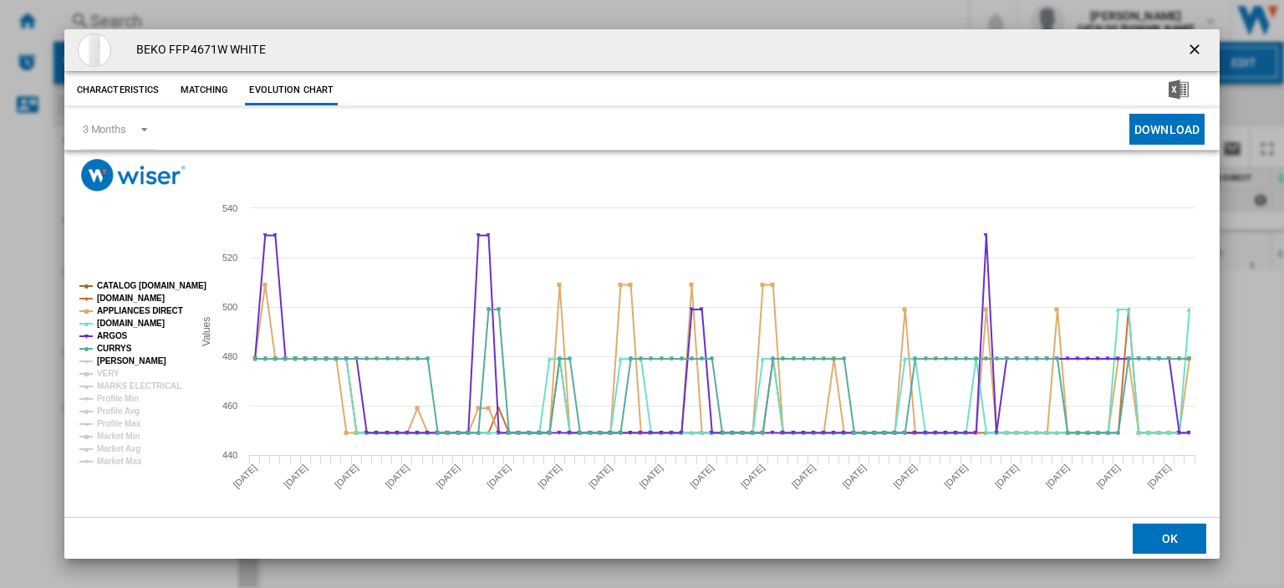
click at [109, 364] on tspan "[PERSON_NAME]" at bounding box center [131, 360] width 69 height 9
click at [109, 372] on tspan "VERY" at bounding box center [108, 373] width 23 height 9
click at [110, 381] on tspan "MARKS ELECTRICAL" at bounding box center [139, 385] width 84 height 9
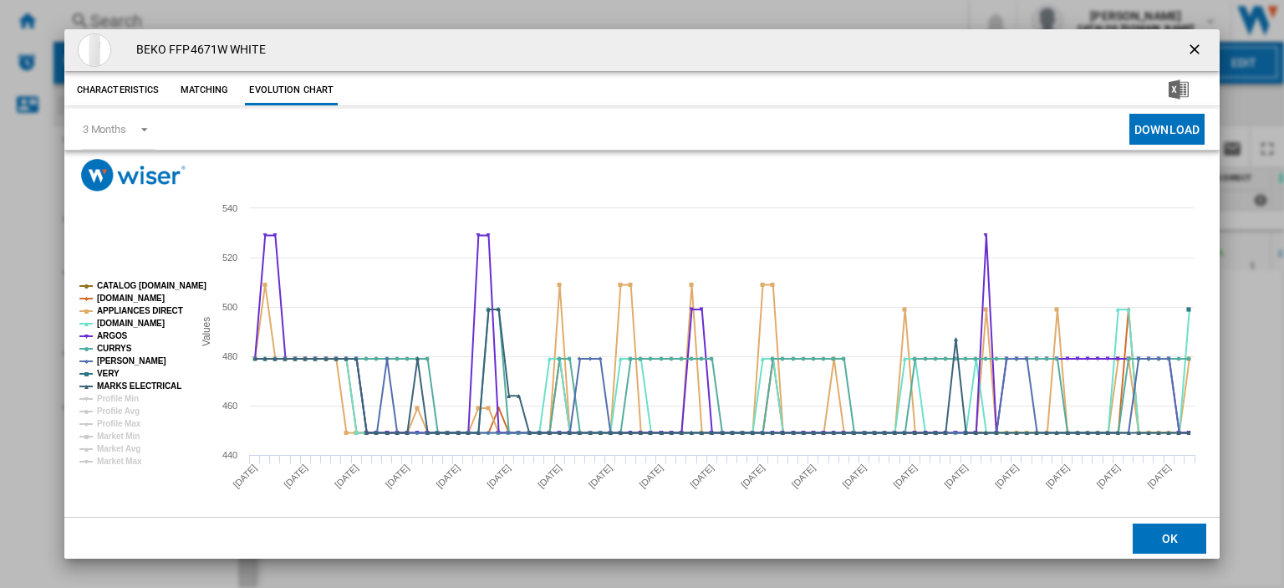
click at [1187, 44] on ng-md-icon "getI18NText('BUTTONS.CLOSE_DIALOG')" at bounding box center [1196, 51] width 20 height 20
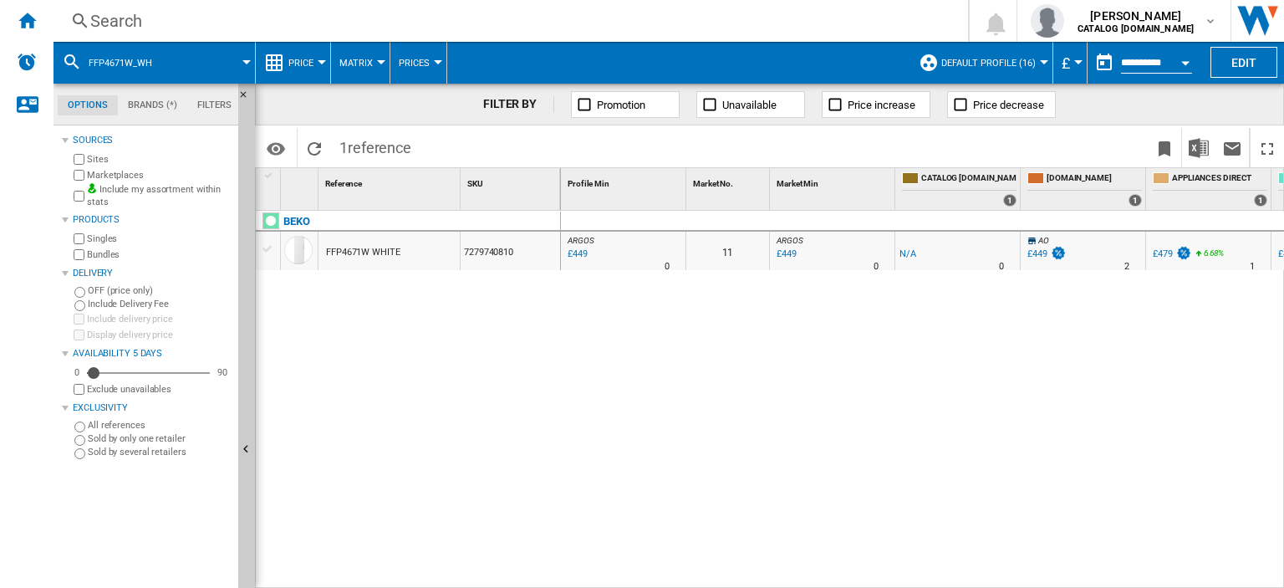
click at [113, 23] on div "Search" at bounding box center [507, 20] width 834 height 23
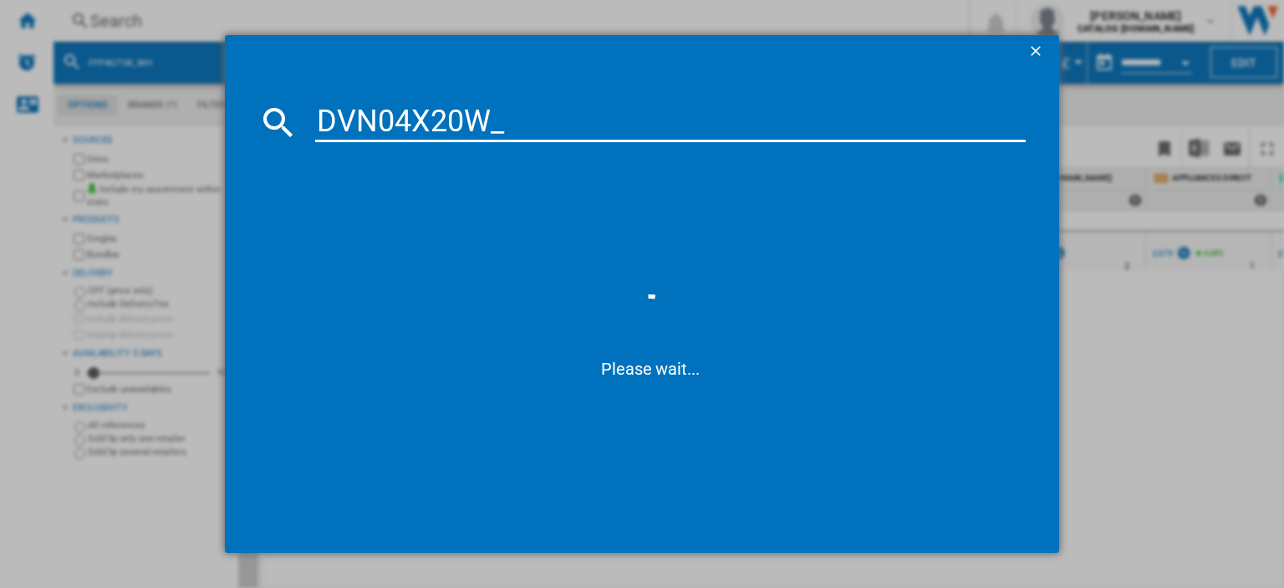
type input "DVN04X20W"
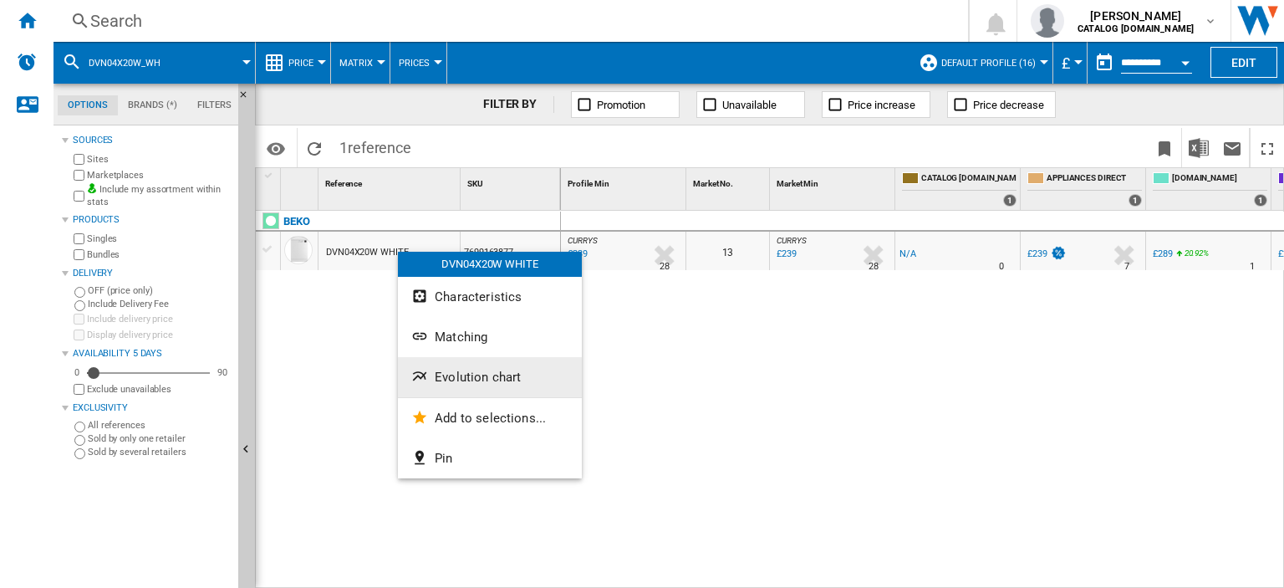
click at [488, 374] on span "Evolution chart" at bounding box center [478, 376] width 86 height 15
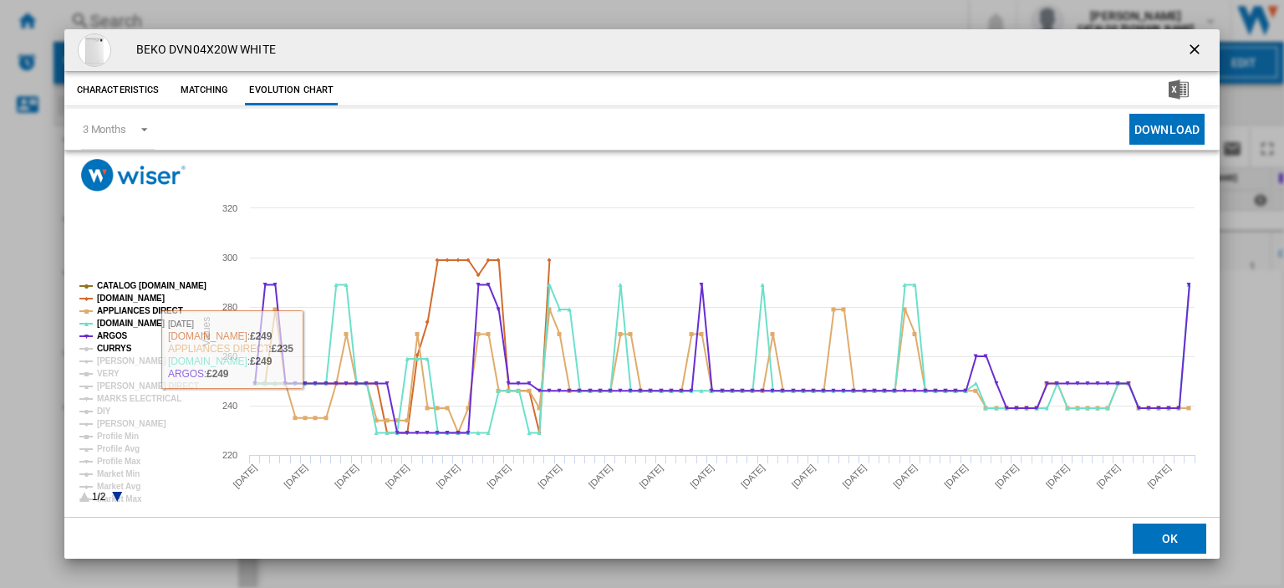
click at [101, 349] on tspan "CURRYS" at bounding box center [114, 348] width 35 height 9
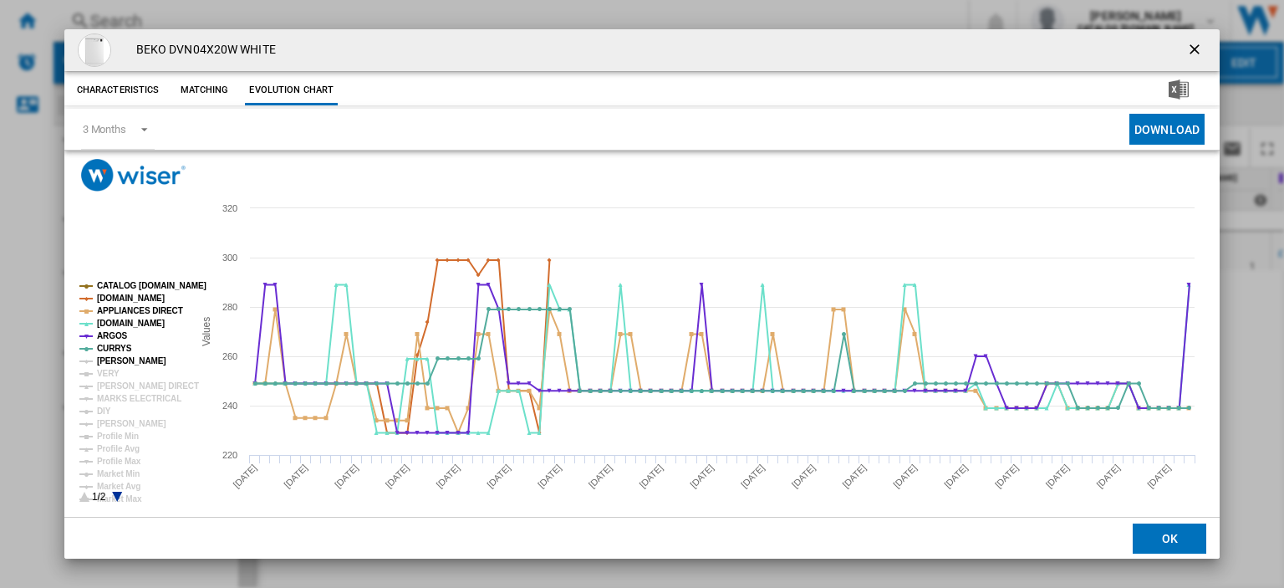
click at [110, 362] on tspan "[PERSON_NAME]" at bounding box center [131, 360] width 69 height 9
click at [110, 370] on tspan "VERY" at bounding box center [108, 373] width 23 height 9
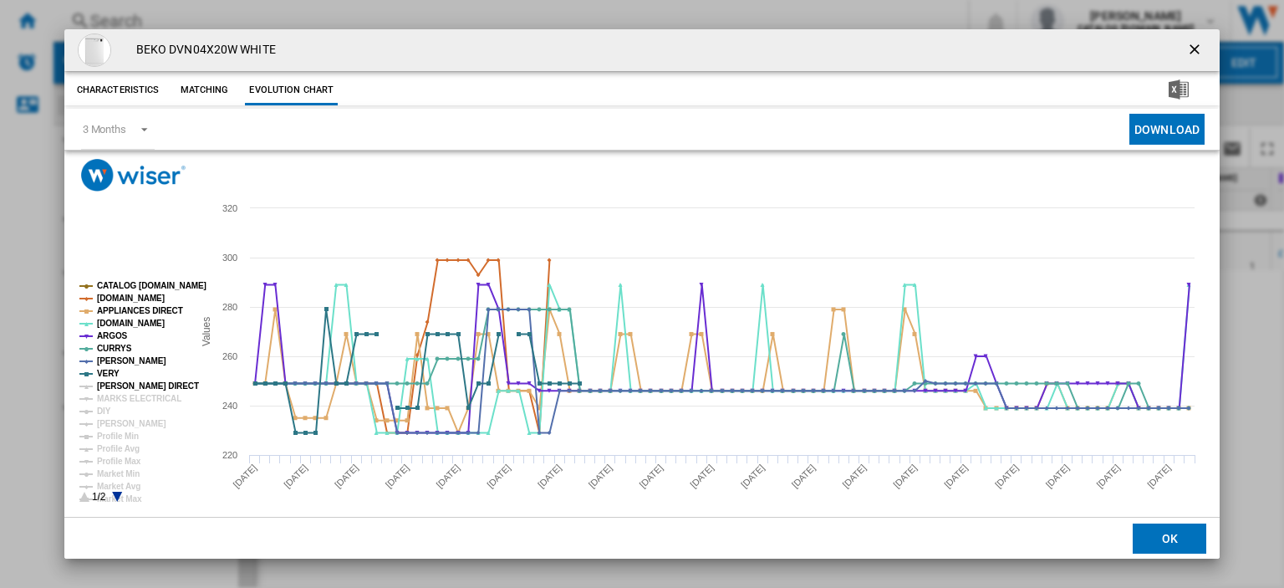
click at [113, 388] on tspan "[PERSON_NAME] DIRECT" at bounding box center [148, 385] width 102 height 9
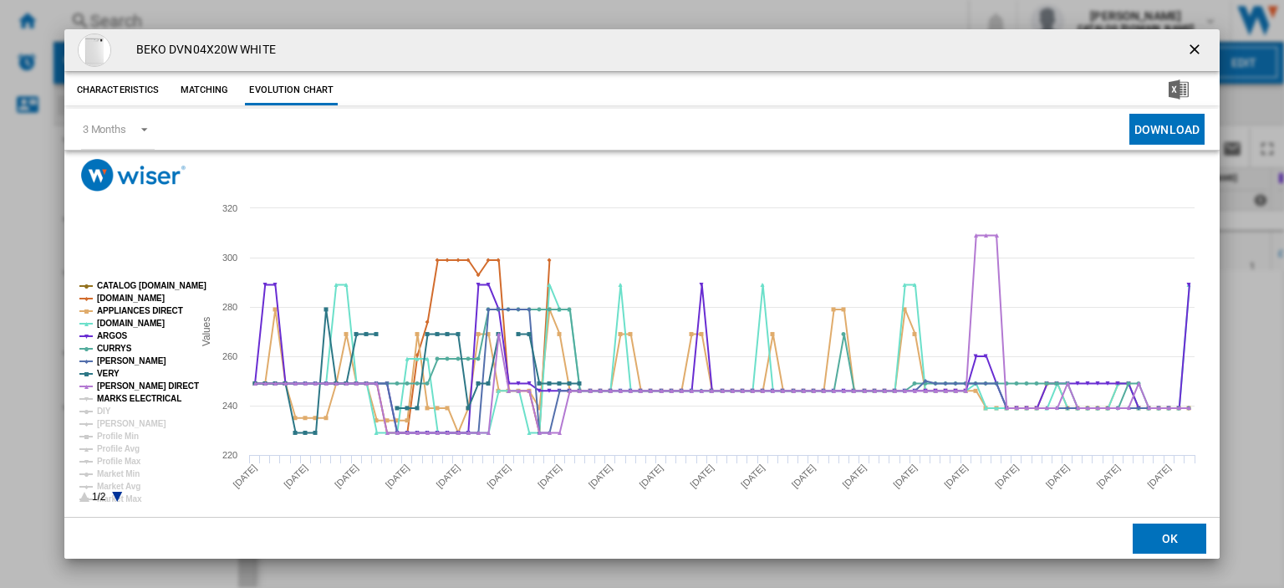
click at [113, 400] on tspan "MARKS ELECTRICAL" at bounding box center [139, 398] width 84 height 9
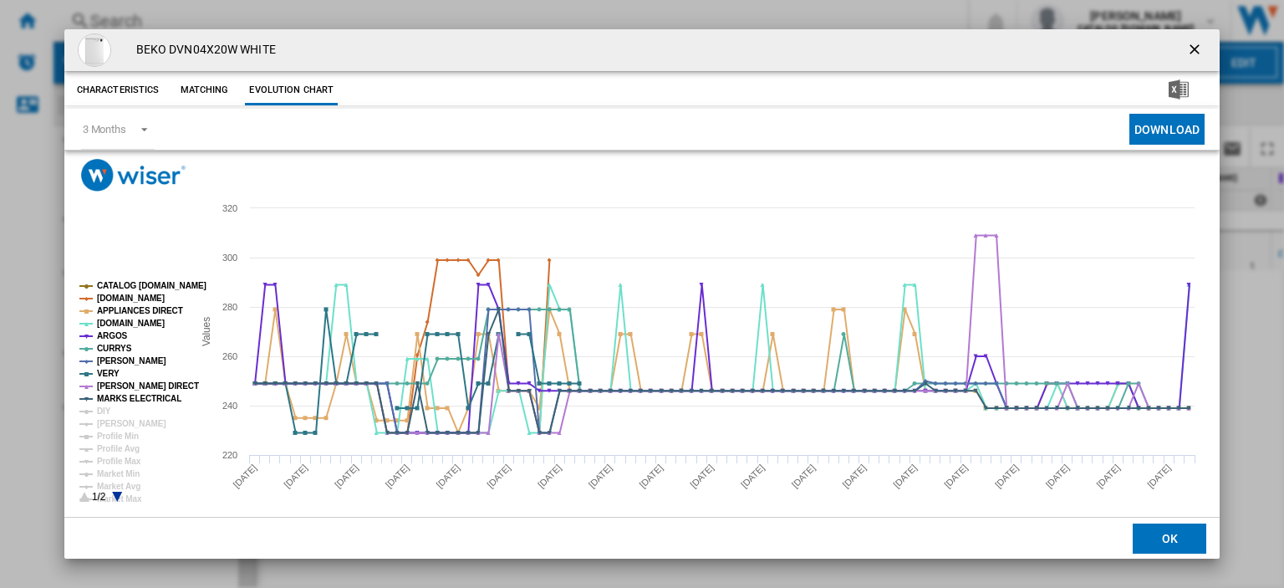
click at [1186, 49] on ng-md-icon "getI18NText('BUTTONS.CLOSE_DIALOG')" at bounding box center [1196, 51] width 20 height 20
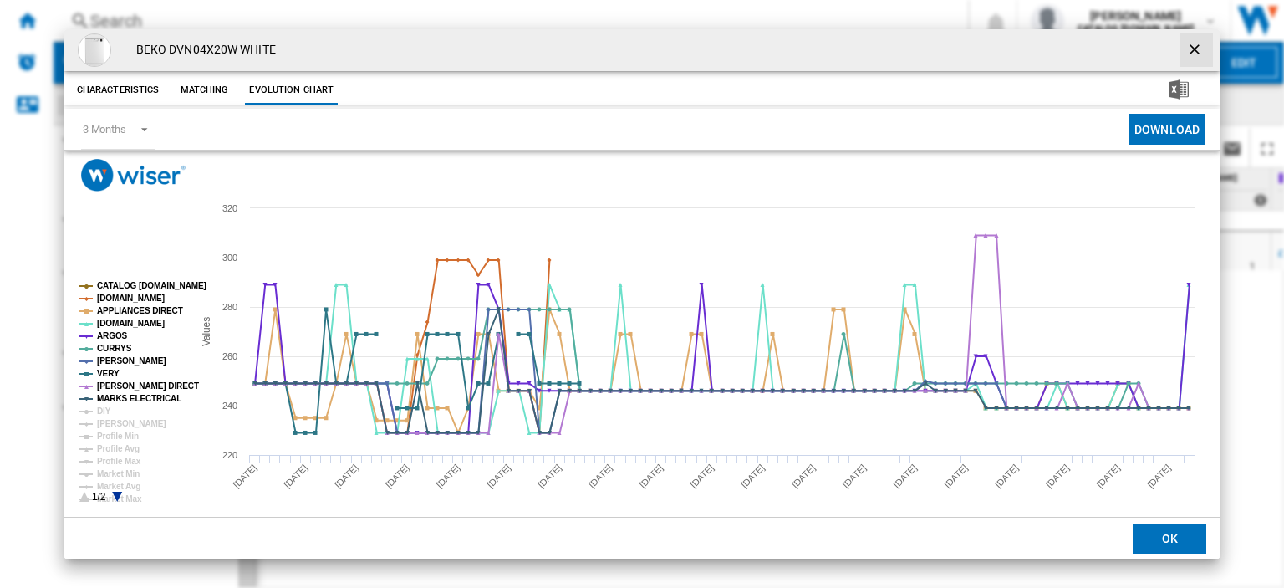
click at [1187, 47] on ng-md-icon "getI18NText('BUTTONS.CLOSE_DIALOG')" at bounding box center [1196, 51] width 20 height 20
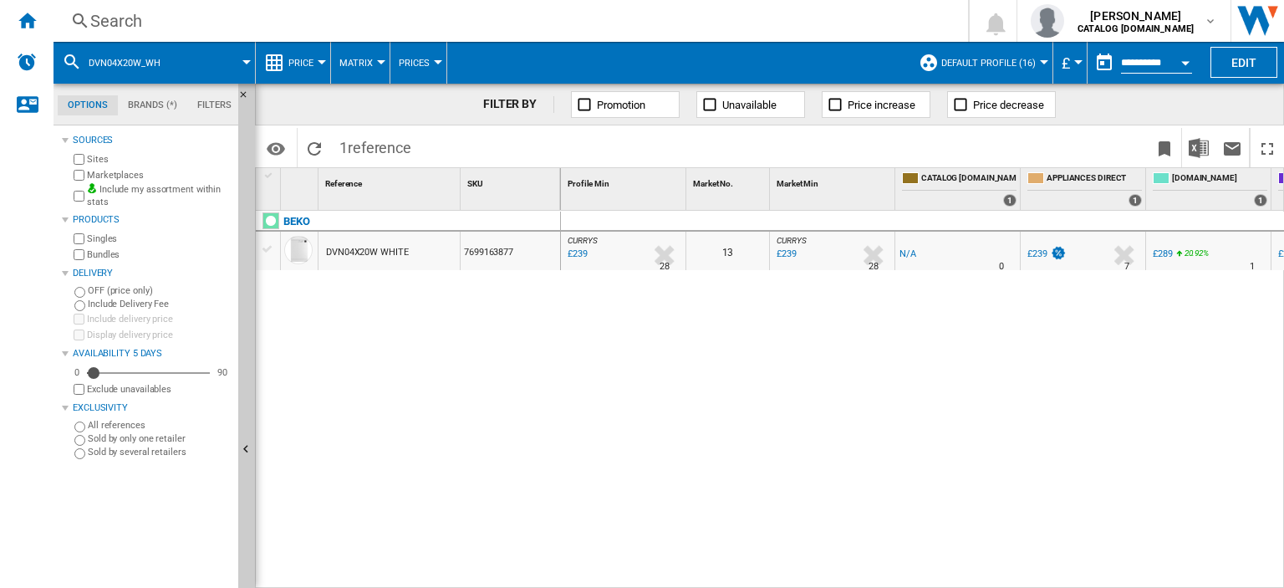
click at [111, 19] on div "Search" at bounding box center [507, 20] width 834 height 23
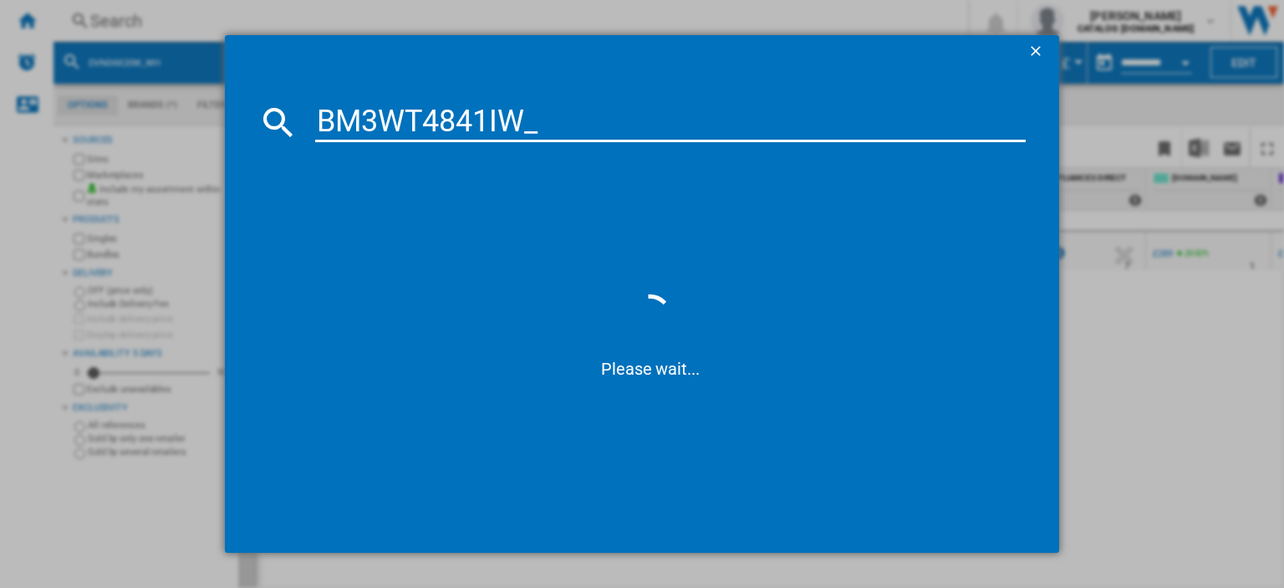
type input "BM3WT4841IW"
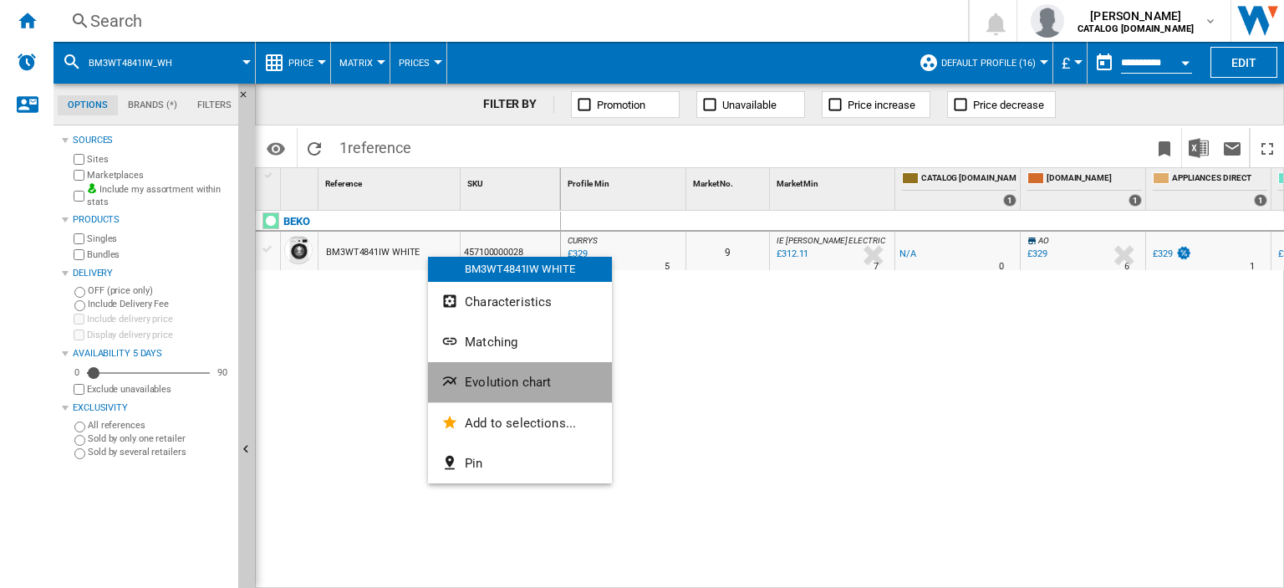
click at [503, 387] on span "Evolution chart" at bounding box center [508, 381] width 86 height 15
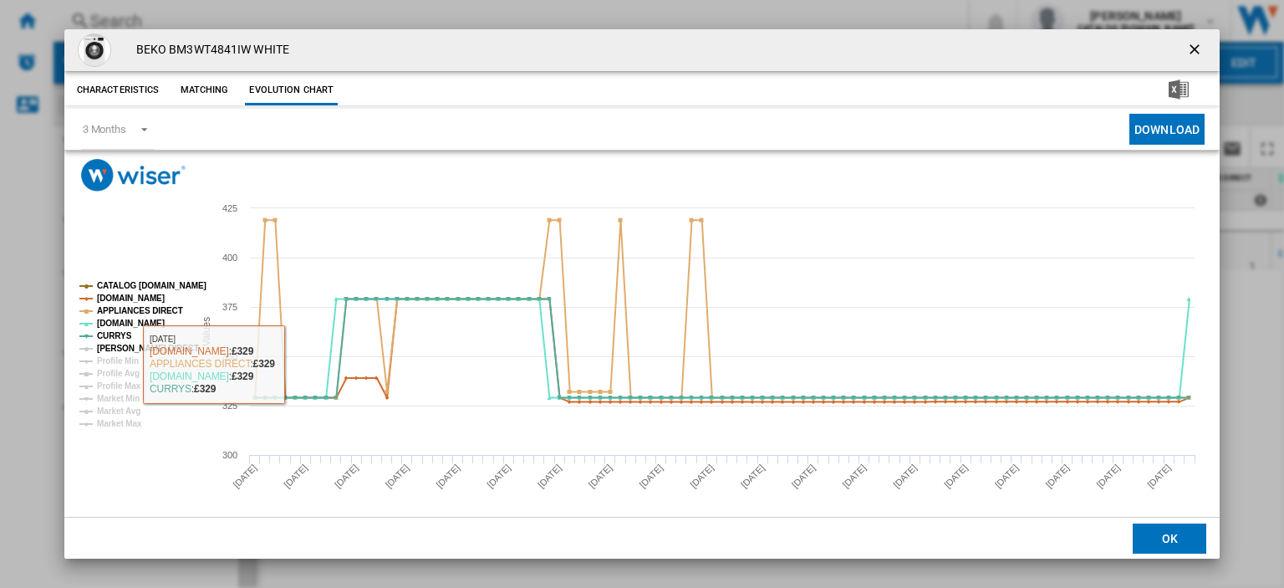
click at [124, 348] on tspan "[PERSON_NAME] DIRECT" at bounding box center [148, 348] width 102 height 9
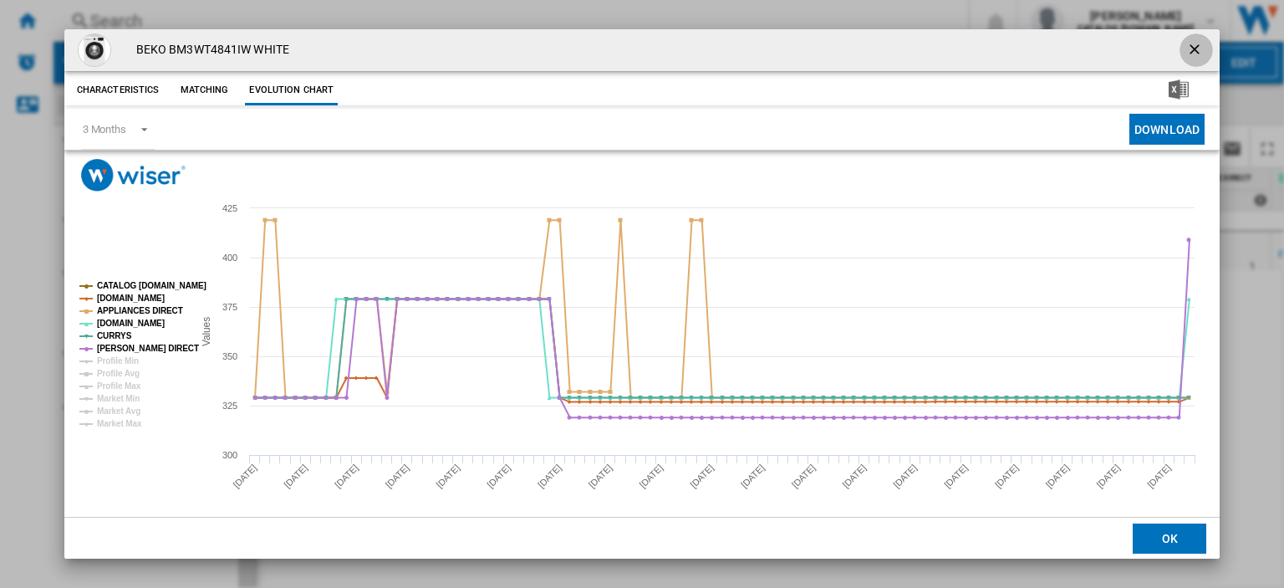
click at [1186, 48] on ng-md-icon "getI18NText('BUTTONS.CLOSE_DIALOG')" at bounding box center [1196, 51] width 20 height 20
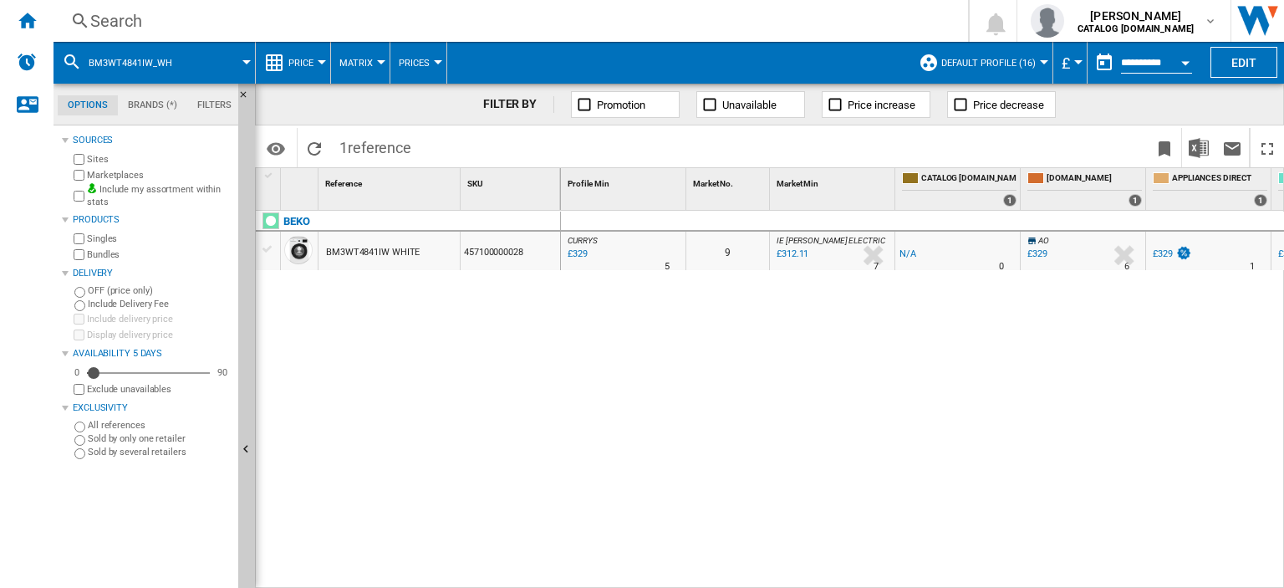
click at [129, 23] on div "Search" at bounding box center [507, 20] width 834 height 23
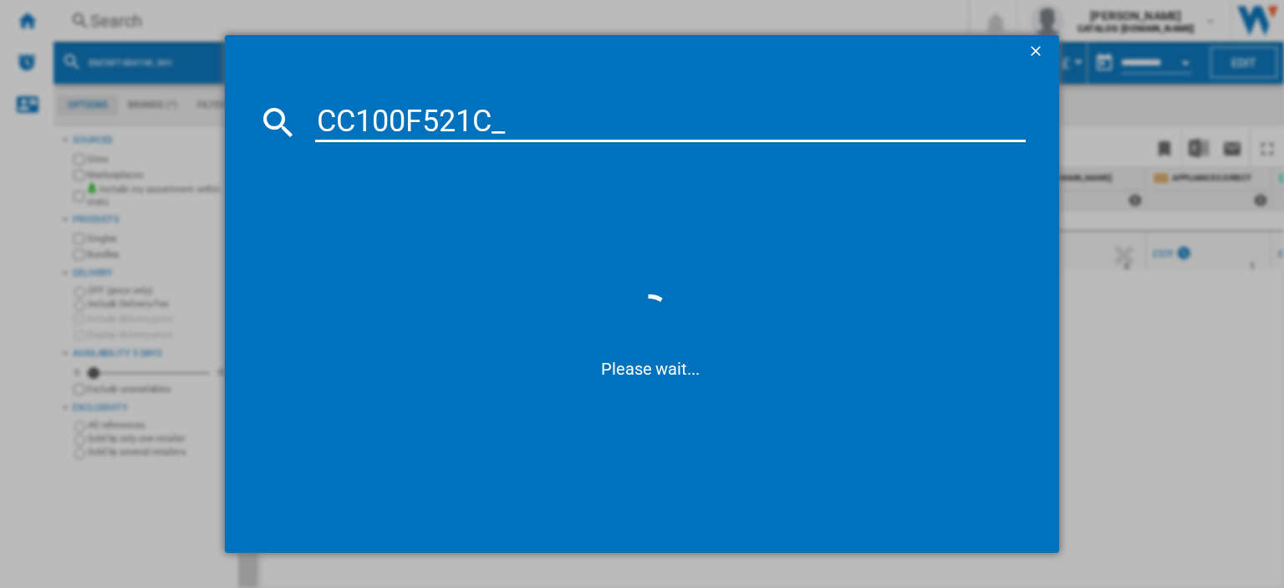
type input "CC100F521C"
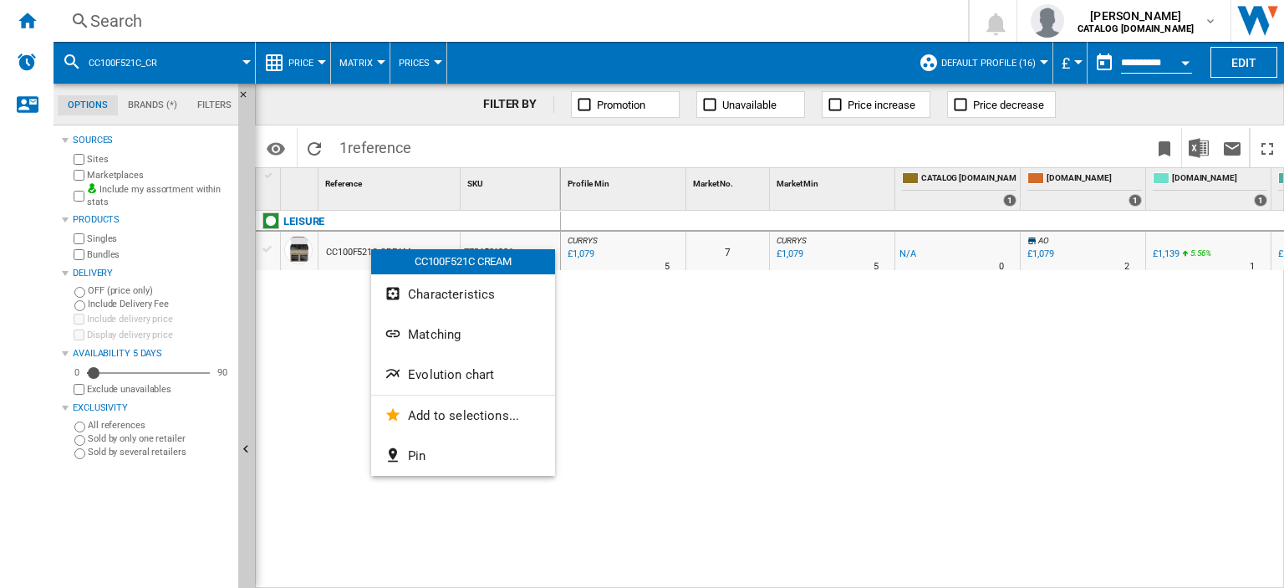
click at [117, 23] on div at bounding box center [642, 294] width 1284 height 588
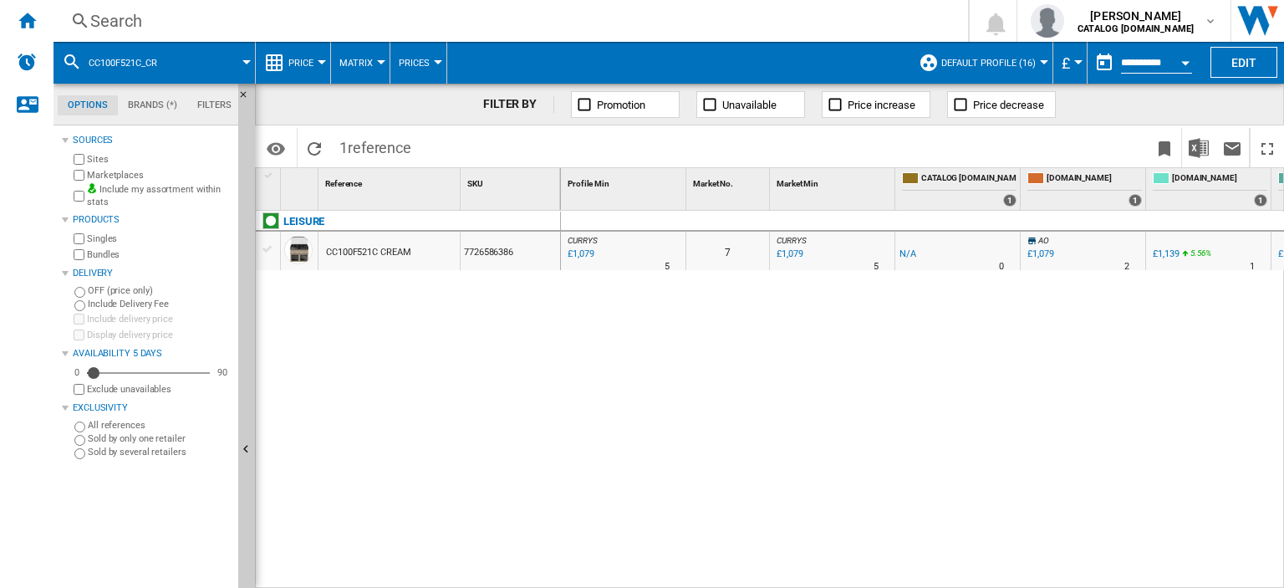
click at [121, 18] on div "Search" at bounding box center [507, 20] width 834 height 23
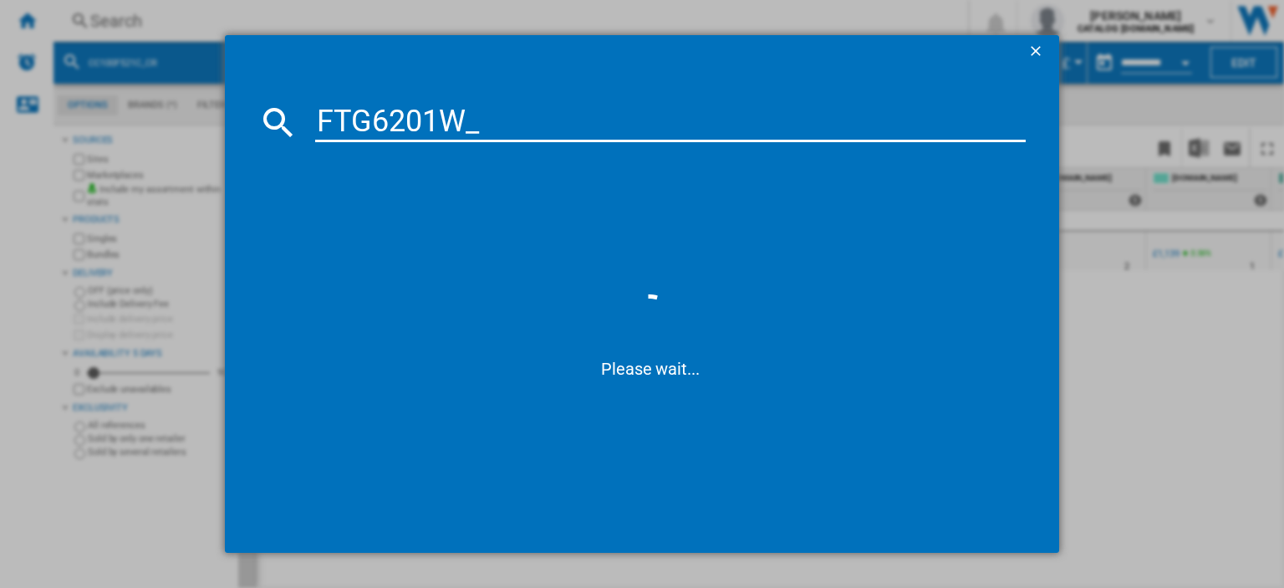
type input "FTG6201W"
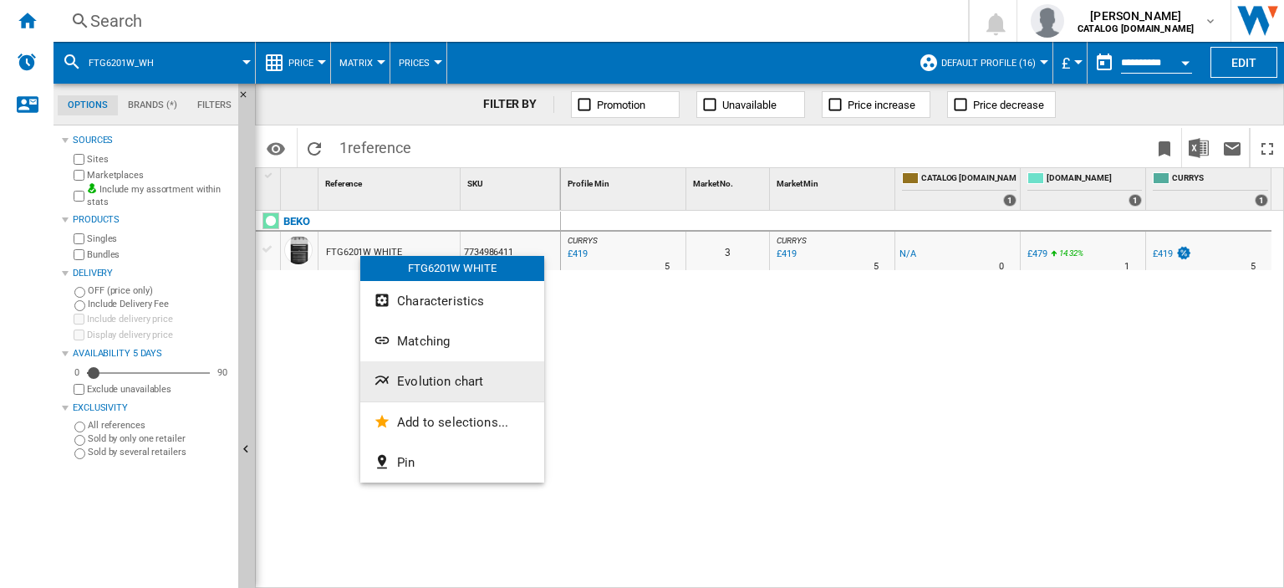
click at [431, 384] on span "Evolution chart" at bounding box center [440, 381] width 86 height 15
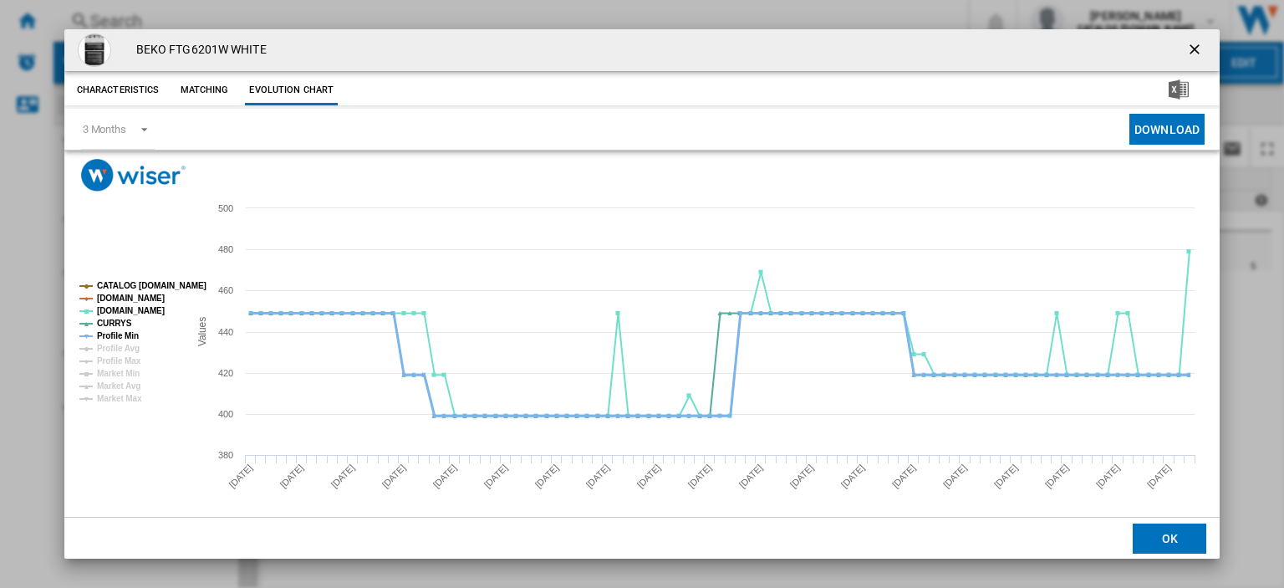
click at [104, 333] on tspan "Profile Min" at bounding box center [118, 335] width 42 height 9
click at [1186, 47] on ng-md-icon "getI18NText('BUTTONS.CLOSE_DIALOG')" at bounding box center [1196, 51] width 20 height 20
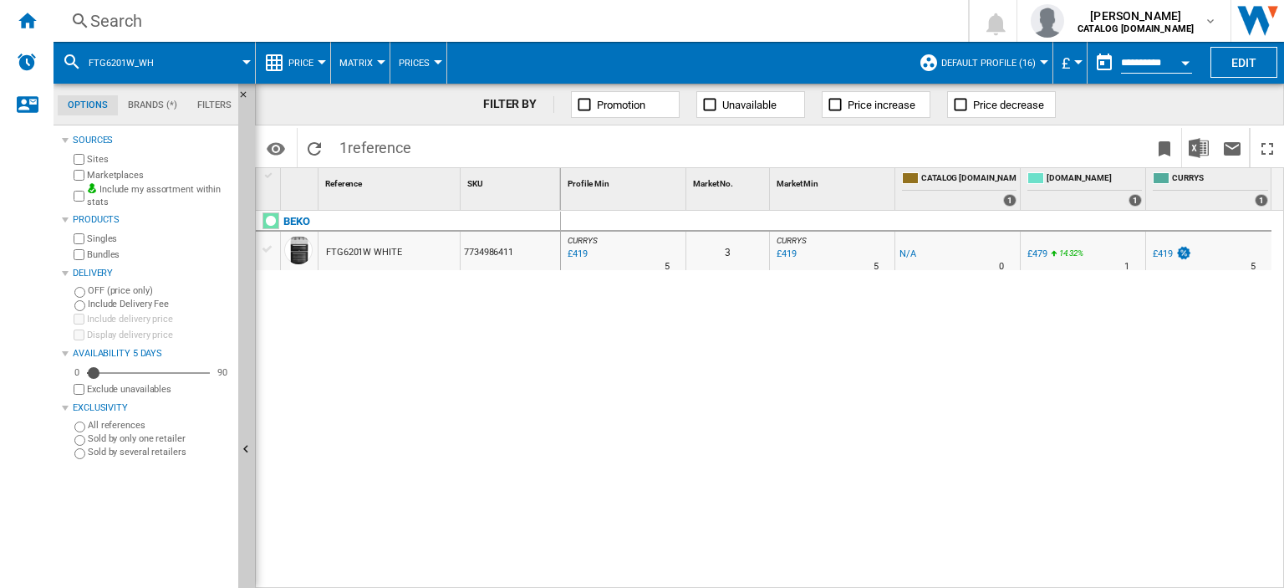
click at [116, 16] on div "Search" at bounding box center [507, 20] width 834 height 23
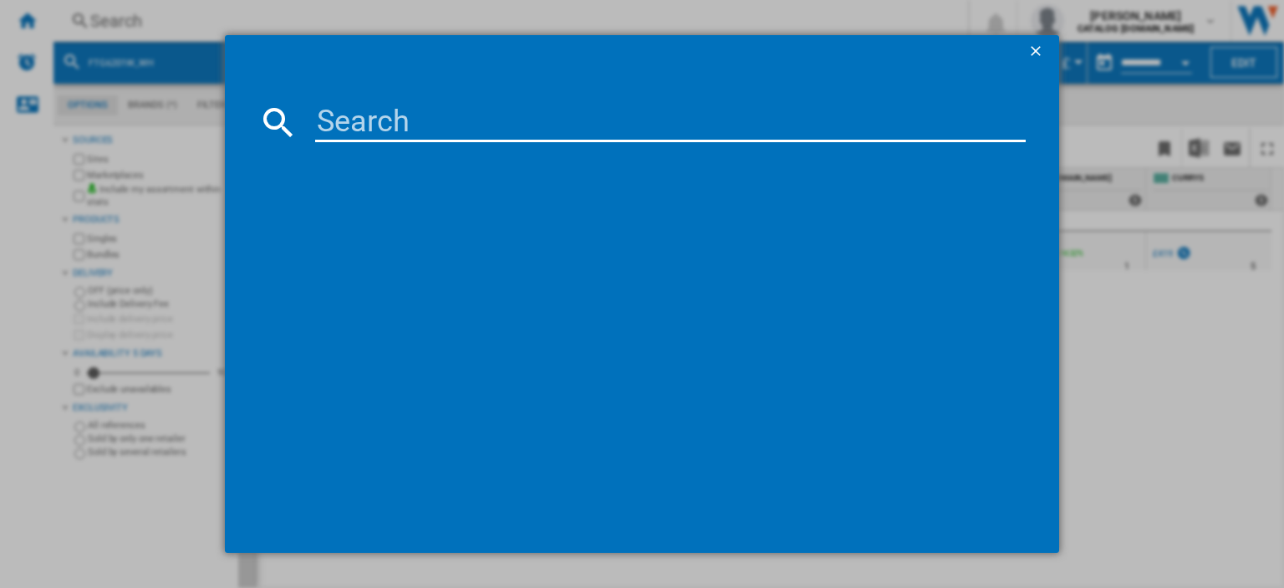
drag, startPoint x: 312, startPoint y: 115, endPoint x: 318, endPoint y: 103, distance: 13.5
click at [315, 96] on md-dialog-content at bounding box center [642, 311] width 834 height 484
paste input "CNG6686VW_WH"
type input "CNG6686VW"
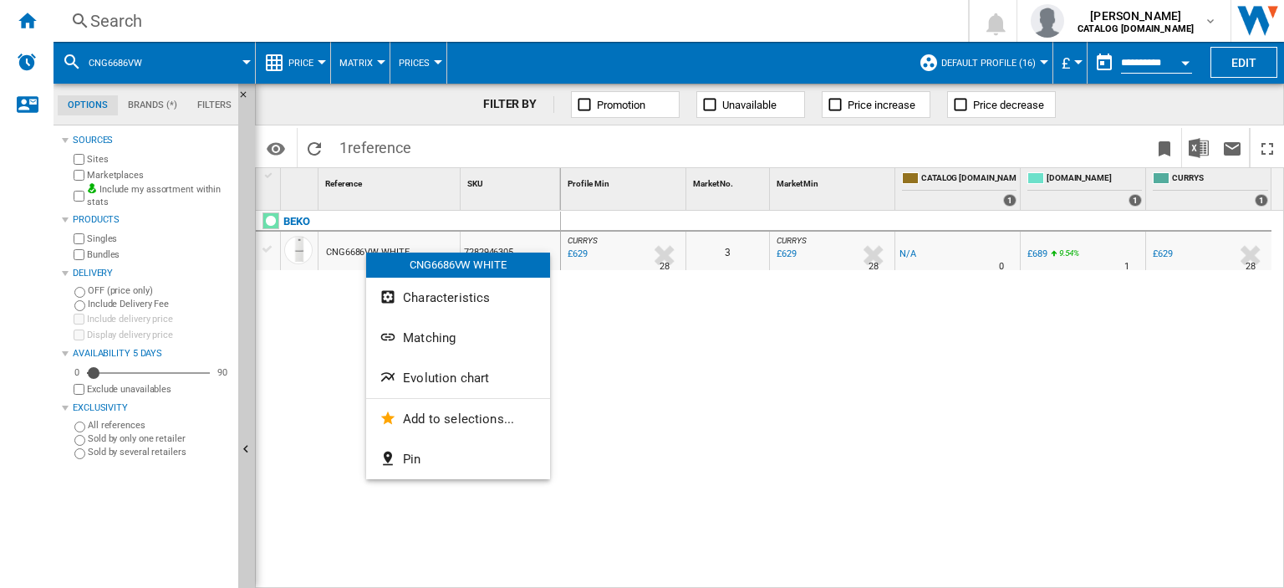
click at [423, 374] on span "Evolution chart" at bounding box center [446, 377] width 86 height 15
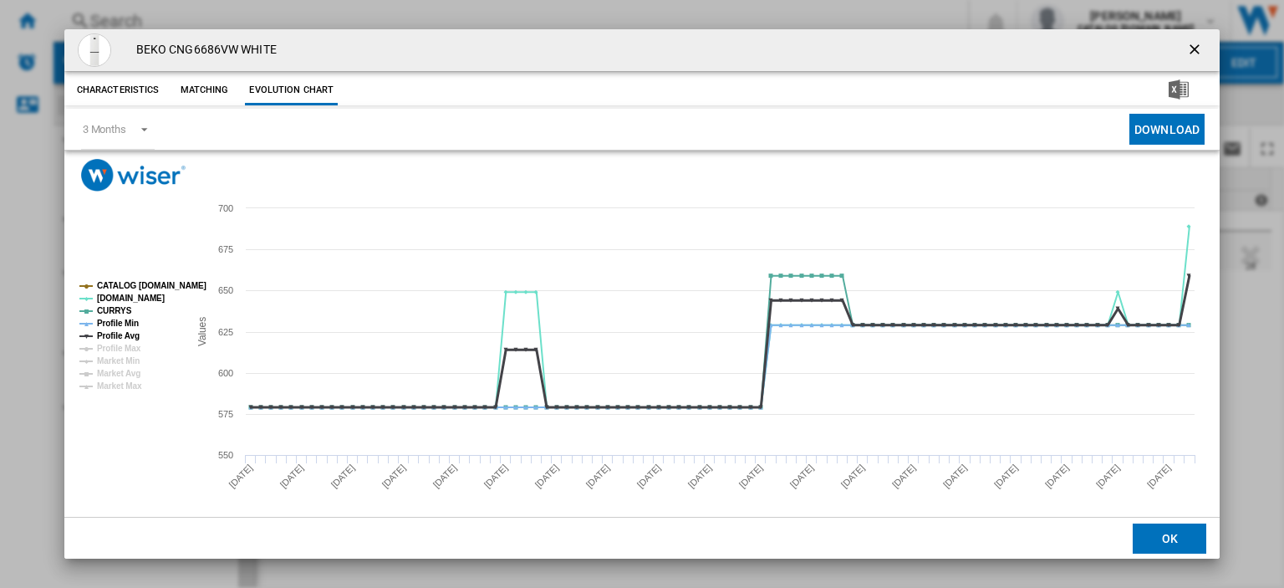
click at [118, 333] on tspan "Profile Avg" at bounding box center [118, 335] width 43 height 9
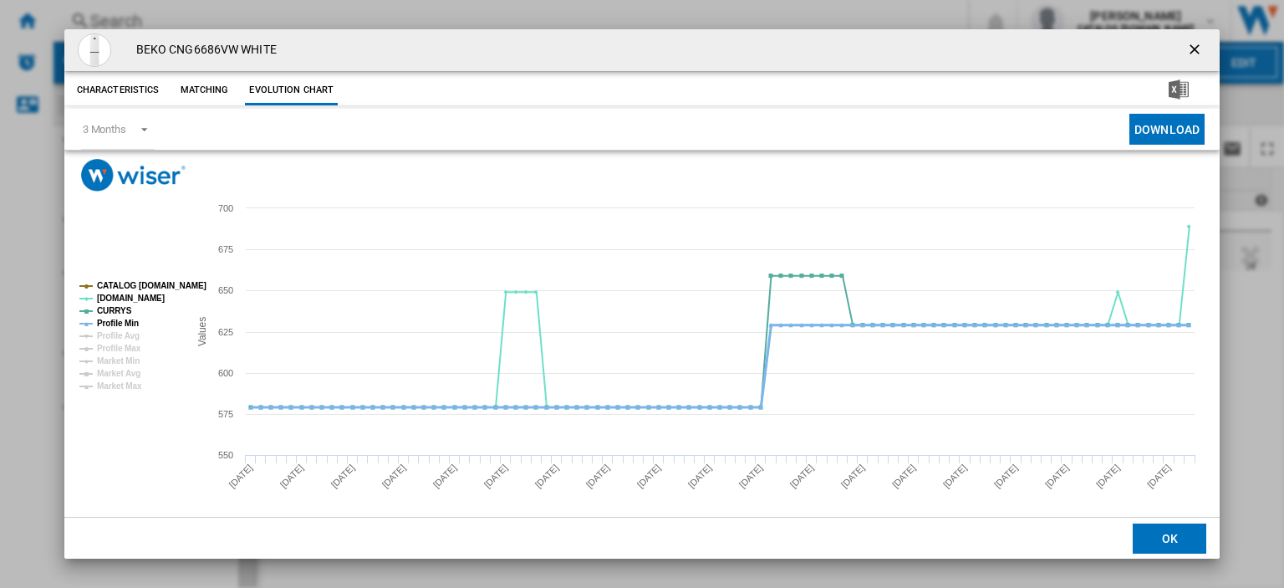
click at [120, 321] on tspan "Profile Min" at bounding box center [118, 322] width 42 height 9
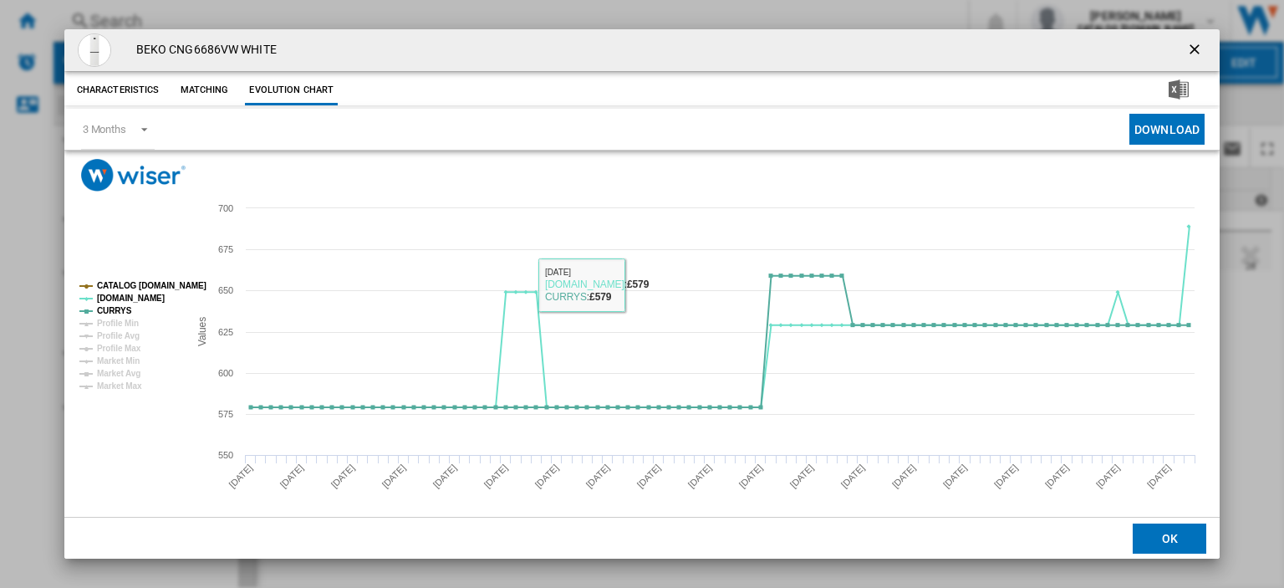
click at [1187, 49] on ng-md-icon "getI18NText('BUTTONS.CLOSE_DIALOG')" at bounding box center [1196, 51] width 20 height 20
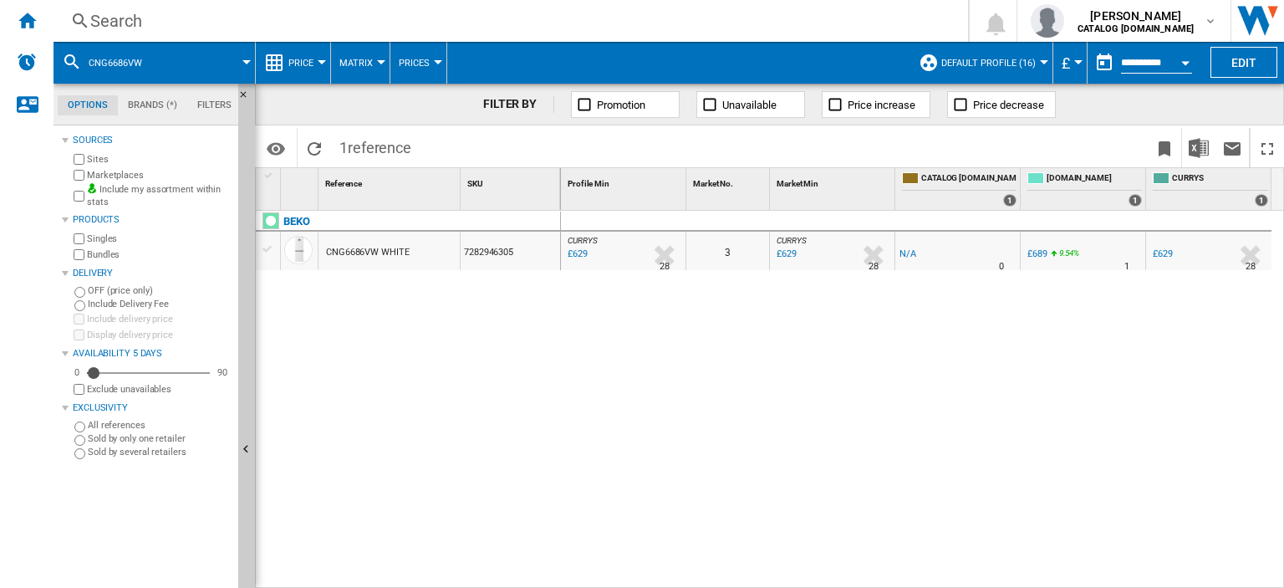
click at [101, 21] on div "Search" at bounding box center [507, 20] width 834 height 23
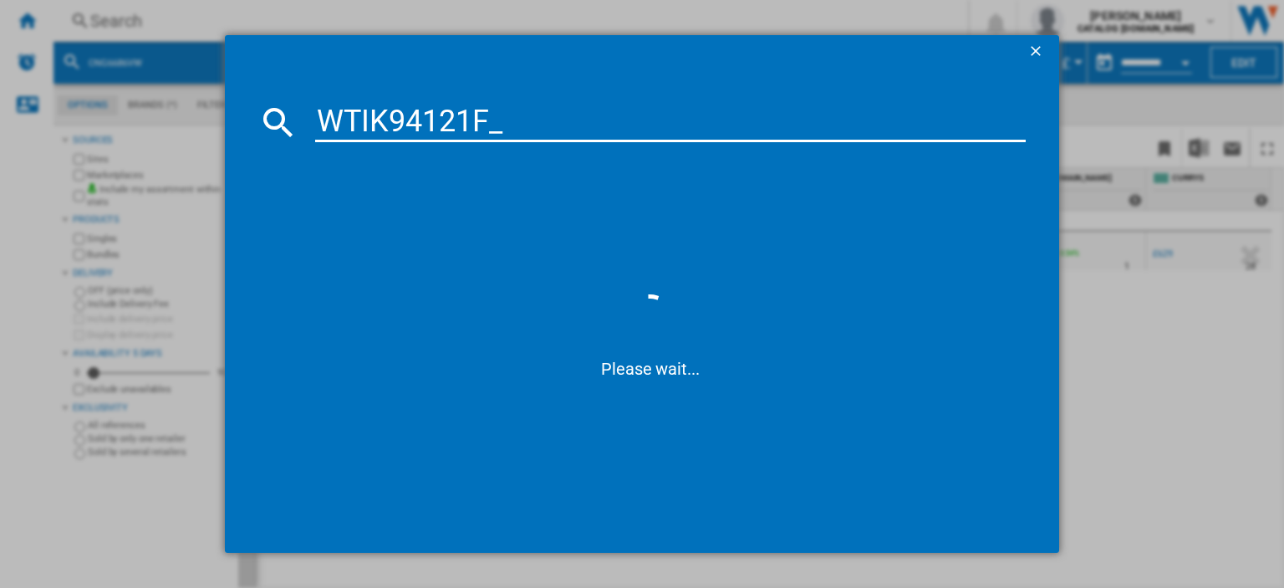
type input "WTIK94121F"
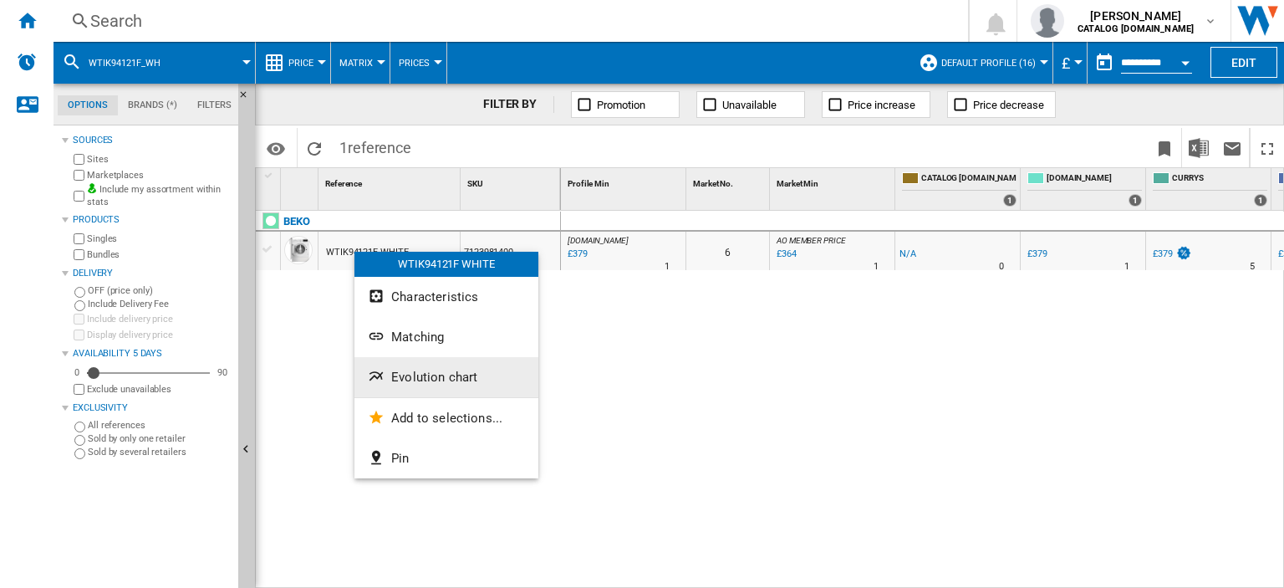
click at [435, 381] on span "Evolution chart" at bounding box center [434, 376] width 86 height 15
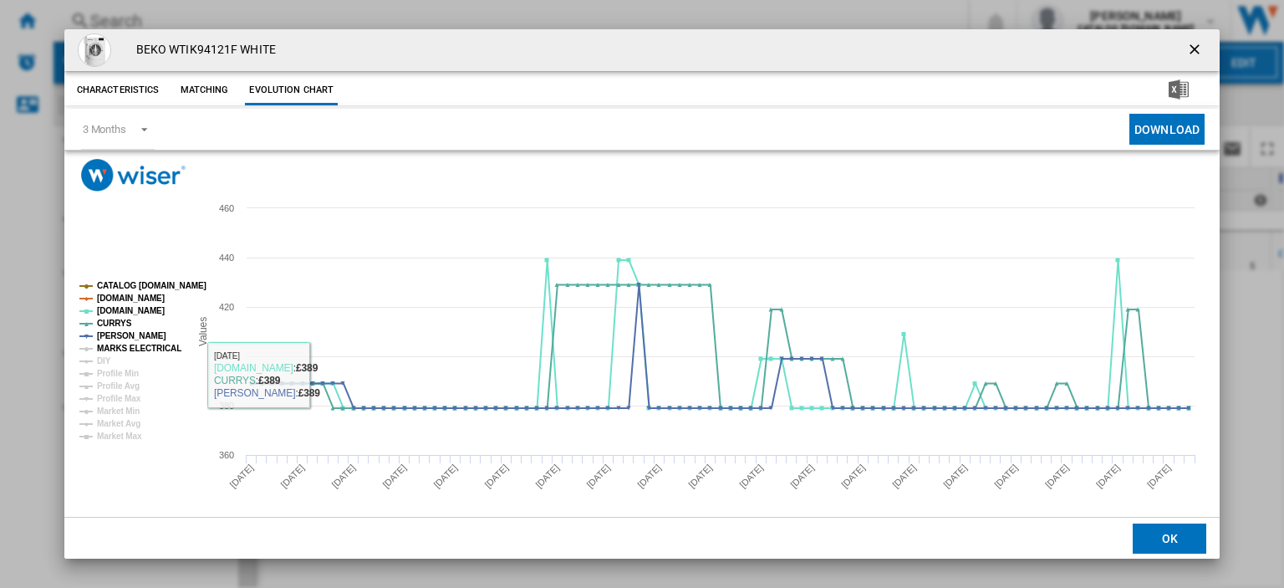
click at [125, 349] on tspan "MARKS ELECTRICAL" at bounding box center [139, 348] width 84 height 9
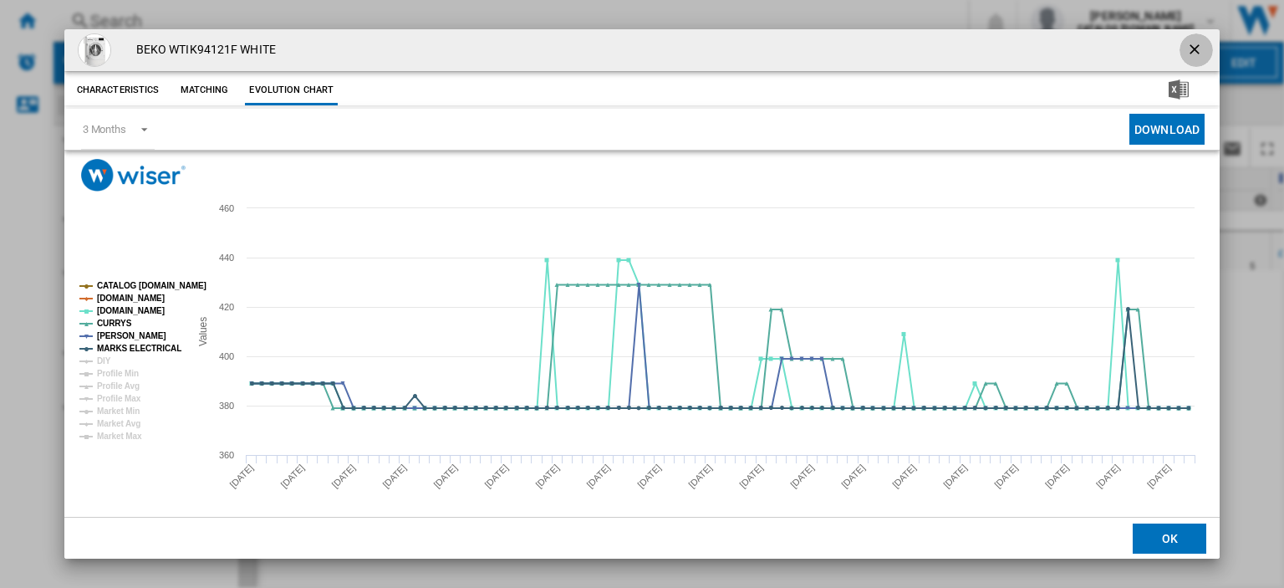
click at [1186, 46] on ng-md-icon "getI18NText('BUTTONS.CLOSE_DIALOG')" at bounding box center [1196, 51] width 20 height 20
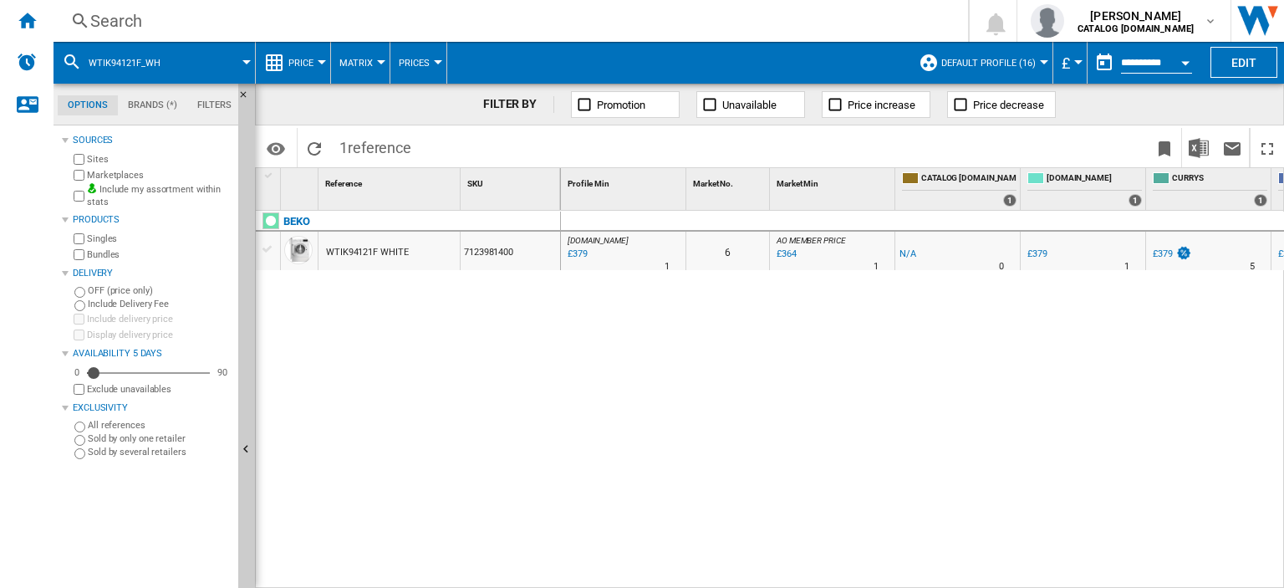
click at [99, 12] on div "Search" at bounding box center [507, 20] width 834 height 23
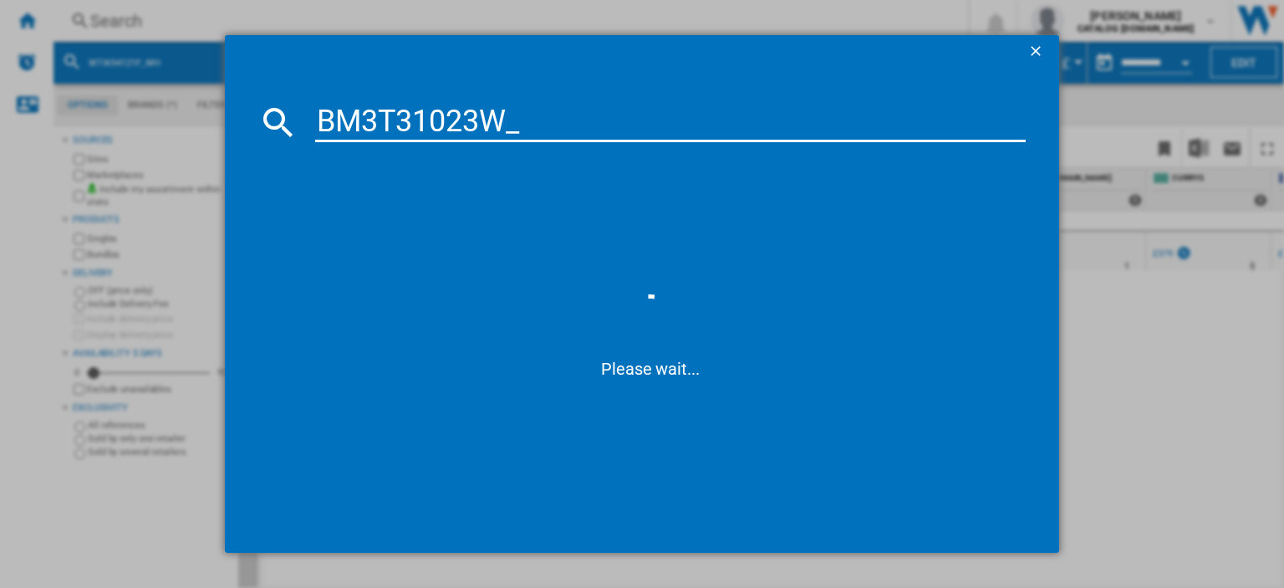
type input "BM3T31023W"
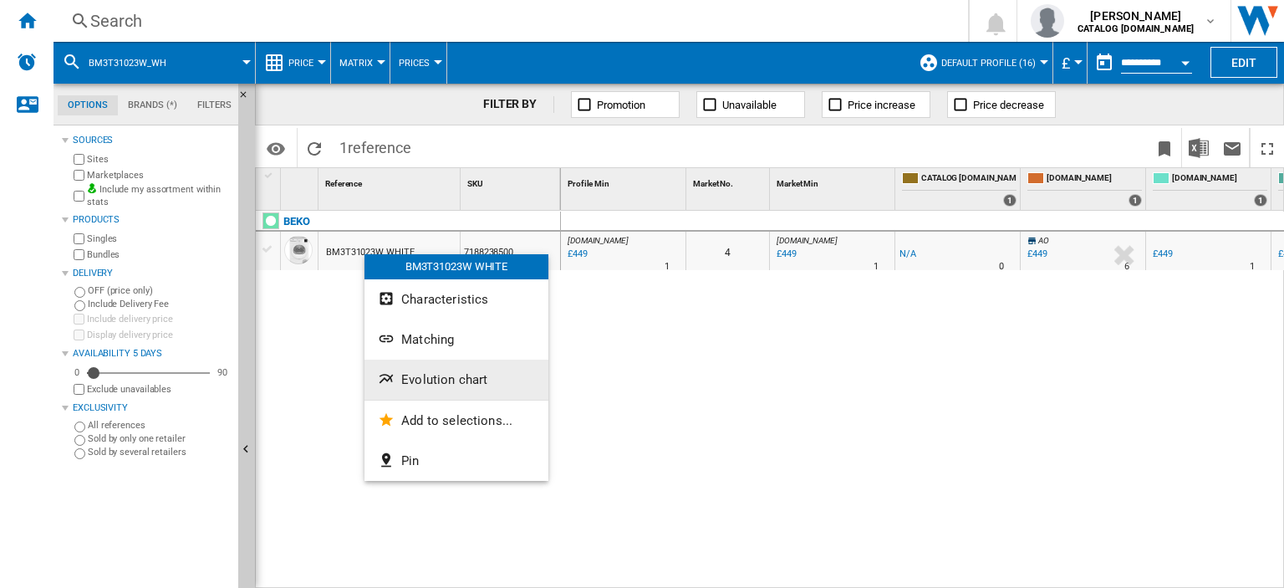
click at [406, 377] on span "Evolution chart" at bounding box center [444, 379] width 86 height 15
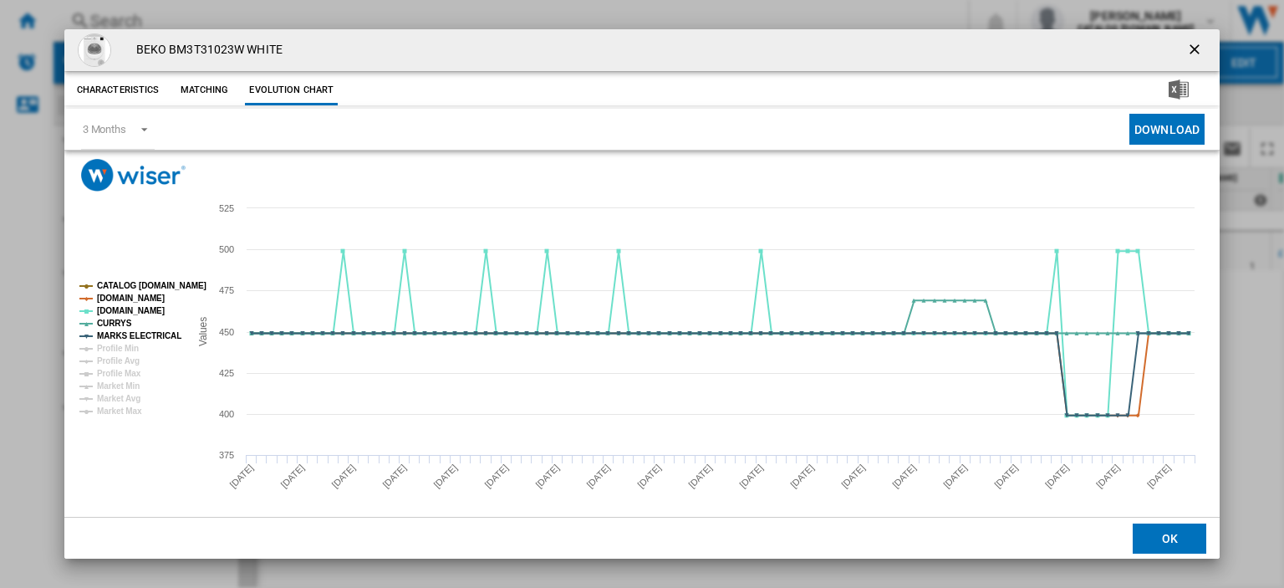
click at [1187, 48] on ng-md-icon "getI18NText('BUTTONS.CLOSE_DIALOG')" at bounding box center [1196, 51] width 20 height 20
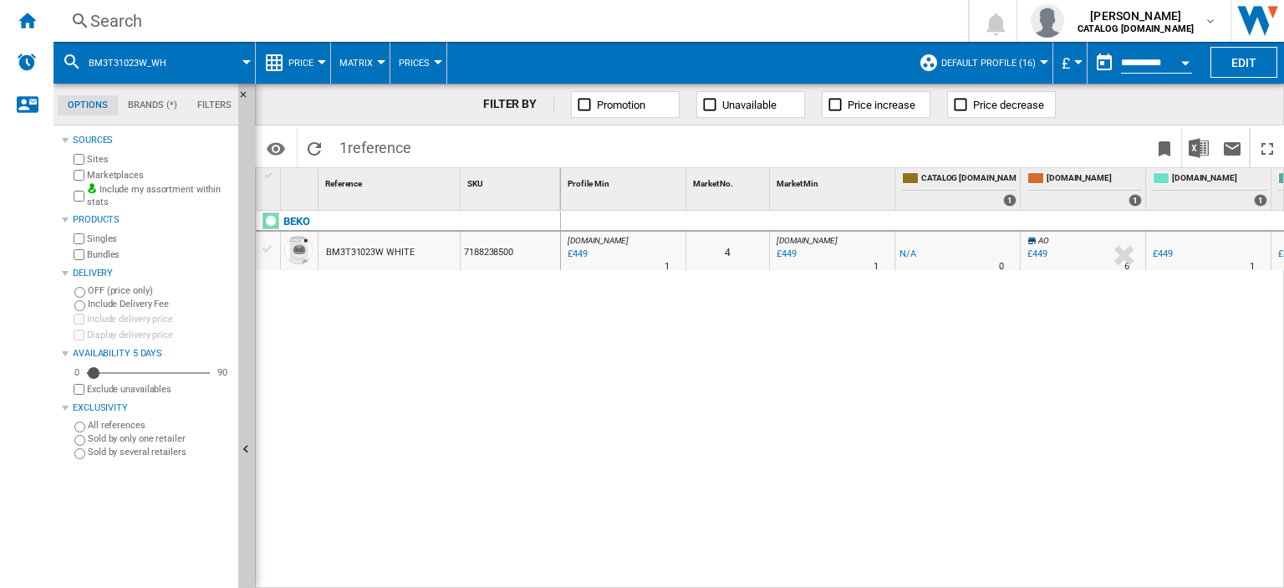
click at [125, 22] on div "Search" at bounding box center [507, 20] width 834 height 23
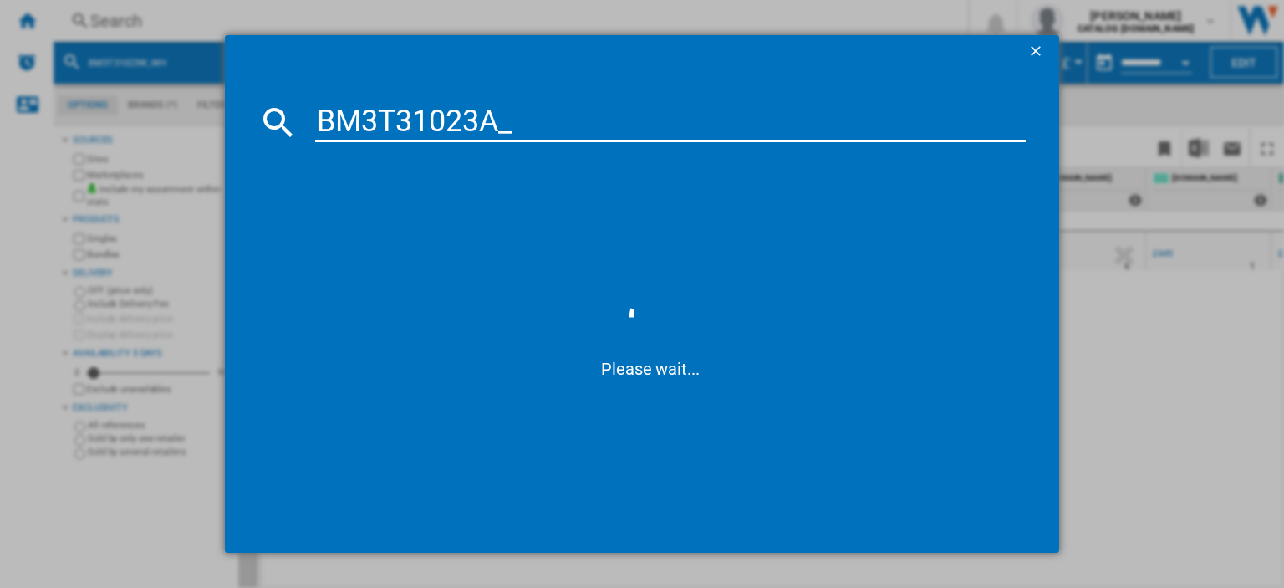
type input "BM3T31023A"
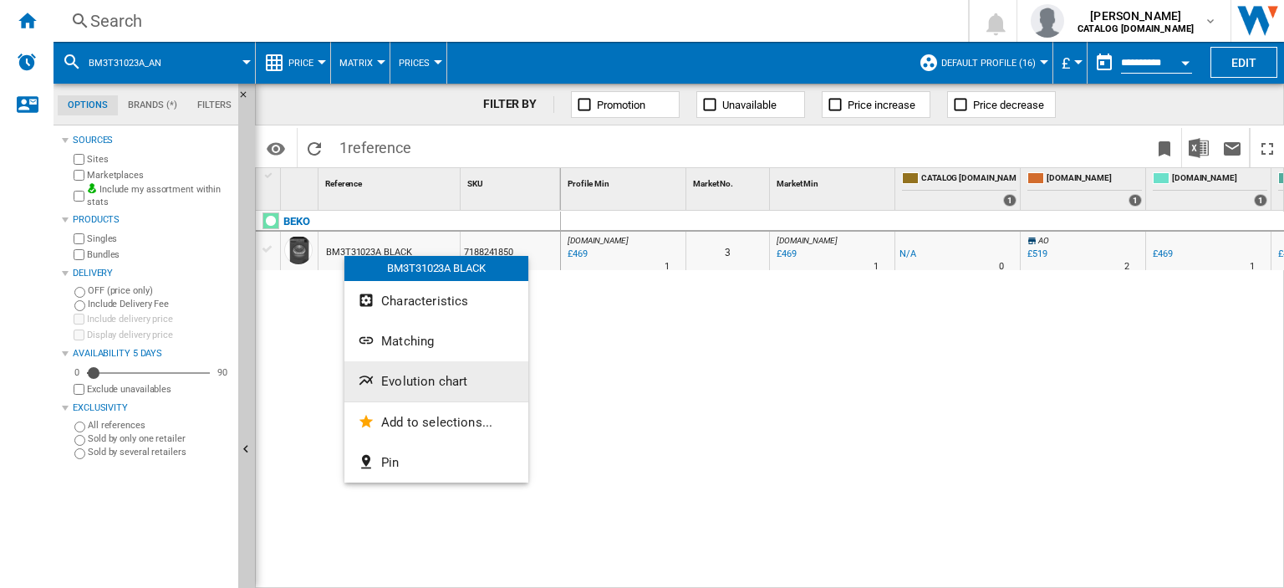
click at [400, 393] on button "Evolution chart" at bounding box center [436, 381] width 184 height 40
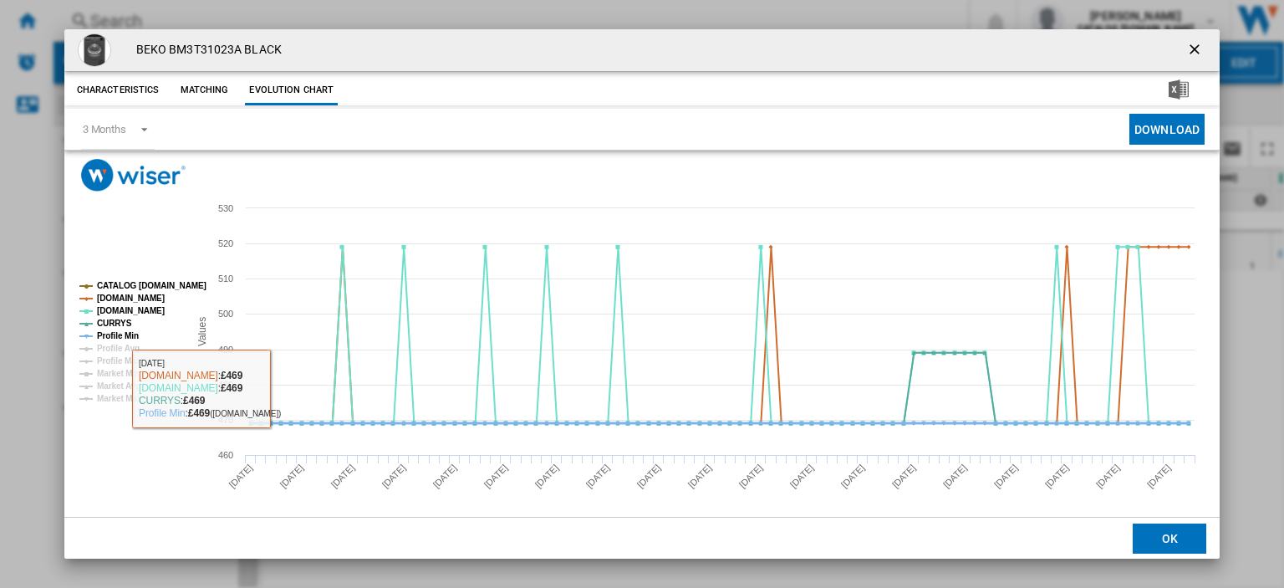
click at [115, 333] on tspan "Profile Min" at bounding box center [118, 335] width 42 height 9
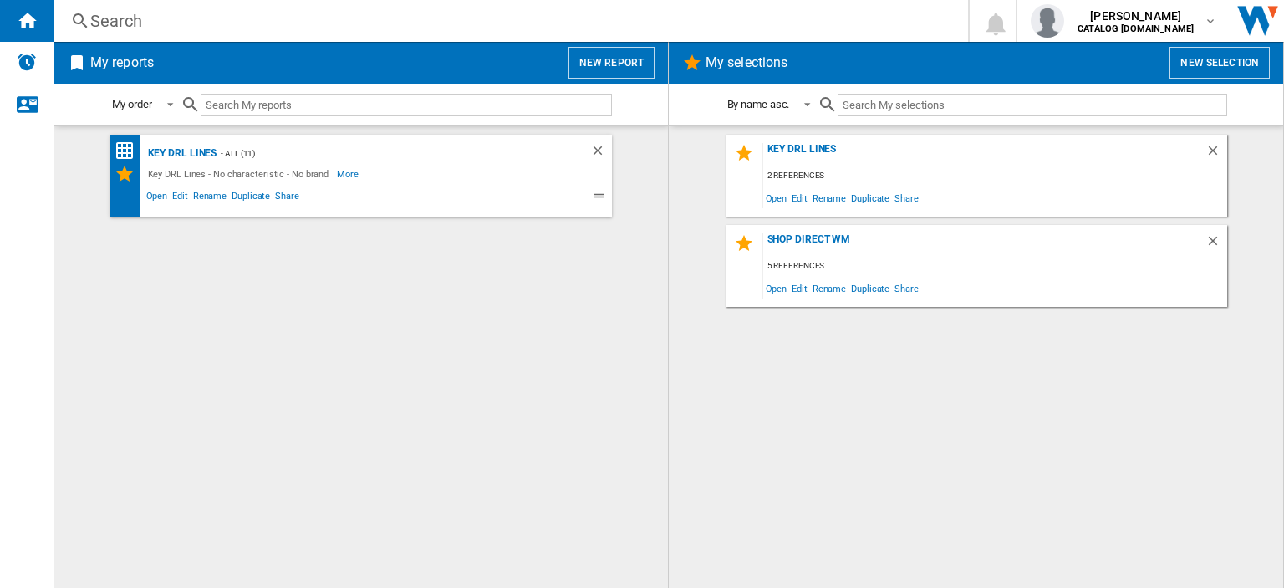
click at [114, 21] on div "Search" at bounding box center [507, 20] width 834 height 23
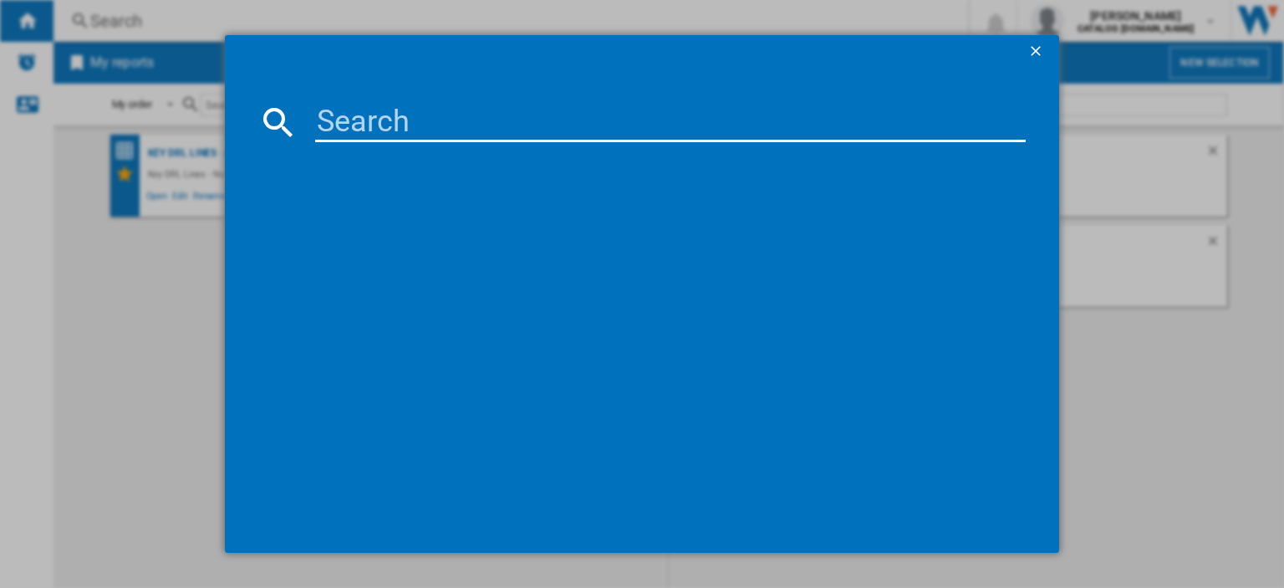
paste input "MTWC 71485 W [GEOGRAPHIC_DATA]"
type input "MTWC 71485 W [GEOGRAPHIC_DATA]"
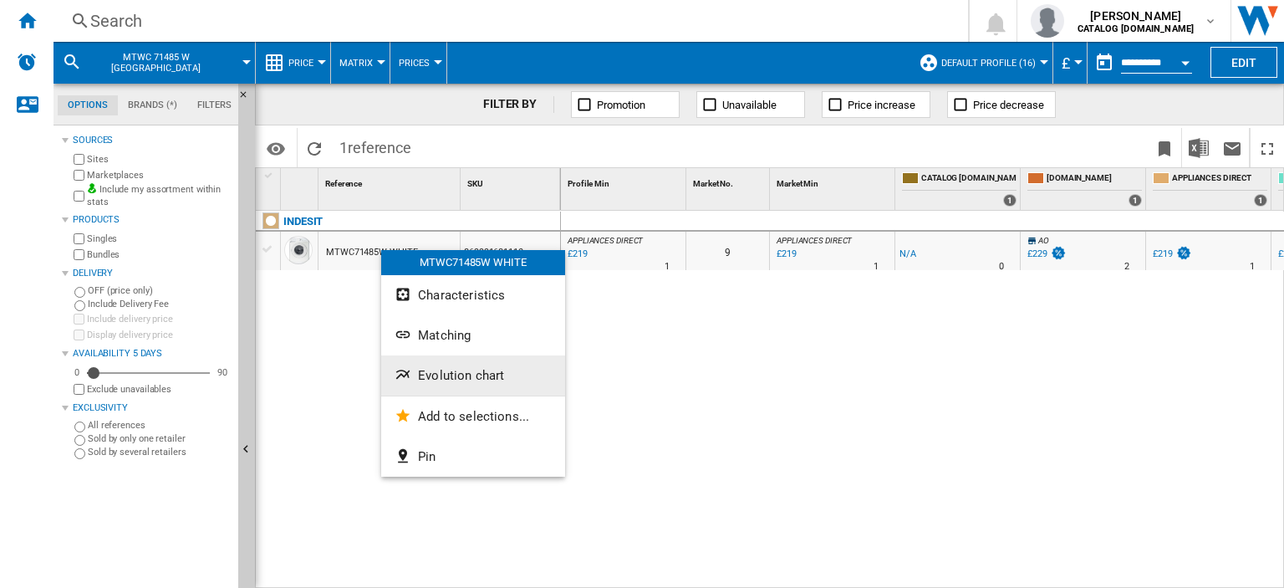
click at [428, 374] on span "Evolution chart" at bounding box center [461, 375] width 86 height 15
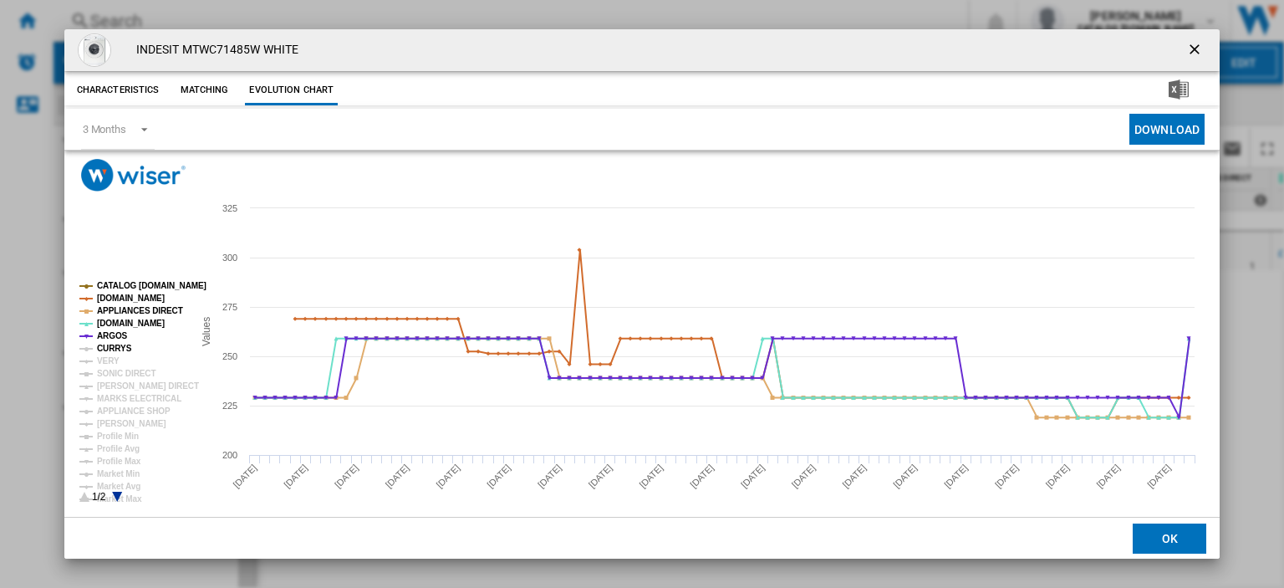
click at [115, 348] on tspan "CURRYS" at bounding box center [114, 348] width 35 height 9
click at [115, 359] on tspan "VERY" at bounding box center [108, 360] width 23 height 9
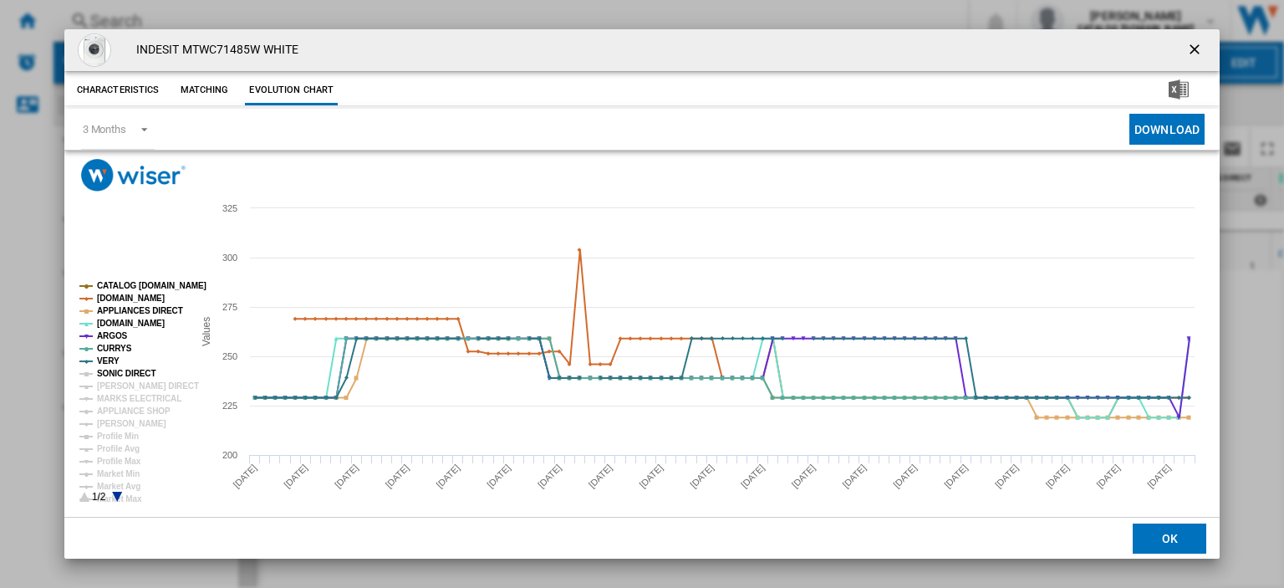
click at [110, 369] on tspan "SONIC DIRECT" at bounding box center [126, 373] width 59 height 9
click at [110, 374] on tspan "SONIC DIRECT" at bounding box center [126, 373] width 59 height 9
click at [110, 386] on tspan "[PERSON_NAME] DIRECT" at bounding box center [148, 385] width 102 height 9
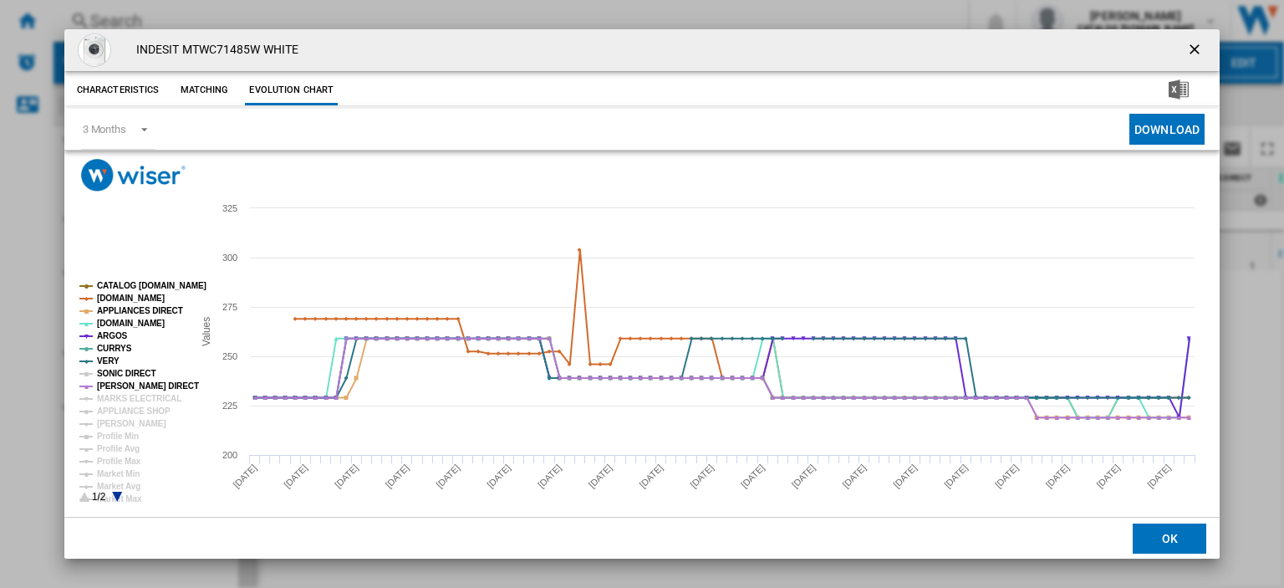
click at [116, 374] on tspan "SONIC DIRECT" at bounding box center [126, 373] width 59 height 9
click at [114, 394] on tspan "MARKS ELECTRICAL" at bounding box center [139, 398] width 84 height 9
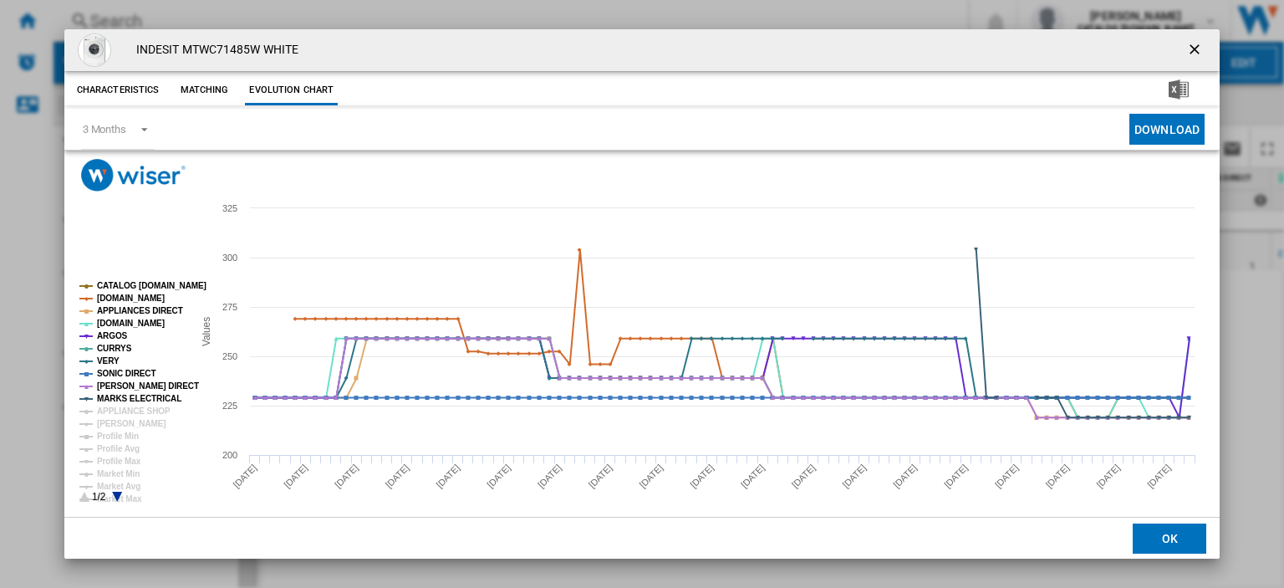
click at [113, 403] on tspan "MARKS ELECTRICAL" at bounding box center [139, 398] width 84 height 9
click at [120, 396] on tspan "MARKS ELECTRICAL" at bounding box center [139, 398] width 84 height 9
click at [117, 406] on tspan "APPLIANCE SHOP" at bounding box center [134, 410] width 74 height 9
